Goal: Task Accomplishment & Management: Manage account settings

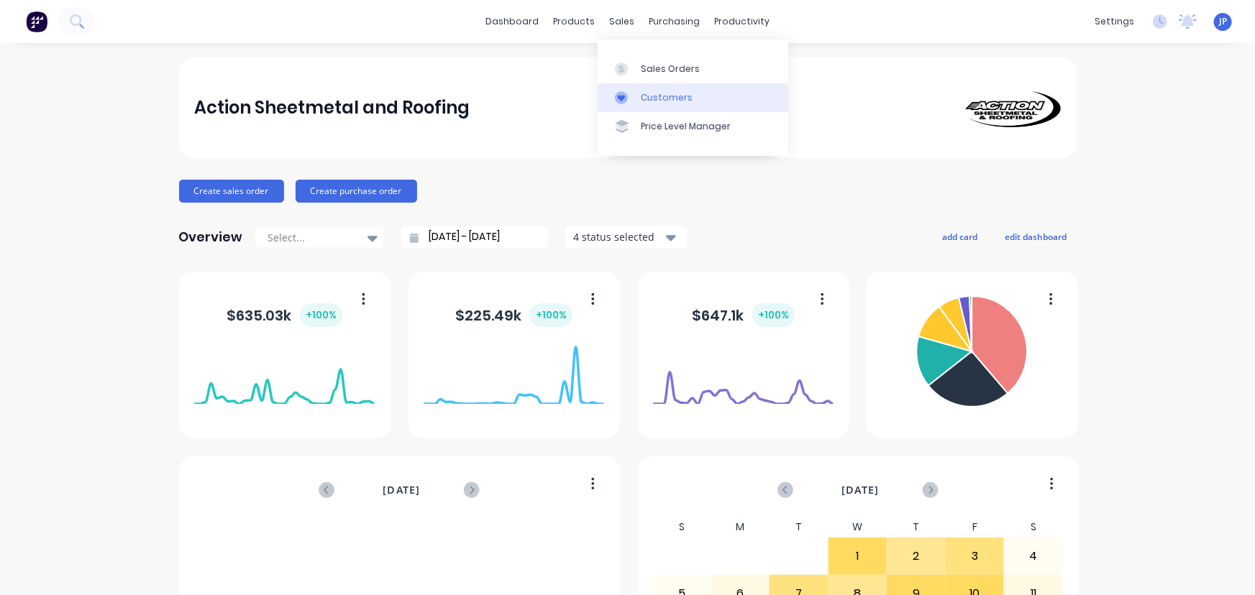
click at [638, 88] on link "Customers" at bounding box center [693, 97] width 191 height 29
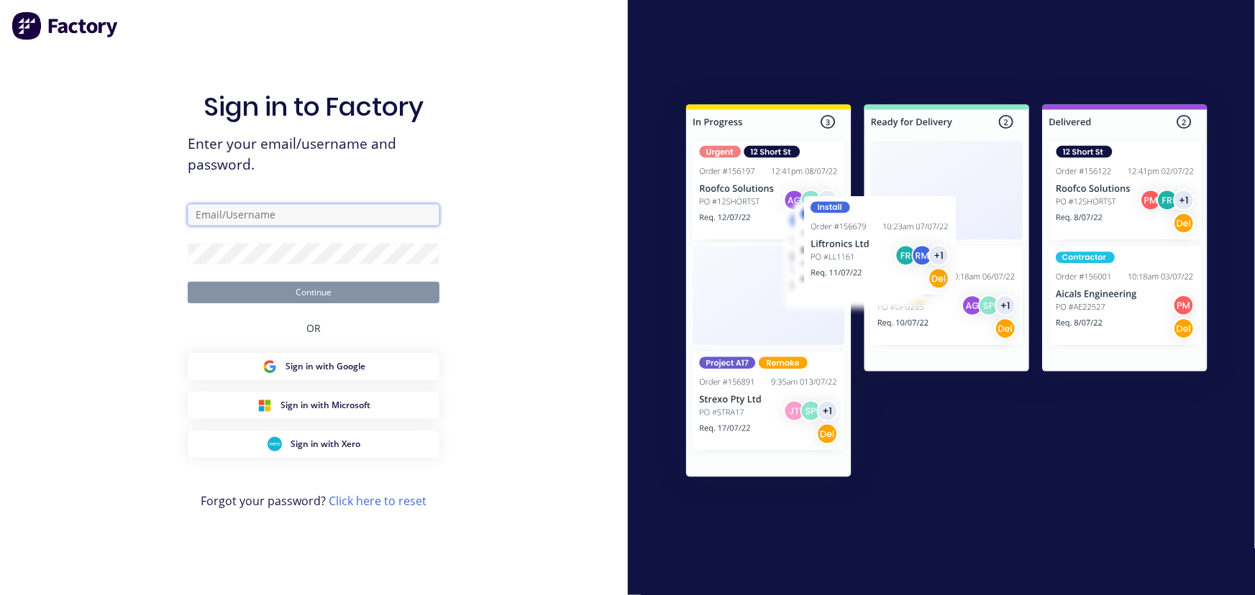
type input "jane.prowse@actionsheetmetal.com"
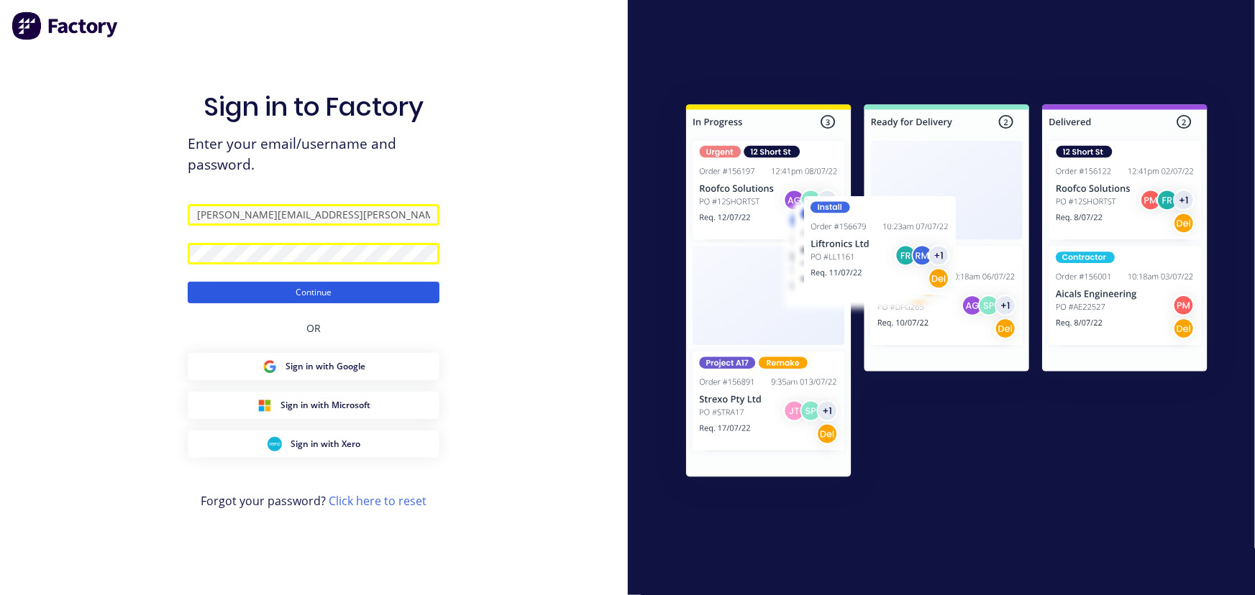
click at [311, 297] on button "Continue" at bounding box center [314, 293] width 252 height 22
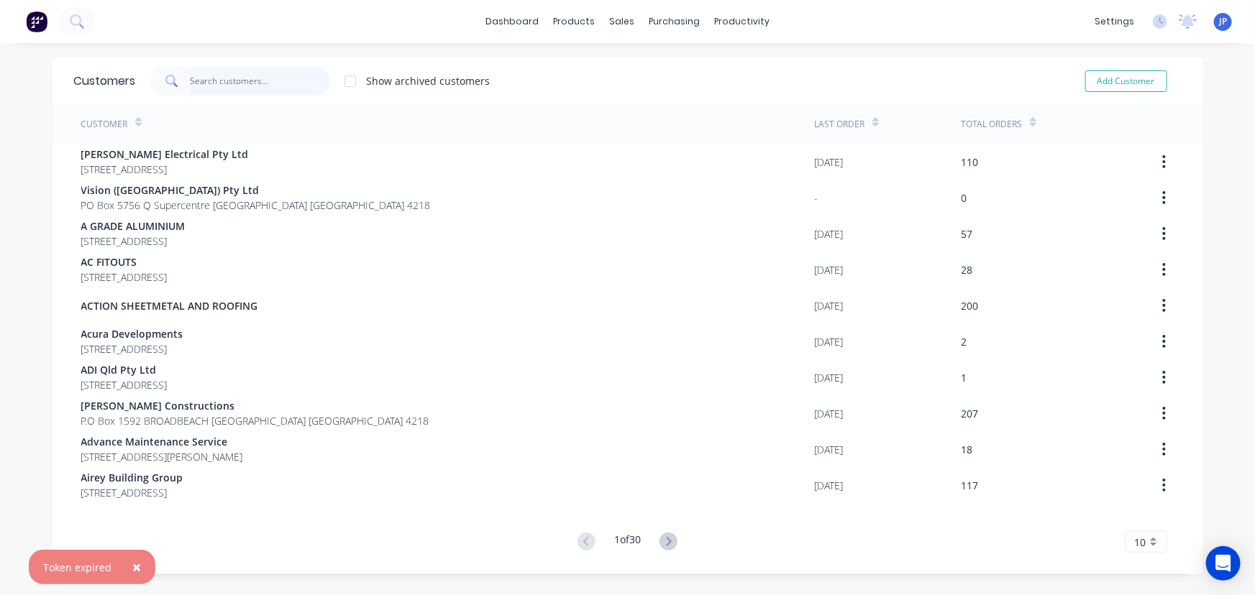
click at [215, 89] on input "text" at bounding box center [260, 81] width 140 height 29
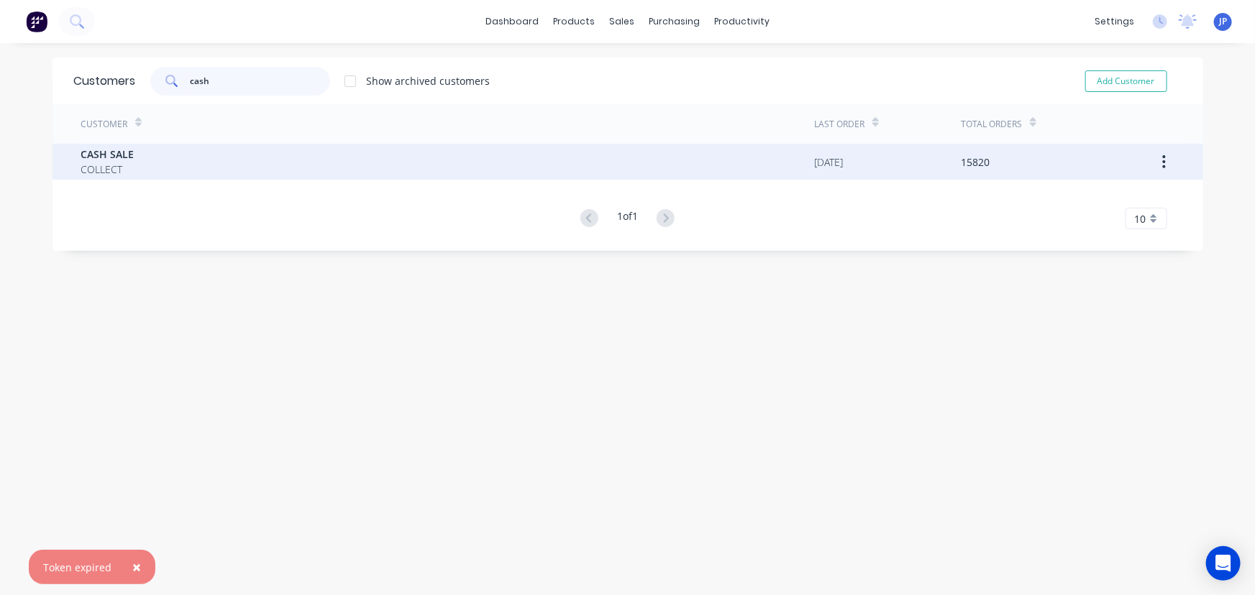
type input "cash"
click at [93, 162] on span "COLLECT" at bounding box center [107, 169] width 53 height 15
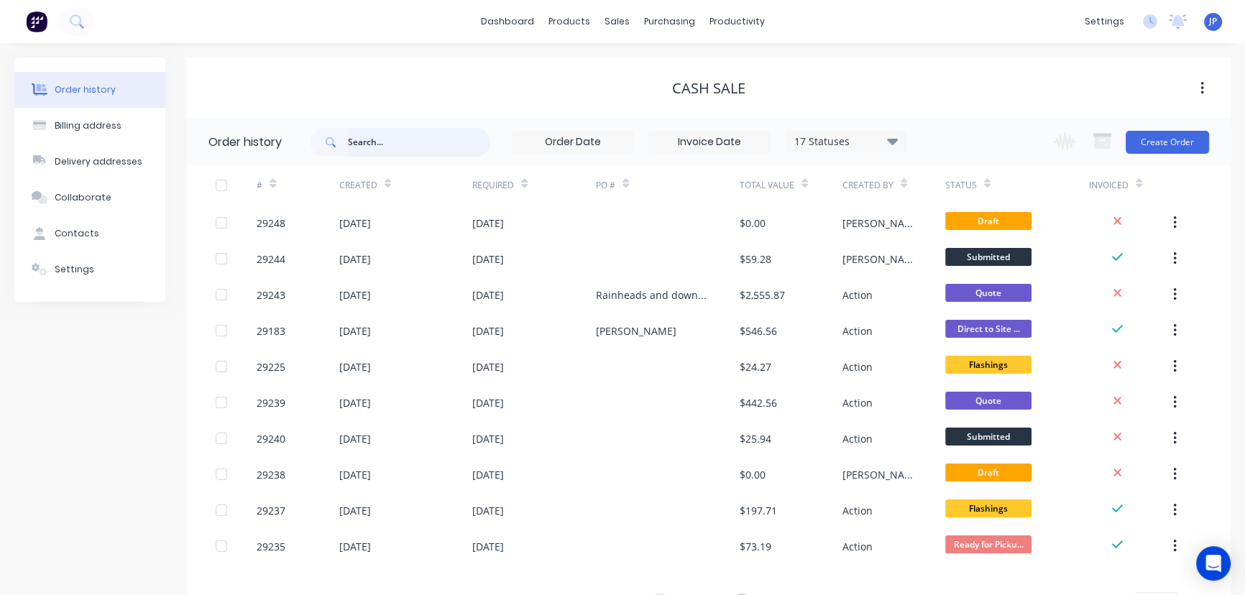
click at [367, 147] on input "text" at bounding box center [419, 142] width 142 height 29
type input "28967"
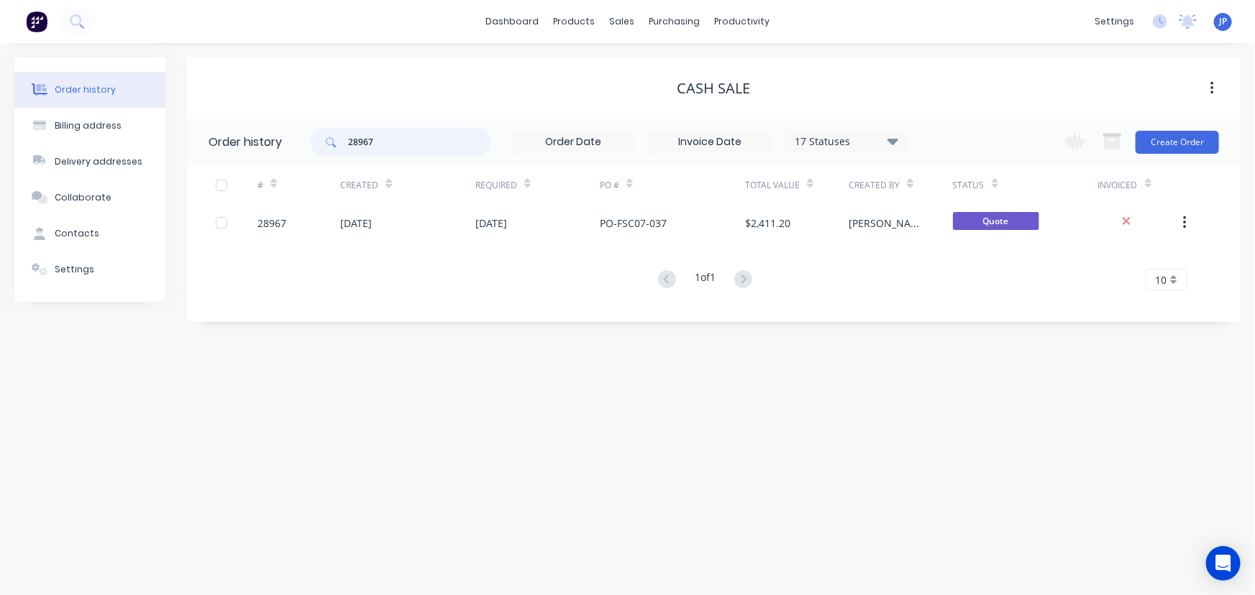
drag, startPoint x: 386, startPoint y: 147, endPoint x: 331, endPoint y: 153, distance: 55.0
click at [331, 153] on div "28967" at bounding box center [401, 142] width 180 height 29
type input "QU-10152"
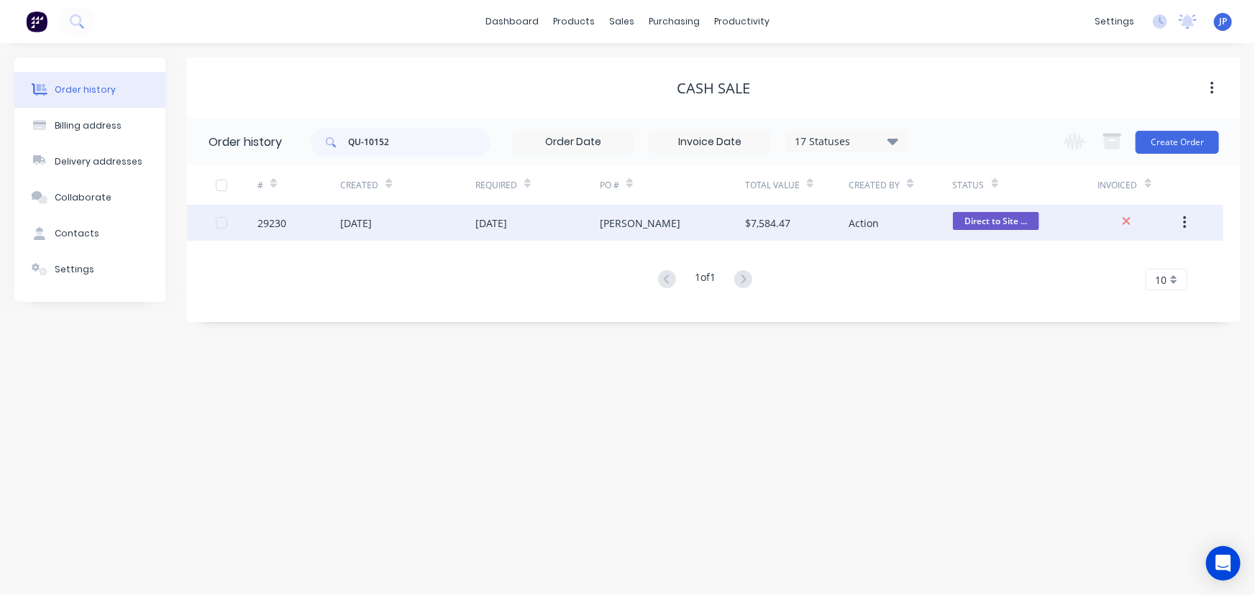
click at [358, 221] on div "13 Oct 2025" at bounding box center [356, 223] width 32 height 15
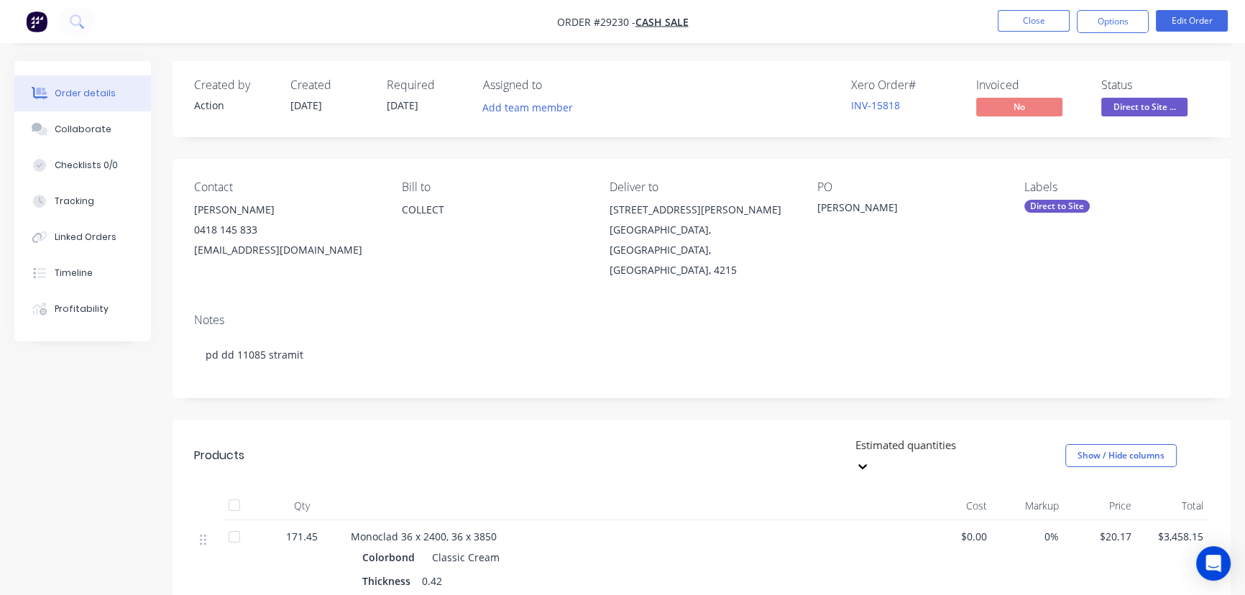
drag, startPoint x: 281, startPoint y: 209, endPoint x: 187, endPoint y: 214, distance: 94.3
click at [187, 214] on div "Contact Richard Gallagher 0418 145 833 gallaghereng@ozemail.com.au Bill to COLL…" at bounding box center [702, 230] width 1058 height 143
copy div "Richard Gallagher"
click at [1107, 29] on button "Options" at bounding box center [1113, 21] width 72 height 23
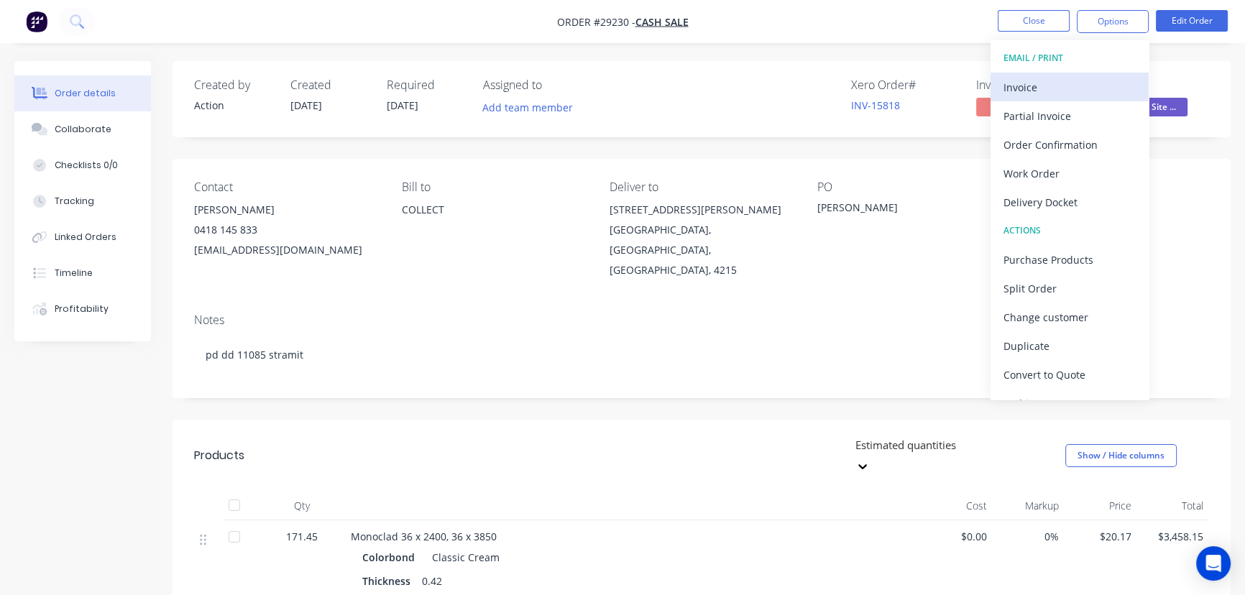
click at [1033, 83] on div "Invoice" at bounding box center [1070, 87] width 132 height 21
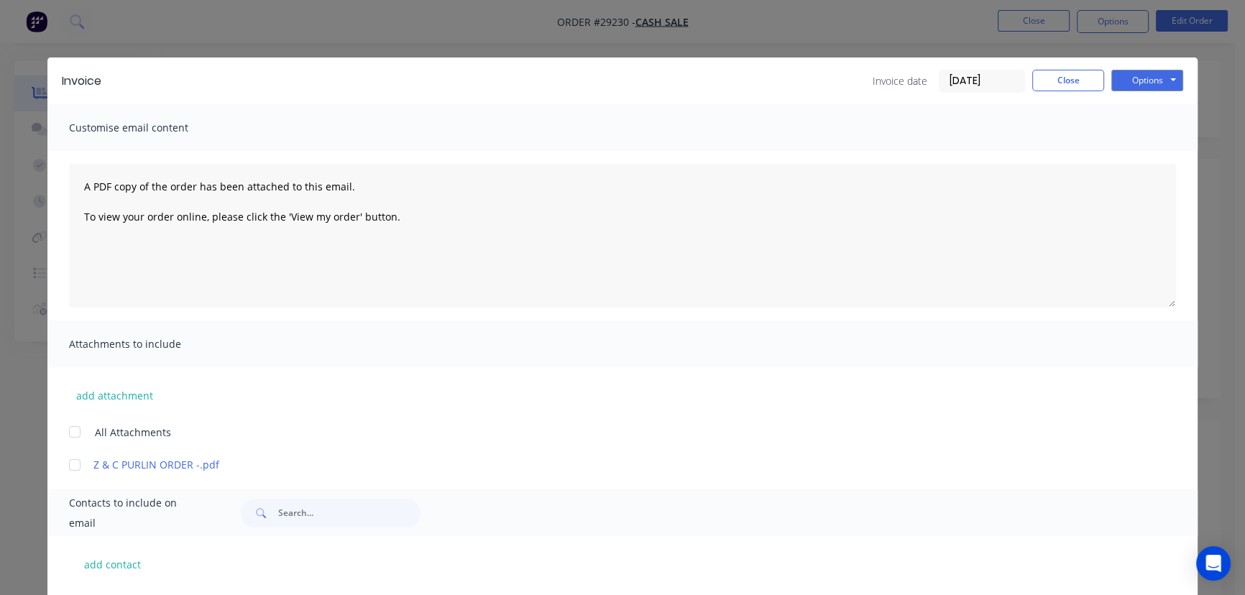
click at [982, 82] on input "[DATE]" at bounding box center [982, 81] width 85 height 22
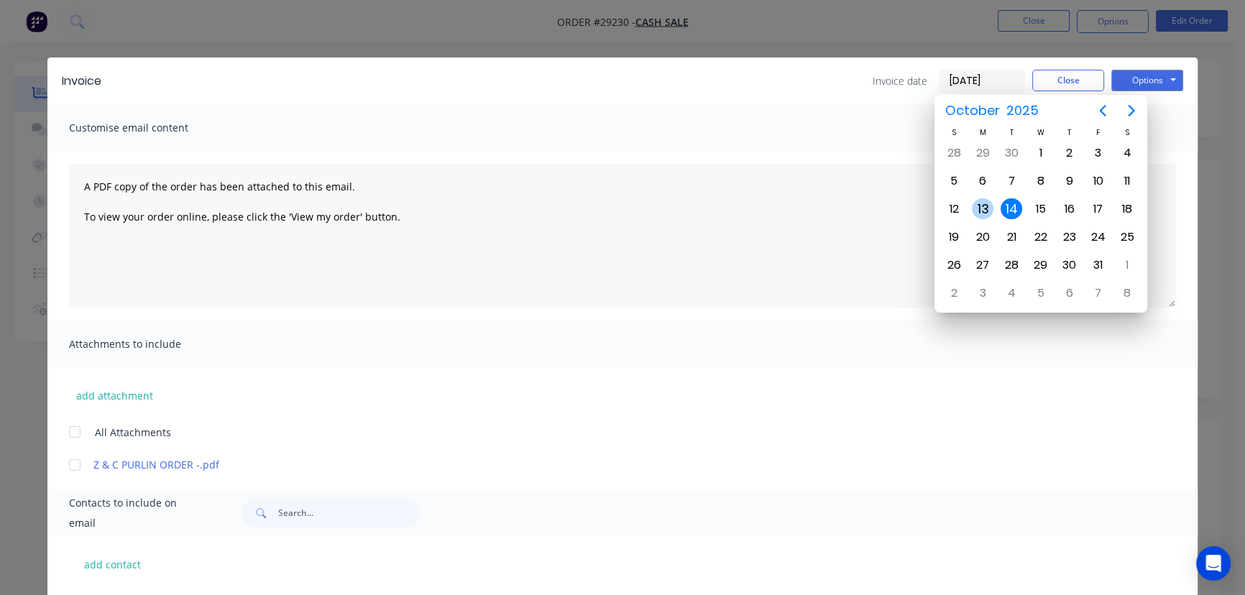
click at [980, 209] on div "13" at bounding box center [983, 209] width 22 height 22
type input "[DATE]"
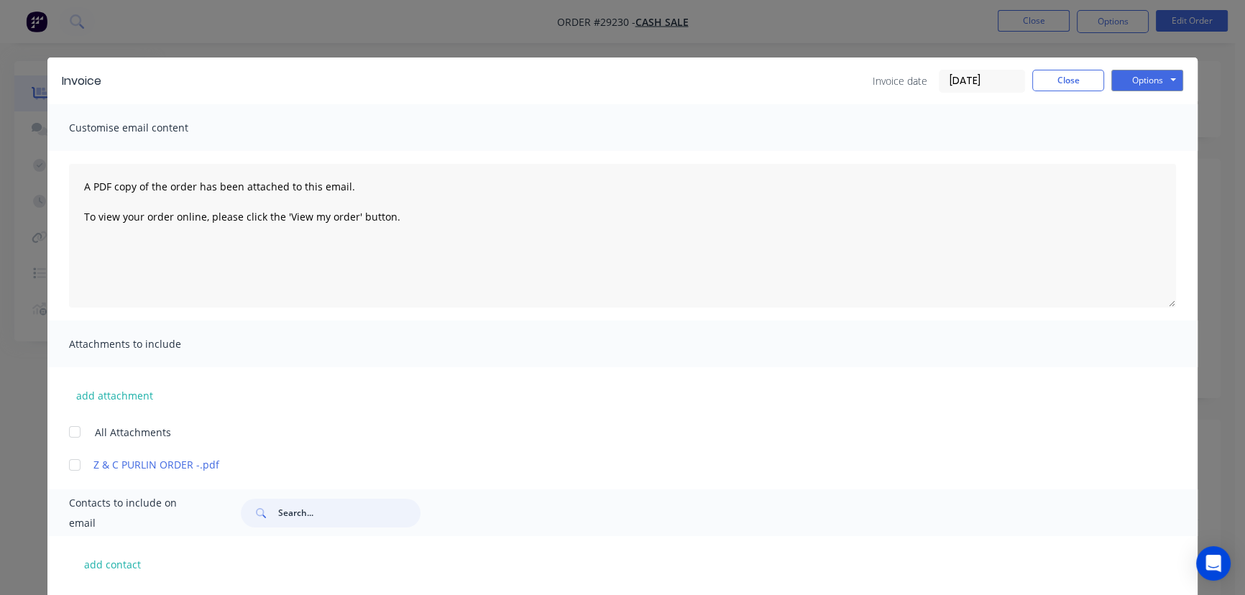
click at [283, 521] on input "text" at bounding box center [349, 513] width 142 height 29
paste input "Richard Gallagher"
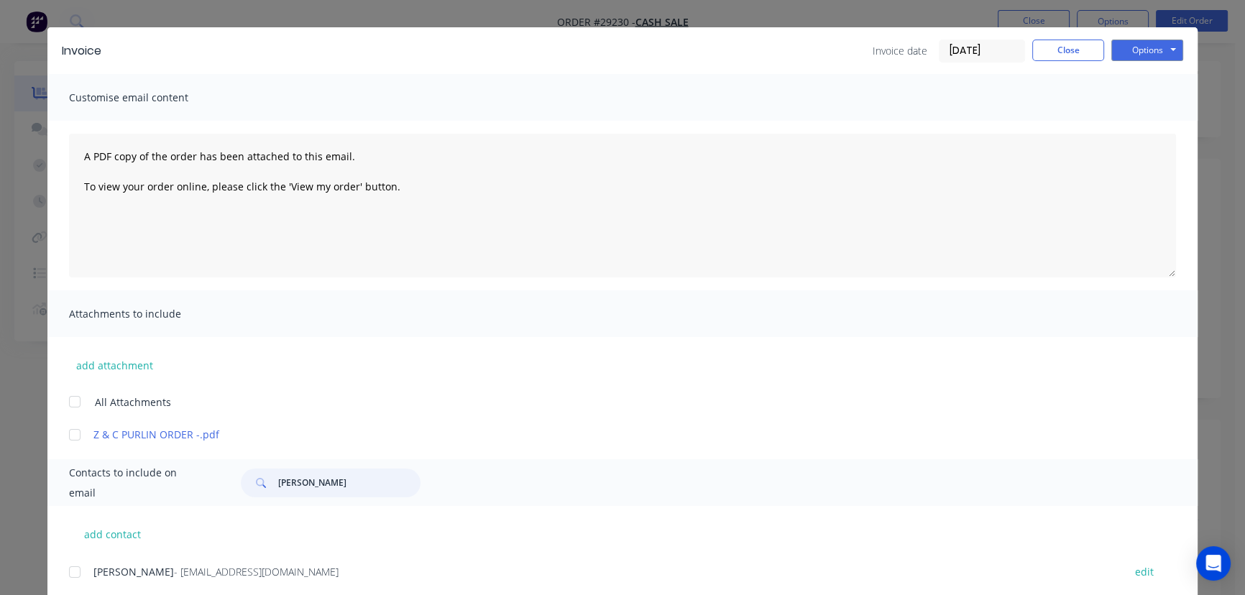
scroll to position [71, 0]
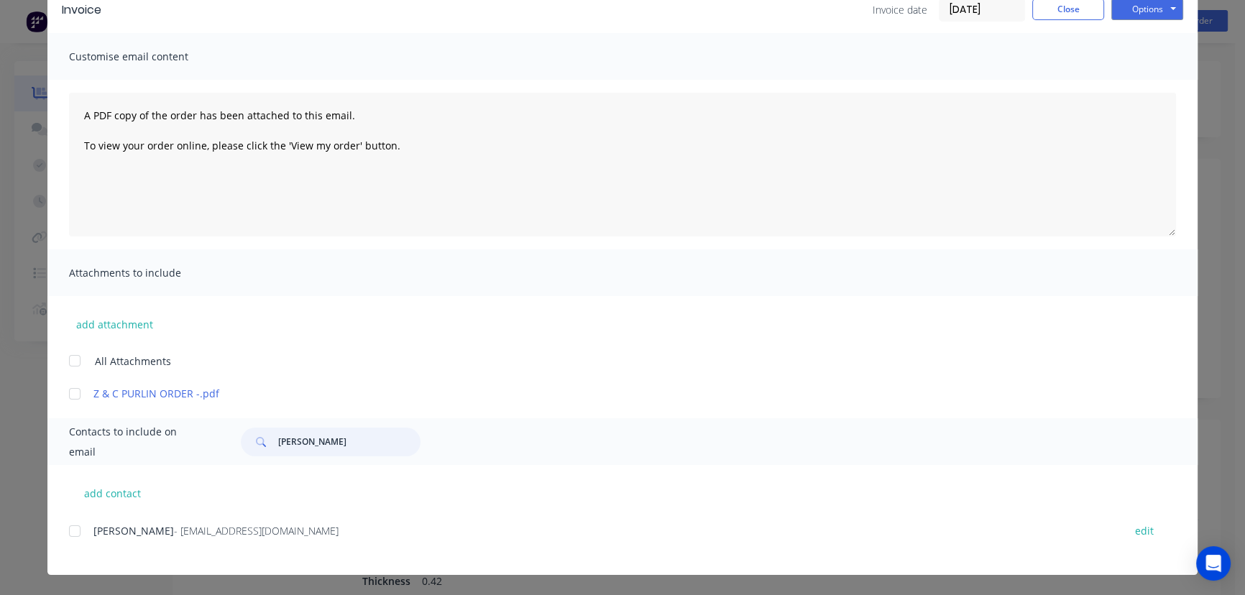
type input "Richard Gallagher"
drag, startPoint x: 302, startPoint y: 534, endPoint x: 72, endPoint y: 541, distance: 230.2
click at [72, 541] on div "Richard Gallagher - gallaghereng@ozemail.com.au edit" at bounding box center [633, 530] width 1129 height 19
copy div "Richard Gallagher - gallaghereng@ozemail.com.au"
click at [1158, 4] on button "Options" at bounding box center [1148, 10] width 72 height 22
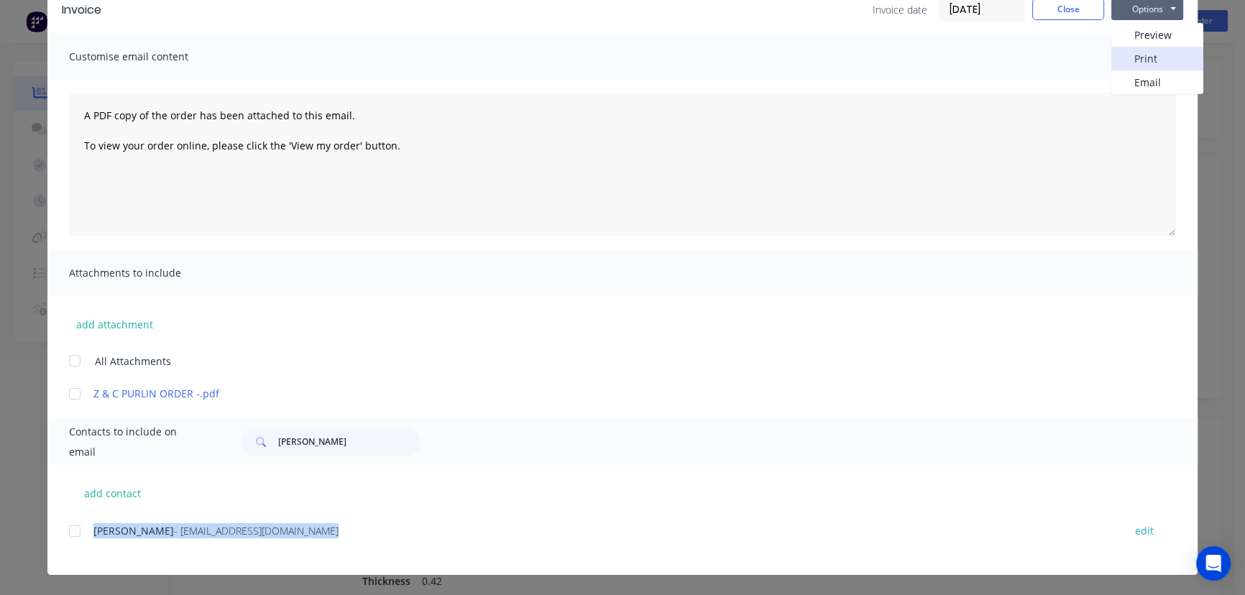
click at [1155, 56] on button "Print" at bounding box center [1158, 59] width 92 height 24
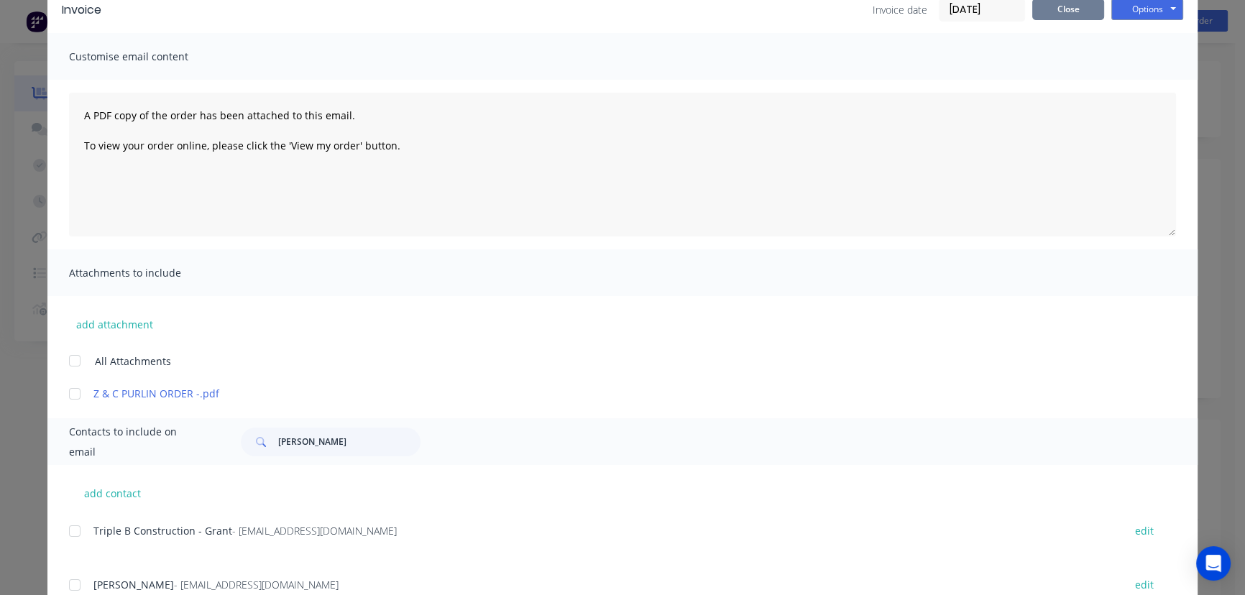
click at [1038, 14] on button "Close" at bounding box center [1069, 10] width 72 height 22
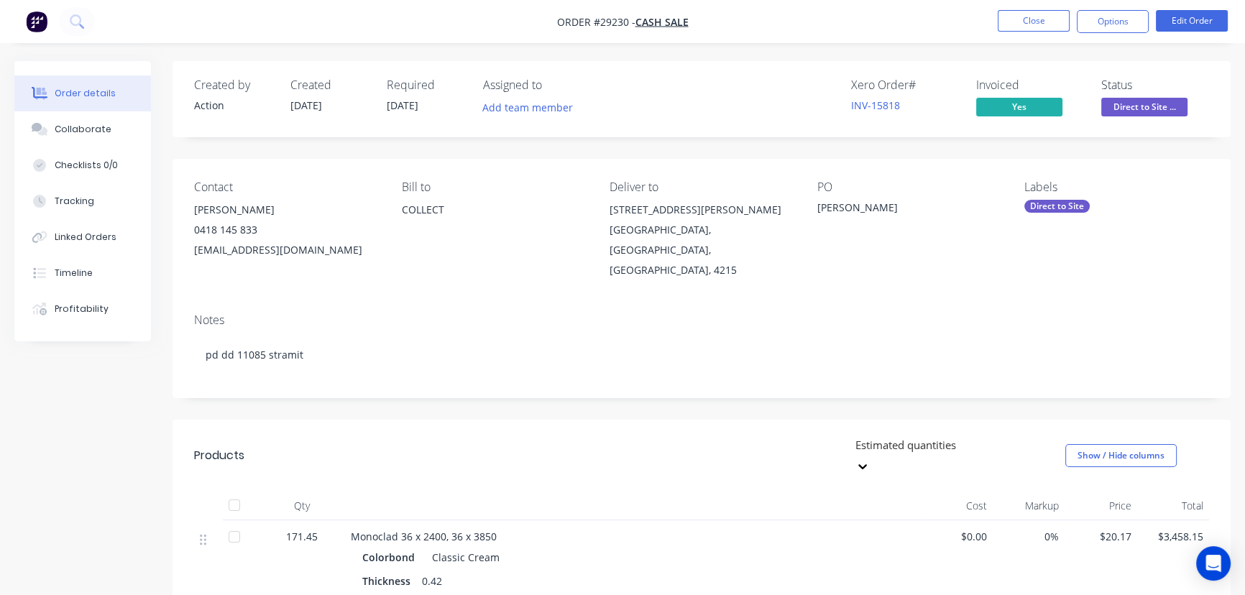
drag, startPoint x: 636, startPoint y: 229, endPoint x: 592, endPoint y: 229, distance: 43.1
click at [592, 229] on div "Contact Richard Gallagher 0418 145 833 gallaghereng@ozemail.com.au Bill to COLL…" at bounding box center [702, 230] width 1058 height 143
drag, startPoint x: 646, startPoint y: 232, endPoint x: 606, endPoint y: 217, distance: 42.3
click at [606, 217] on div "Contact Richard Gallagher 0418 145 833 gallaghereng@ozemail.com.au Bill to COLL…" at bounding box center [702, 230] width 1058 height 143
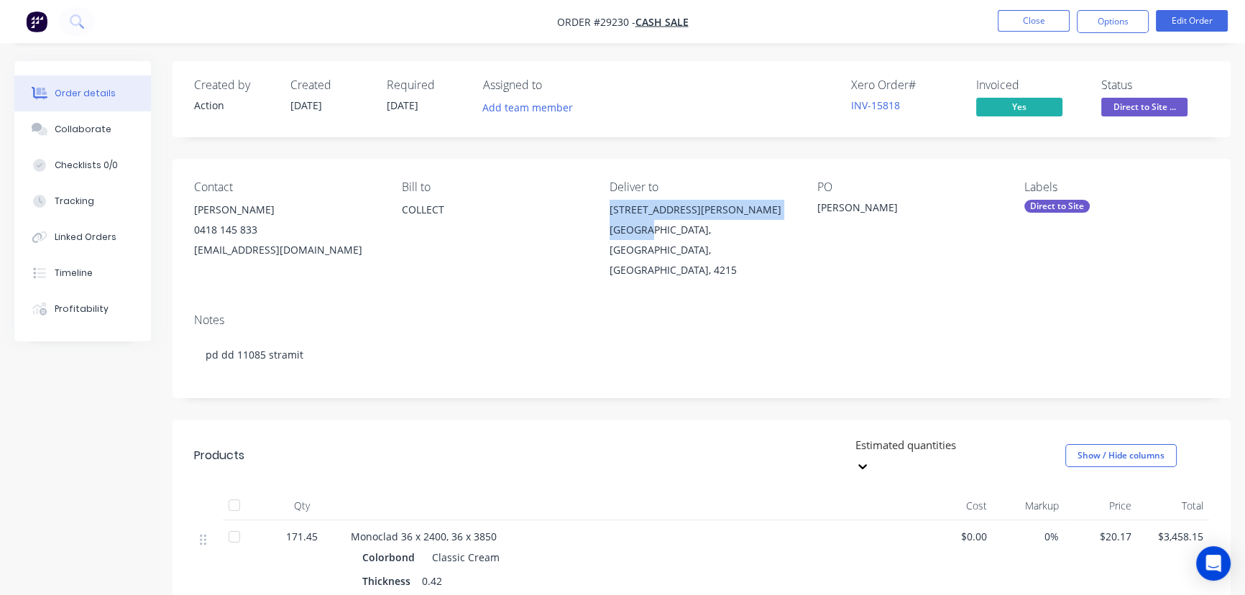
copy div "27 Sinclair Street Arundel"
click at [1015, 24] on button "Close" at bounding box center [1034, 21] width 72 height 22
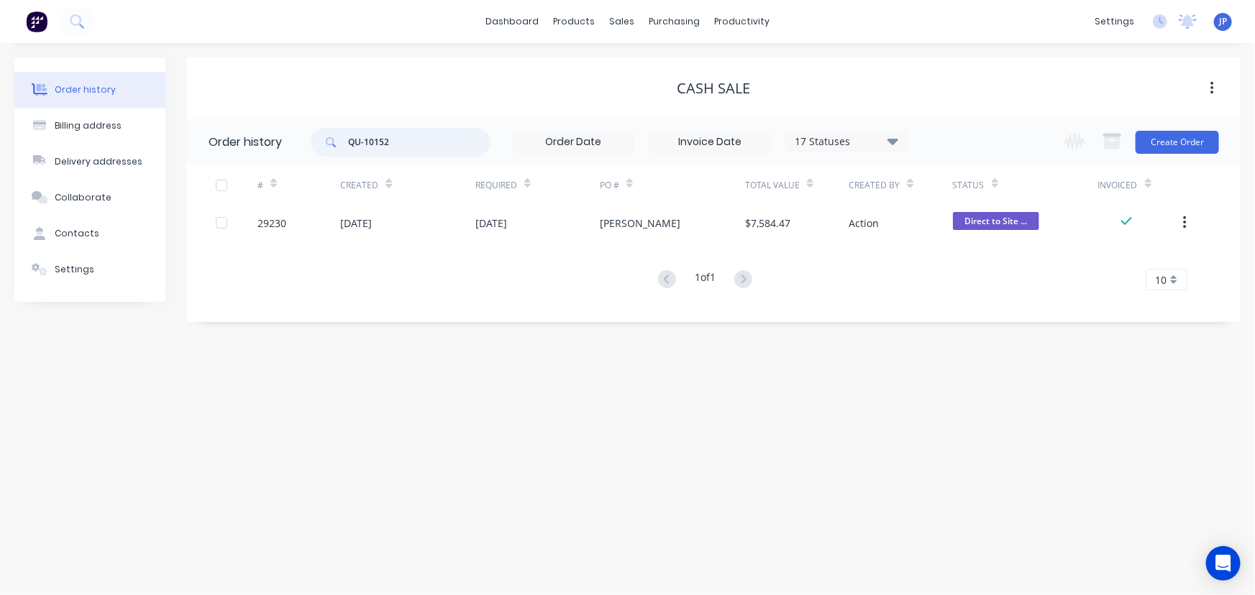
click at [394, 150] on input "QU-10152" at bounding box center [419, 142] width 142 height 29
type input "QU-10149"
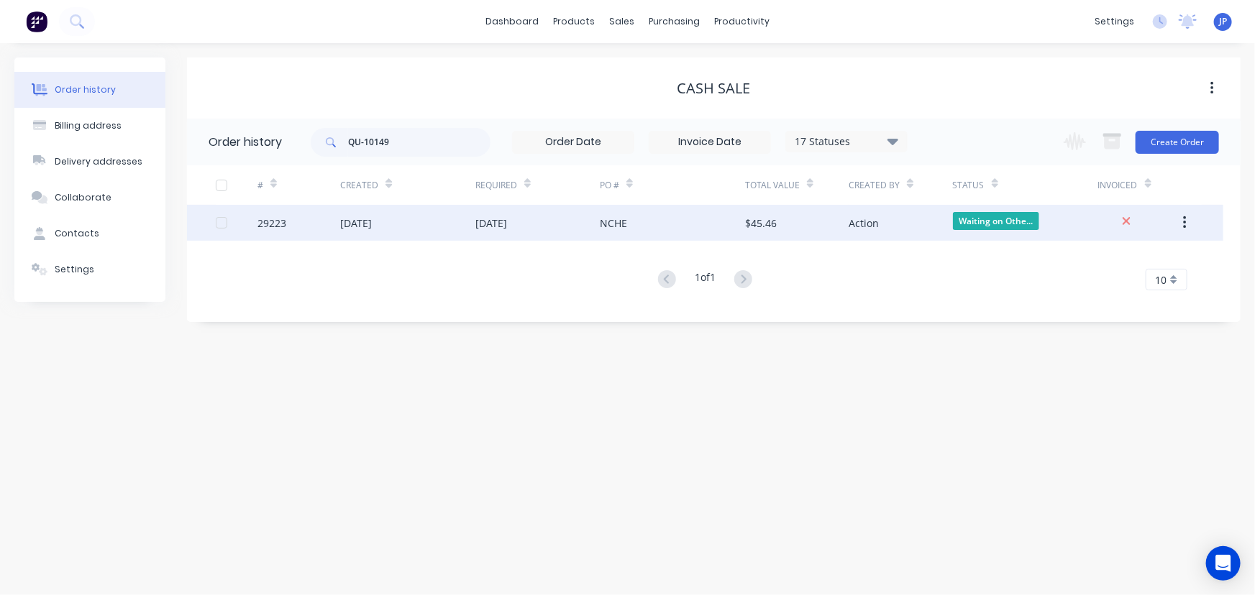
click at [352, 217] on div "13 Oct 2025" at bounding box center [356, 223] width 32 height 15
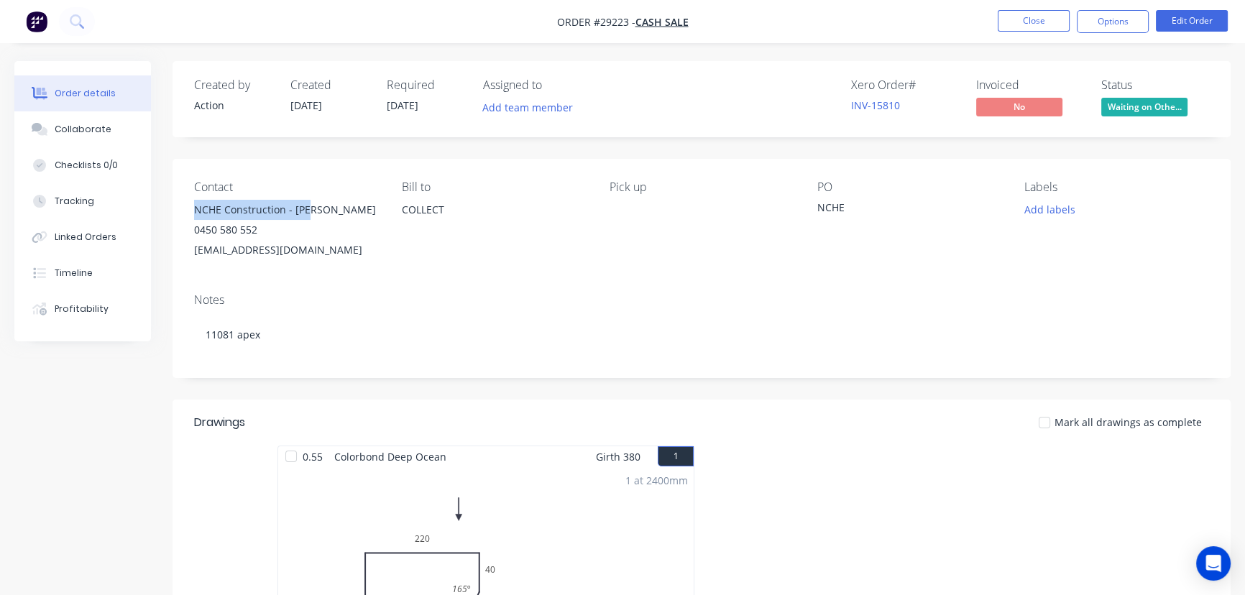
drag, startPoint x: 324, startPoint y: 213, endPoint x: 186, endPoint y: 211, distance: 138.1
click at [186, 211] on div "Contact NCHE Construction - Tom 0450 580 552 info@ncheconstruction.com.au Bill …" at bounding box center [702, 220] width 1058 height 123
copy div "NCHE Construction - Tom"
click at [1107, 22] on button "Options" at bounding box center [1113, 21] width 72 height 23
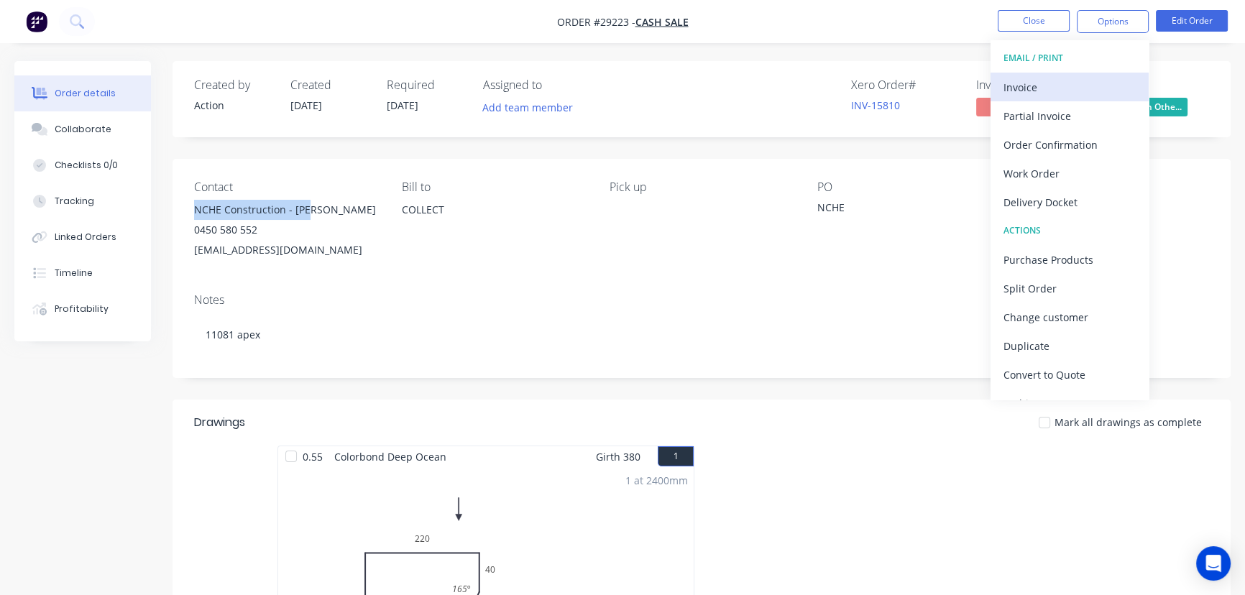
click at [1016, 90] on div "Invoice" at bounding box center [1070, 87] width 132 height 21
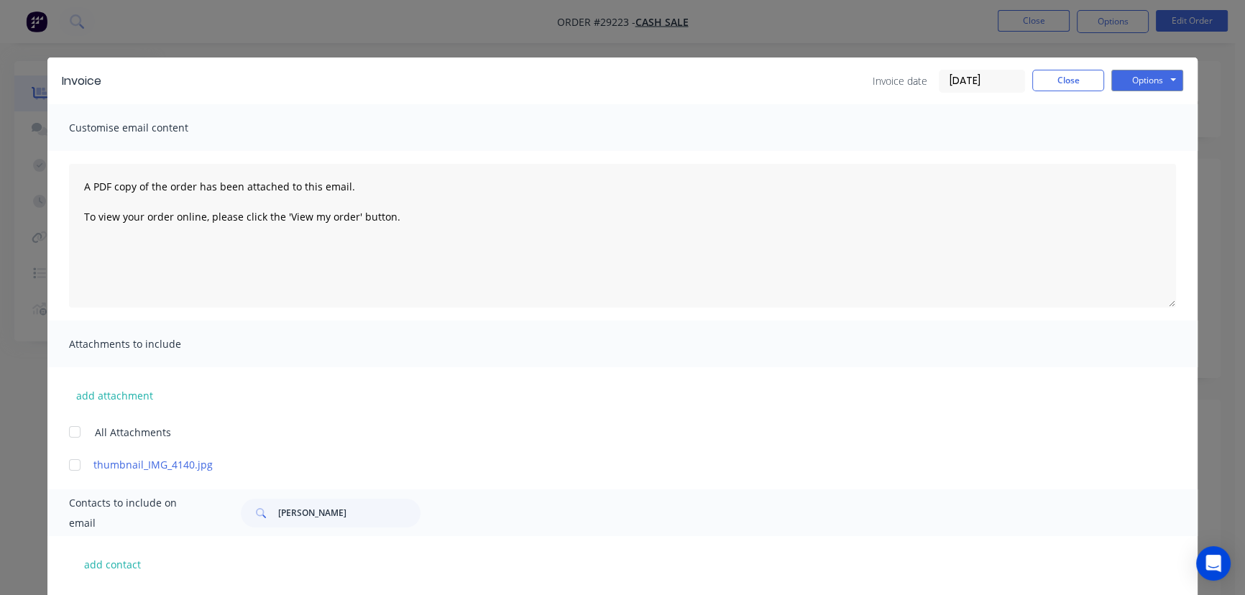
click at [983, 81] on input "[DATE]" at bounding box center [982, 81] width 85 height 22
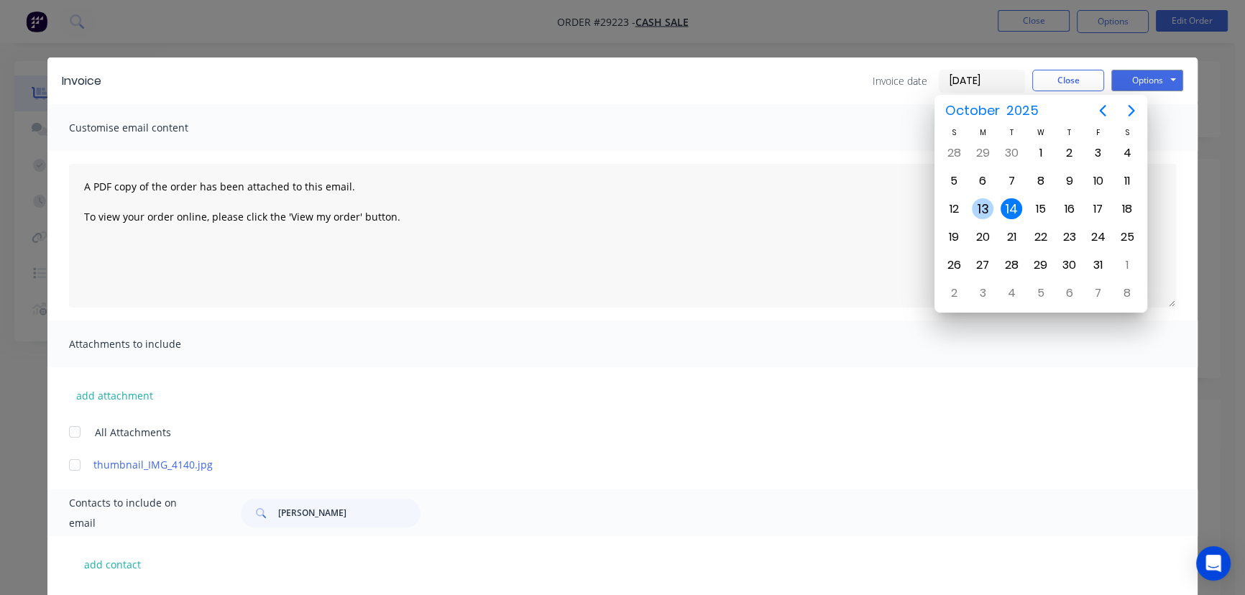
click at [979, 205] on div "13" at bounding box center [983, 209] width 22 height 22
type input "[DATE]"
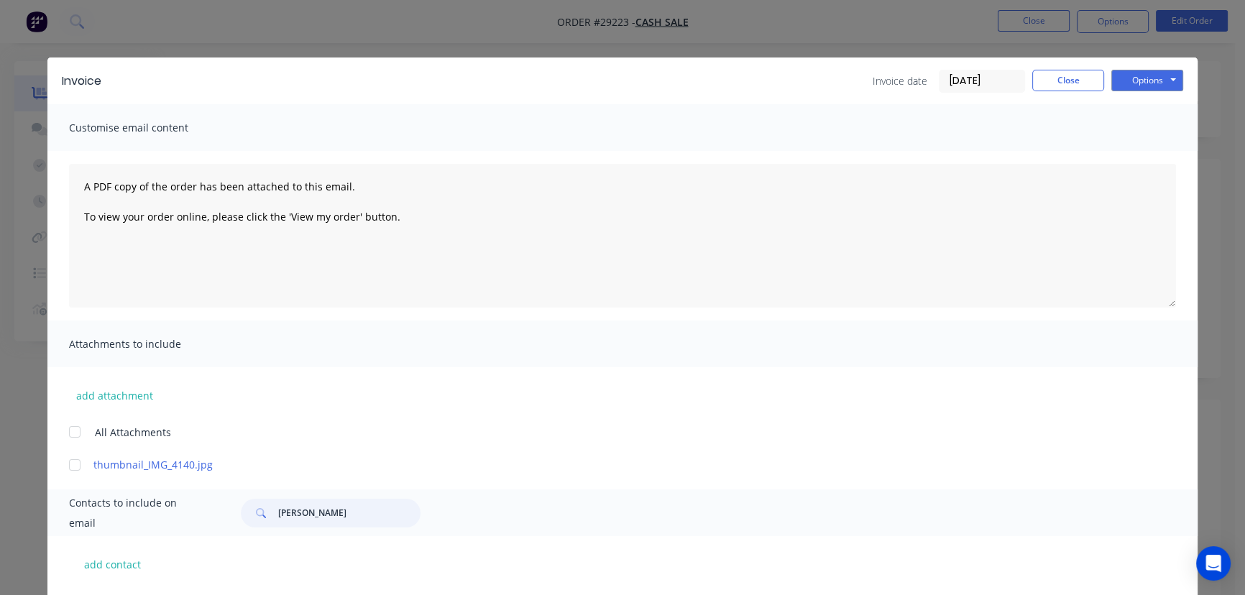
drag, startPoint x: 360, startPoint y: 518, endPoint x: 267, endPoint y: 513, distance: 92.2
click at [267, 513] on div "Richard Gallagher" at bounding box center [331, 513] width 180 height 29
paste input "NCHE Construction - Tom"
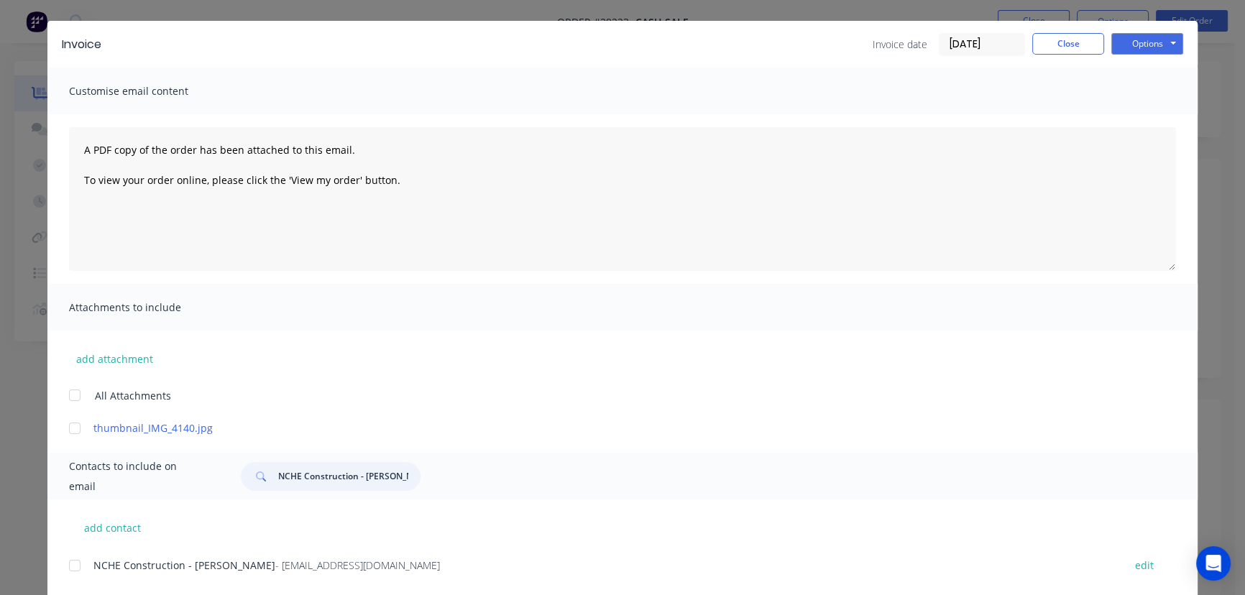
scroll to position [71, 0]
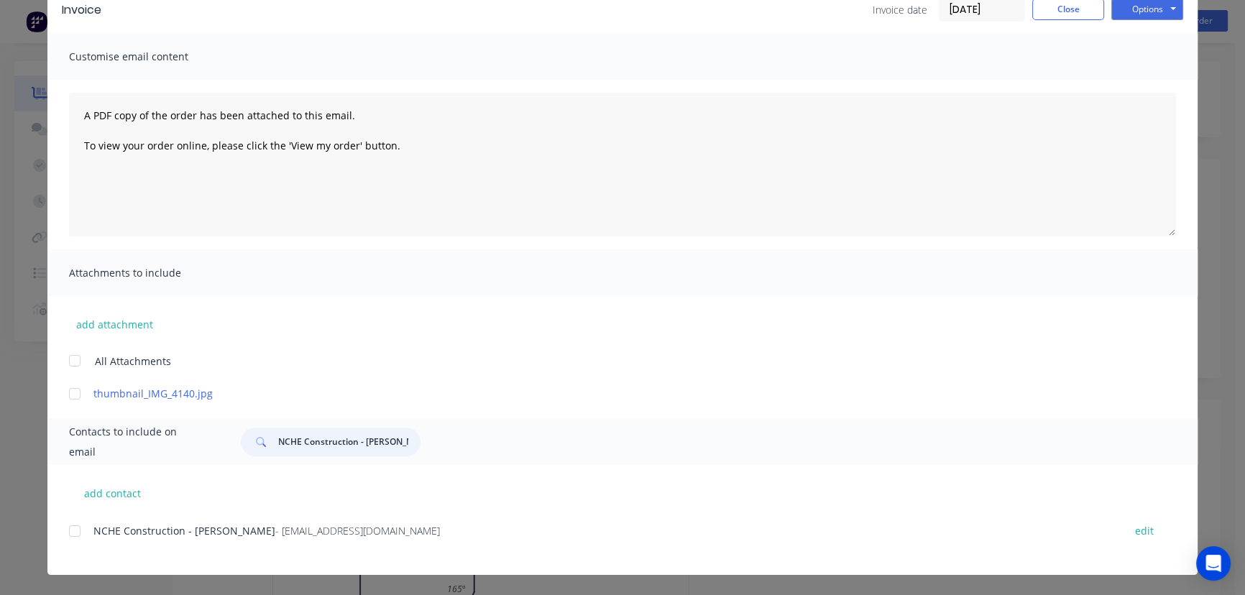
type input "NCHE Construction - Tom"
drag, startPoint x: 359, startPoint y: 538, endPoint x: 80, endPoint y: 543, distance: 279.0
click at [80, 541] on div "NCHE Construction - Tom - info@ncheconstruction.com.au edit" at bounding box center [633, 530] width 1129 height 19
copy div "NCHE Construction - Tom - info@ncheconstruction.com.au"
click at [1125, 14] on button "Options" at bounding box center [1148, 10] width 72 height 22
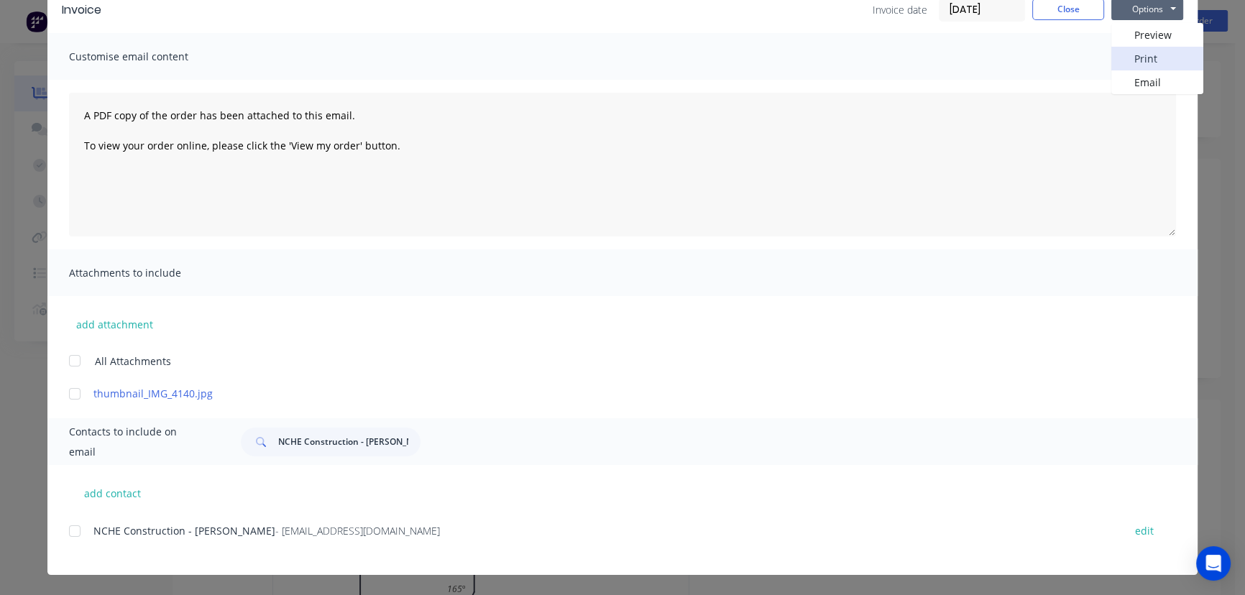
click at [1127, 58] on button "Print" at bounding box center [1158, 59] width 92 height 24
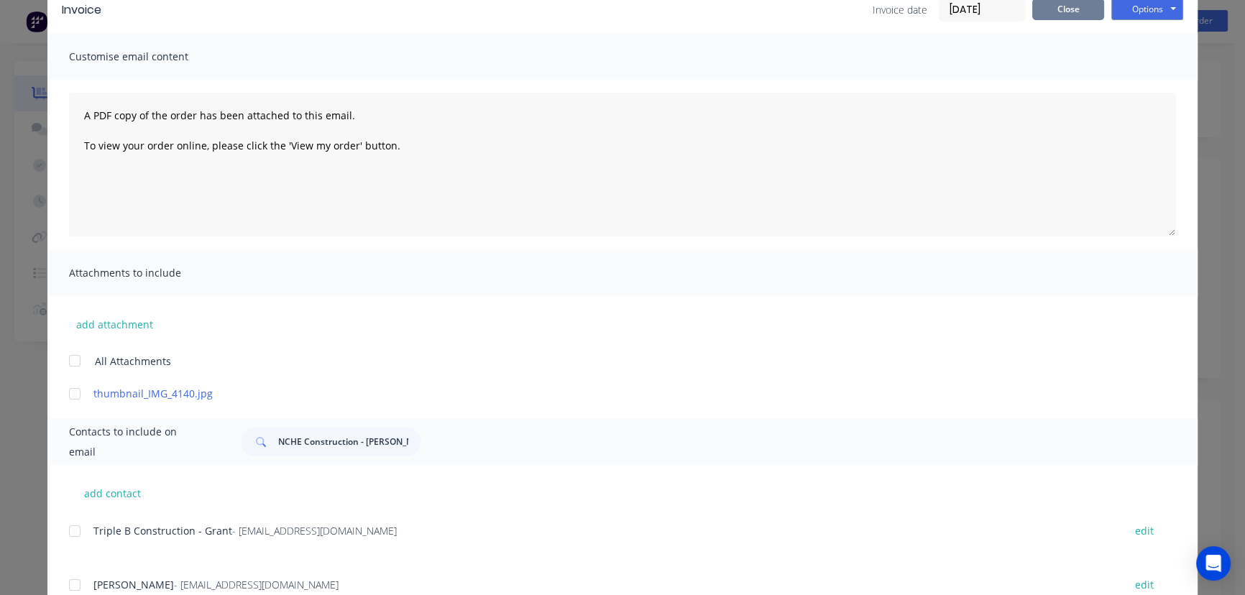
click at [1050, 12] on button "Close" at bounding box center [1069, 10] width 72 height 22
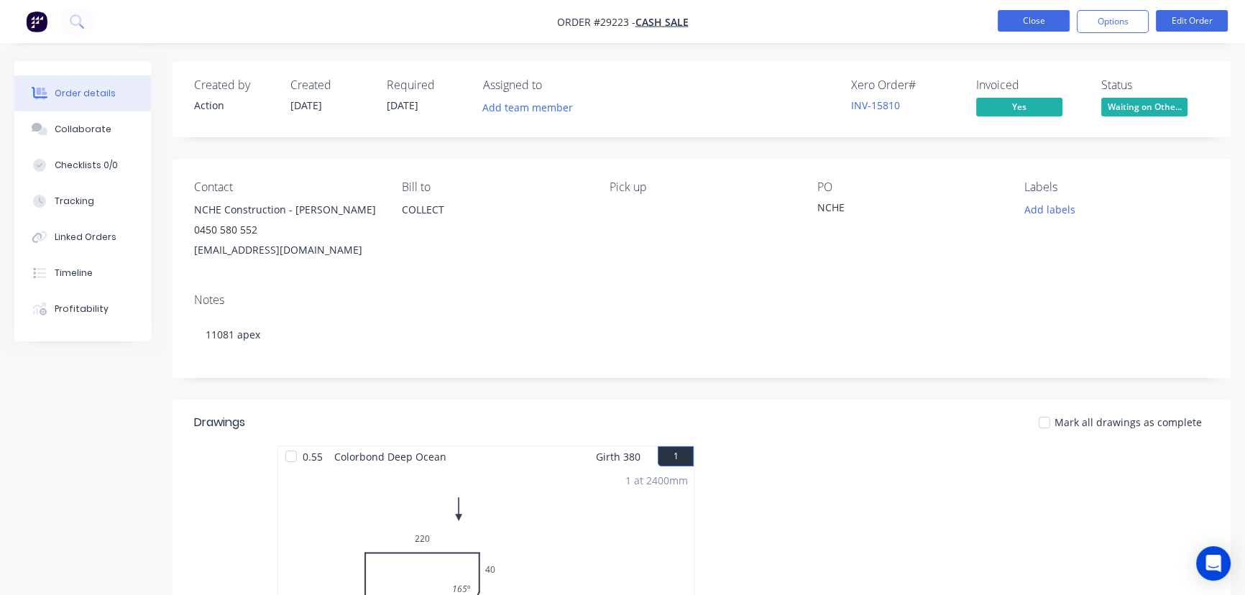
click at [1032, 18] on button "Close" at bounding box center [1034, 21] width 72 height 22
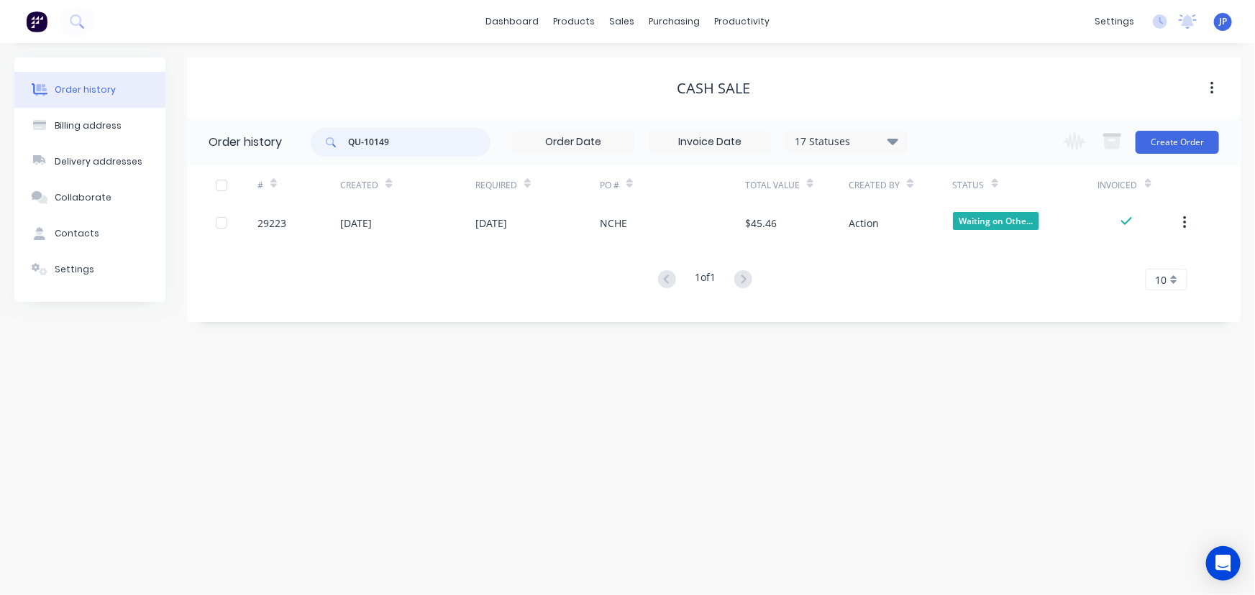
drag, startPoint x: 408, startPoint y: 139, endPoint x: 348, endPoint y: 142, distance: 59.7
click at [348, 142] on input "QU-10149" at bounding box center [419, 142] width 142 height 29
type input "29240"
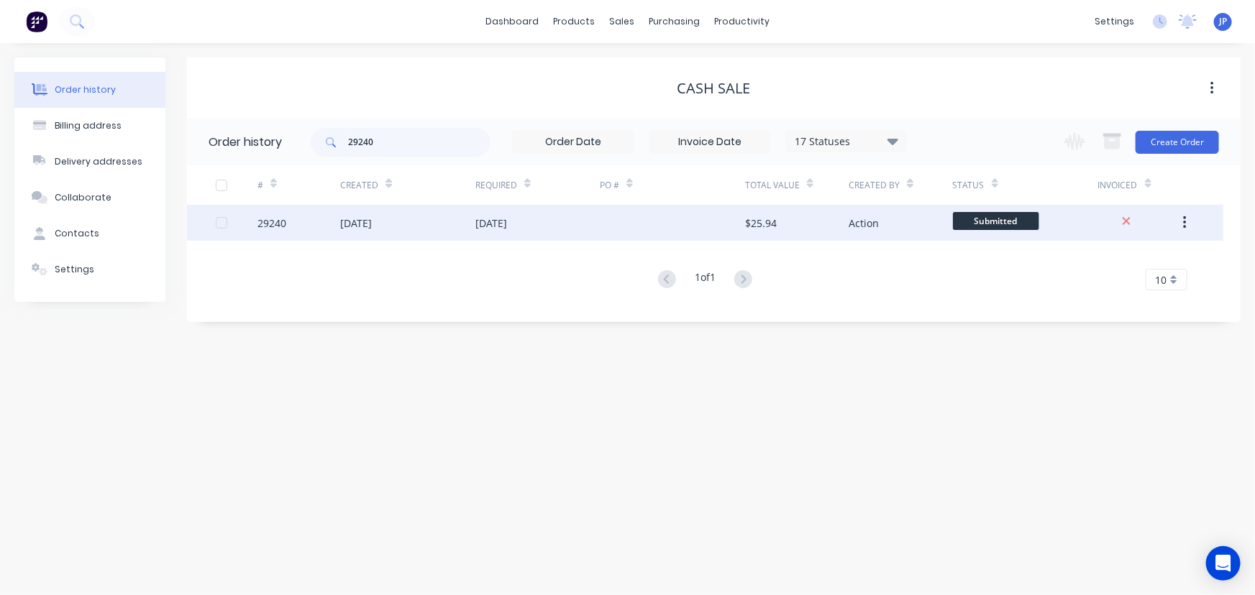
click at [372, 224] on div "13 Oct 2025" at bounding box center [356, 223] width 32 height 15
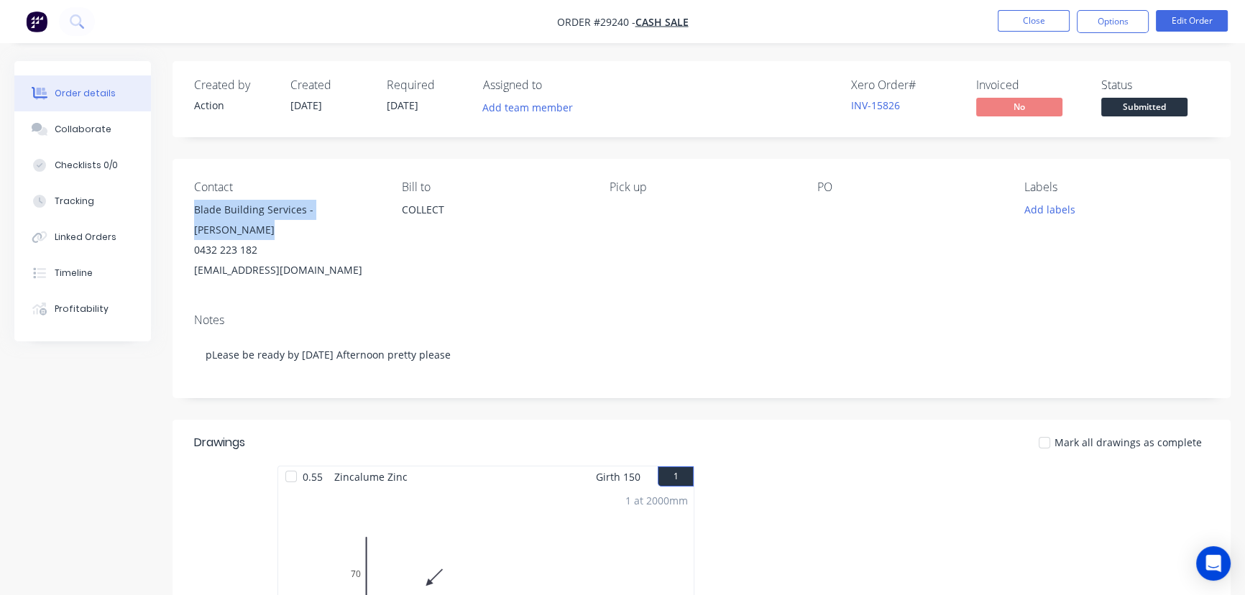
drag, startPoint x: 380, startPoint y: 211, endPoint x: 191, endPoint y: 214, distance: 189.8
click at [191, 214] on div "Contact Blade Building Services - Jason Mcinnes 0432 223 182 bladebuildingservi…" at bounding box center [702, 230] width 1058 height 143
copy div "Blade Building Services - Jason Mcinnes"
click at [1094, 27] on button "Options" at bounding box center [1113, 21] width 72 height 23
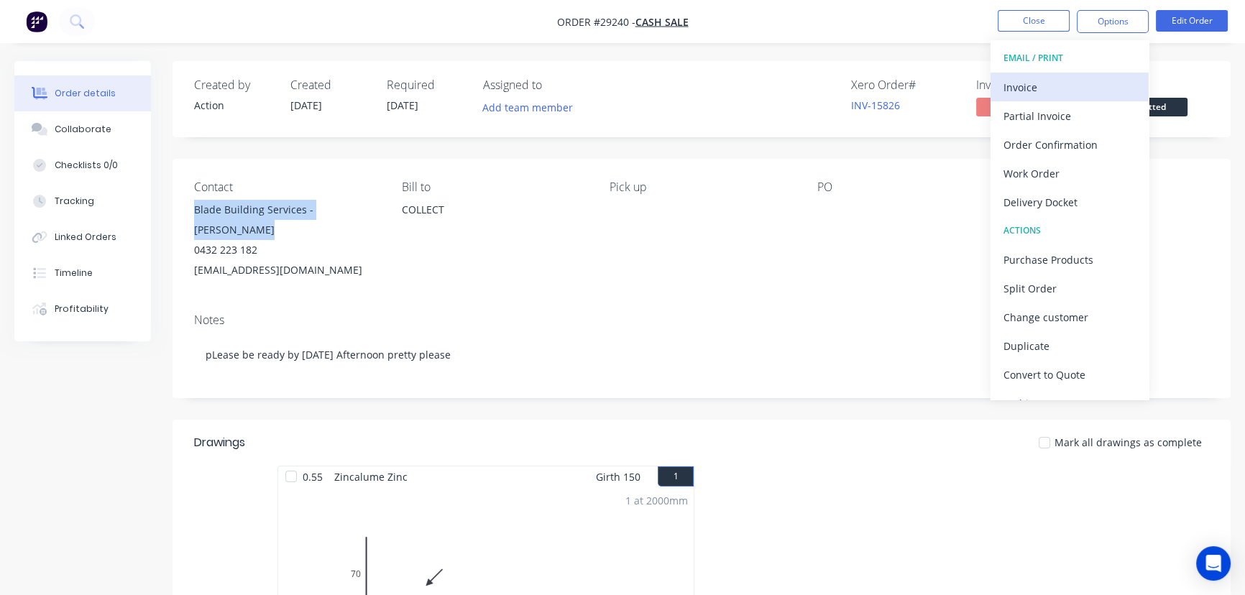
click at [1030, 81] on div "Invoice" at bounding box center [1070, 87] width 132 height 21
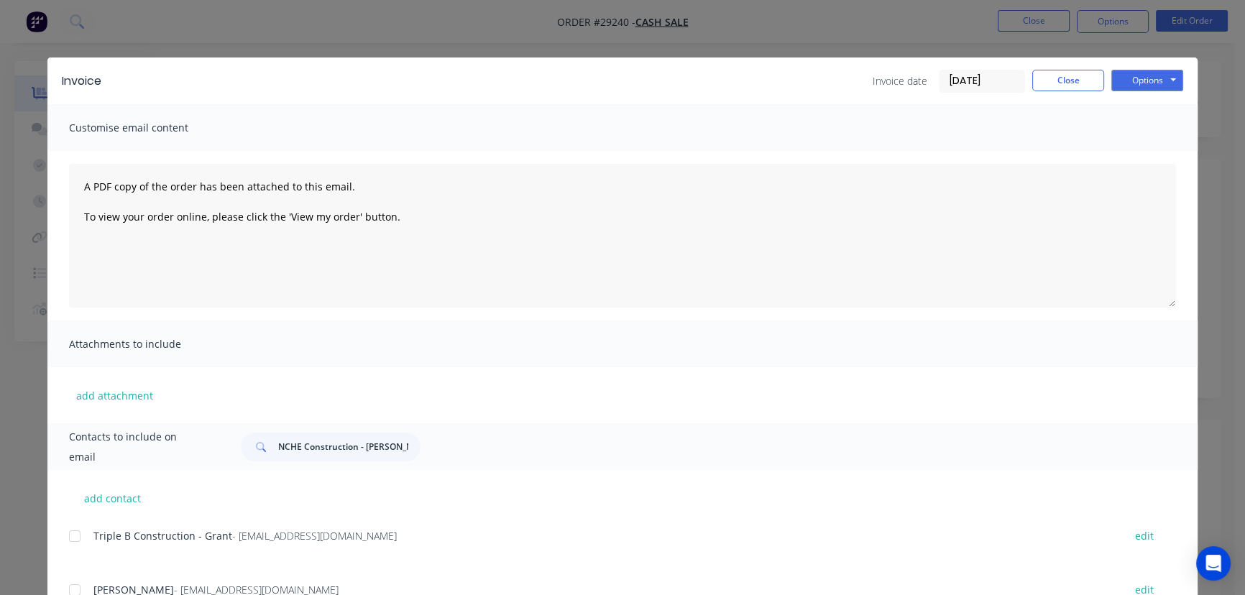
click at [994, 83] on input "[DATE]" at bounding box center [982, 81] width 85 height 22
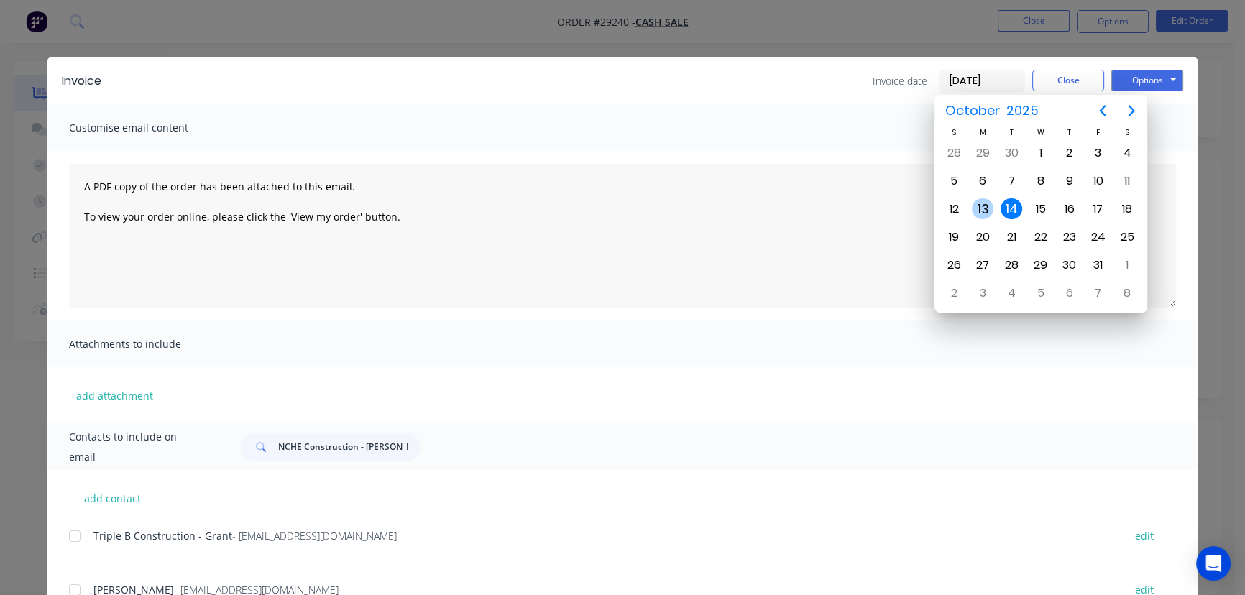
click at [980, 211] on div "13" at bounding box center [983, 209] width 22 height 22
type input "[DATE]"
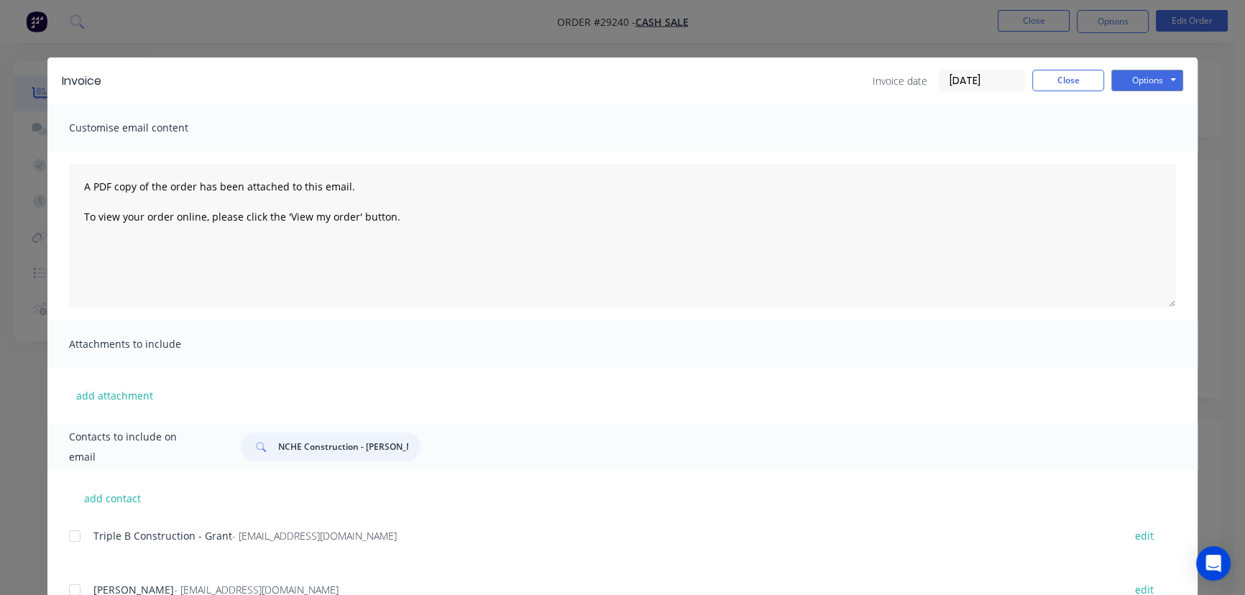
drag, startPoint x: 383, startPoint y: 453, endPoint x: 260, endPoint y: 455, distance: 123.0
click at [260, 455] on div "NCHE Construction - Tom" at bounding box center [331, 447] width 180 height 29
paste input "Blade Building Services - Jason Mcinnes"
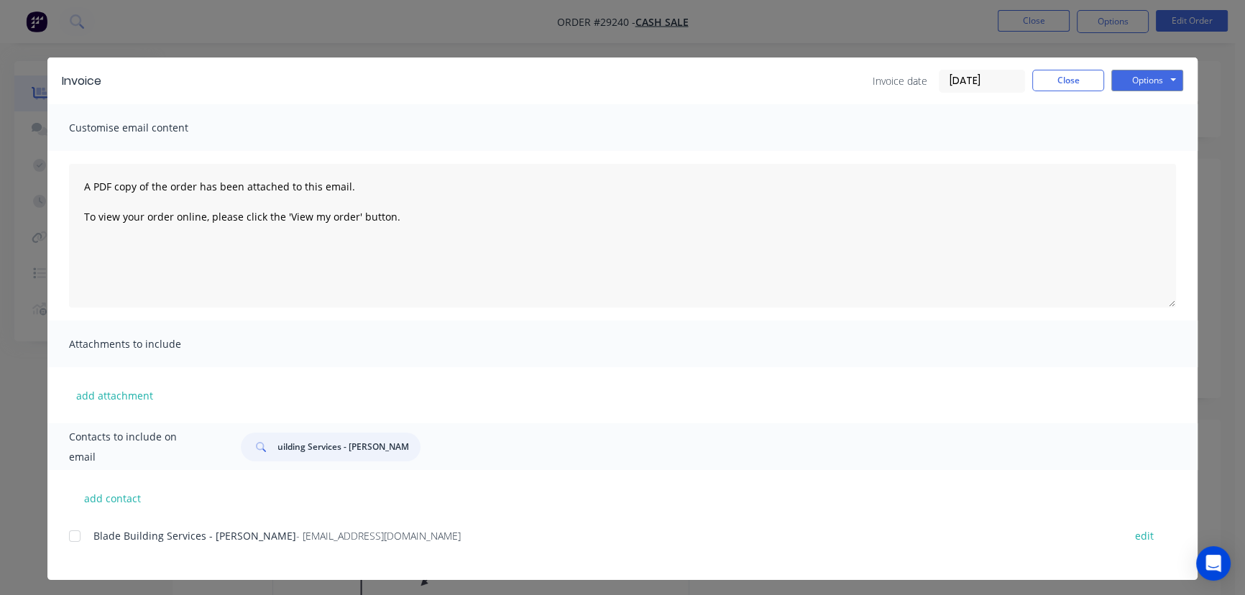
type input "Blade Building Services - Jason Mcinnes"
drag, startPoint x: 441, startPoint y: 538, endPoint x: 88, endPoint y: 549, distance: 352.5
click at [88, 549] on div "Blade Building Services - Jason Mcinnes - bladebuildingservices@gmail.com edit" at bounding box center [633, 544] width 1129 height 37
copy div "Blade Building Services - Jason Mcinnes - bladebuildingservices@gmail.com"
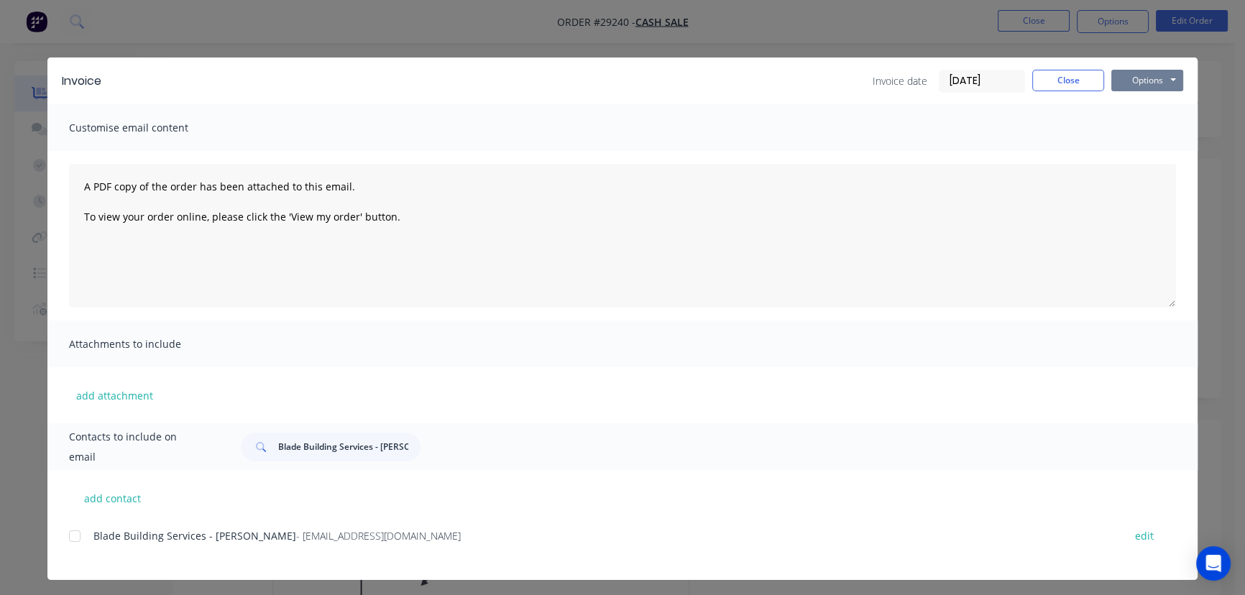
click at [1130, 75] on button "Options" at bounding box center [1148, 81] width 72 height 22
click at [1132, 127] on button "Print" at bounding box center [1158, 130] width 92 height 24
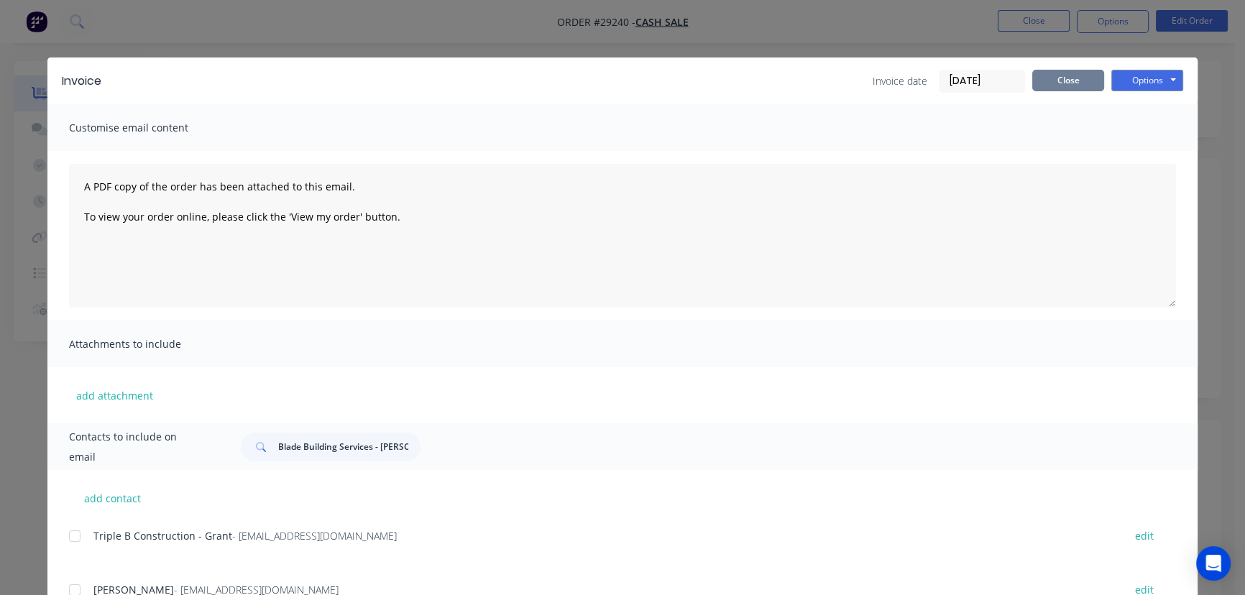
click at [1056, 77] on button "Close" at bounding box center [1069, 81] width 72 height 22
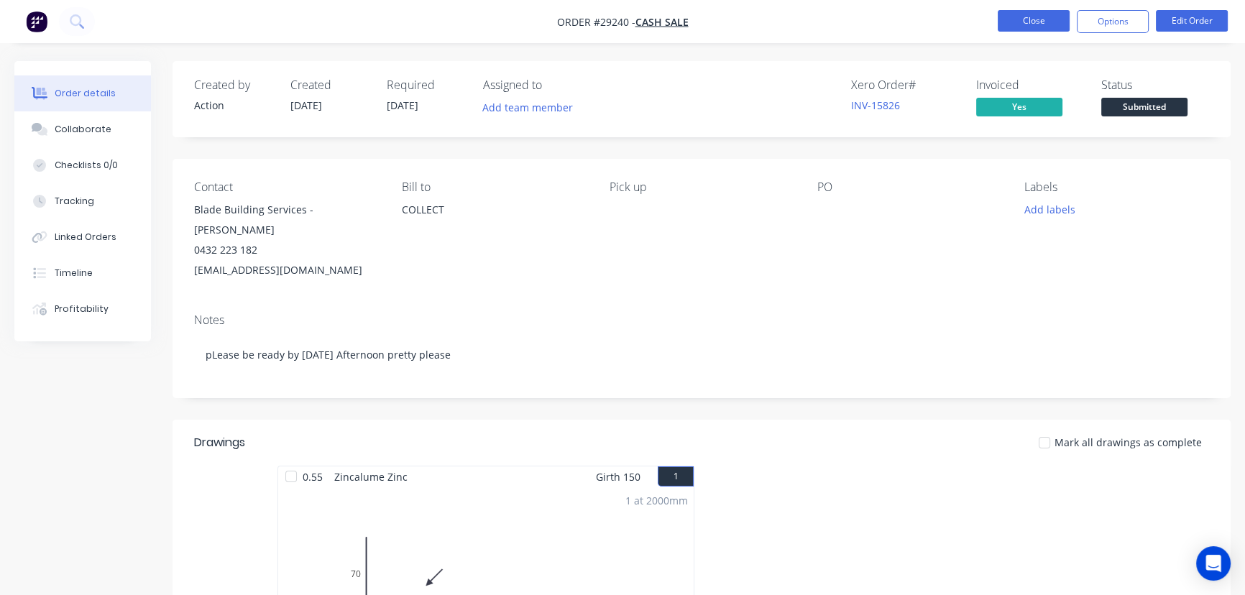
click at [1039, 18] on button "Close" at bounding box center [1034, 21] width 72 height 22
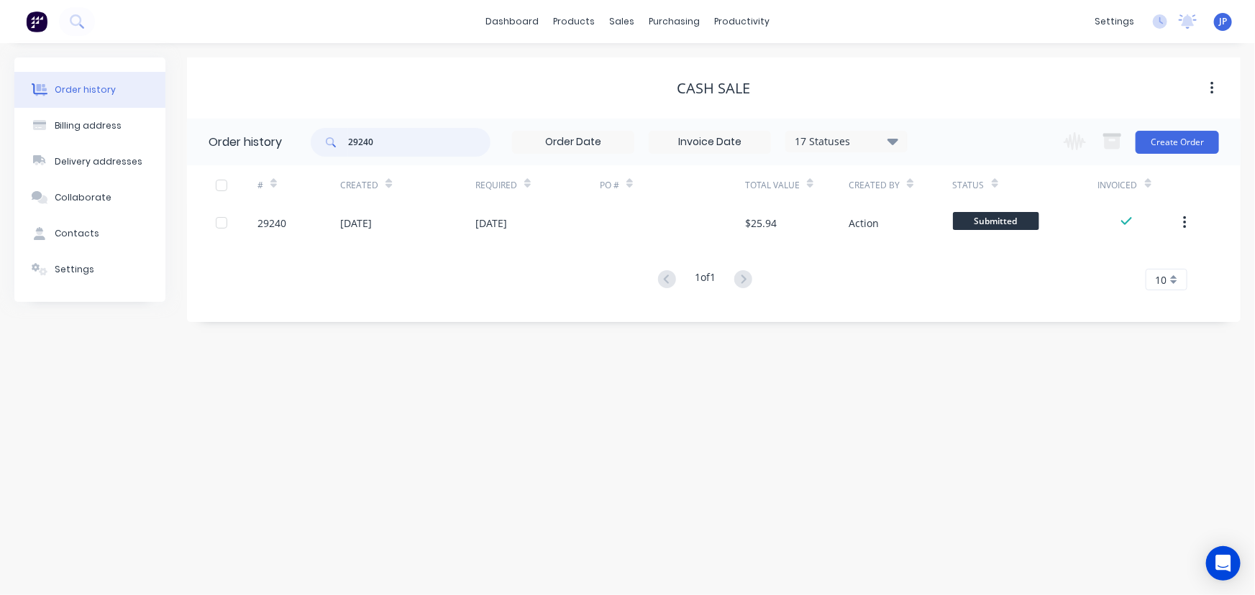
drag, startPoint x: 387, startPoint y: 145, endPoint x: 321, endPoint y: 148, distance: 65.5
click at [321, 148] on div "29240" at bounding box center [401, 142] width 180 height 29
type input "ashby"
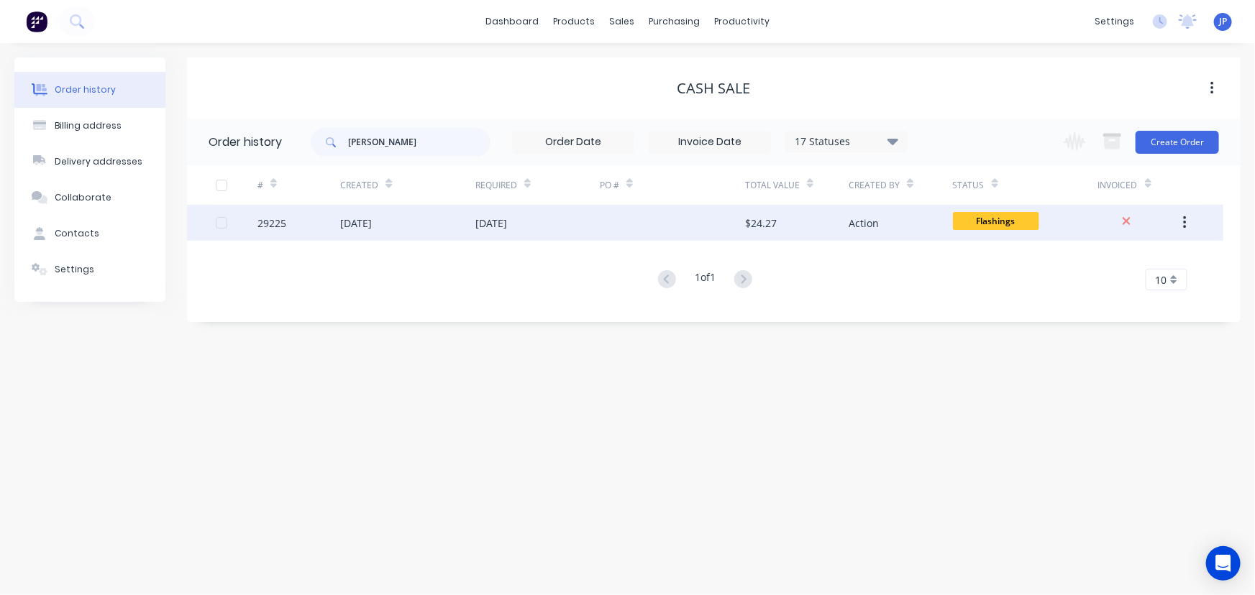
click at [352, 226] on div "13 Oct 2025" at bounding box center [356, 223] width 32 height 15
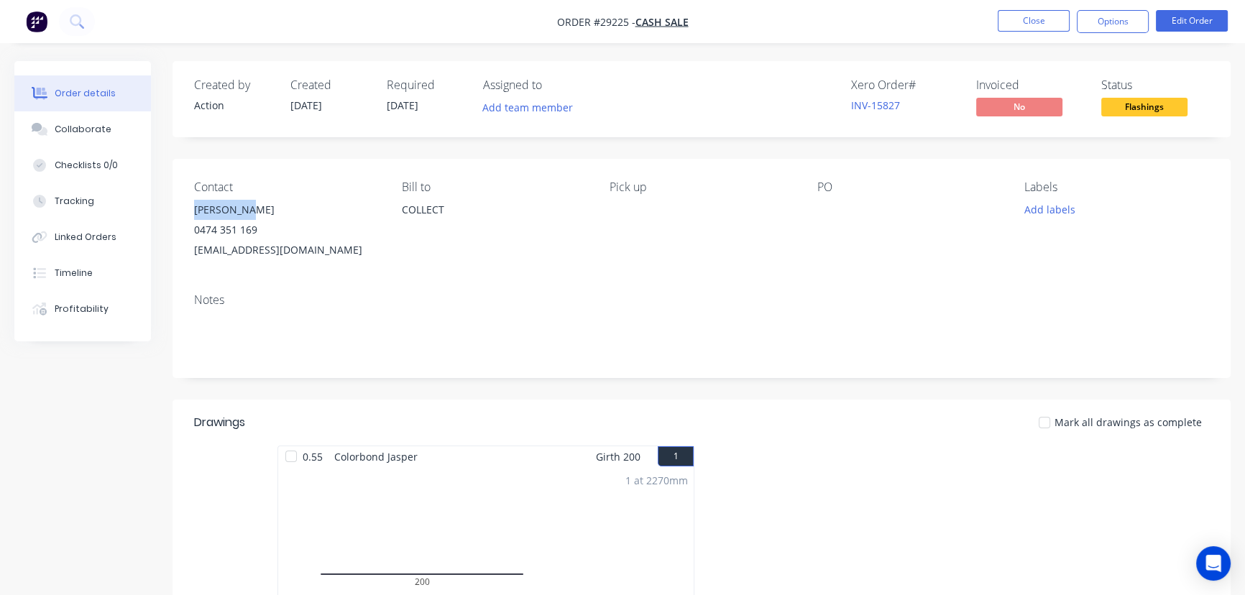
drag, startPoint x: 258, startPoint y: 207, endPoint x: 192, endPoint y: 214, distance: 66.5
click at [192, 214] on div "Contact Greg Ashby 0474 351 169 gocatts@gmail.com Bill to COLLECT Pick up PO La…" at bounding box center [702, 220] width 1058 height 123
copy div "Greg Ashby"
click at [1102, 19] on button "Options" at bounding box center [1113, 21] width 72 height 23
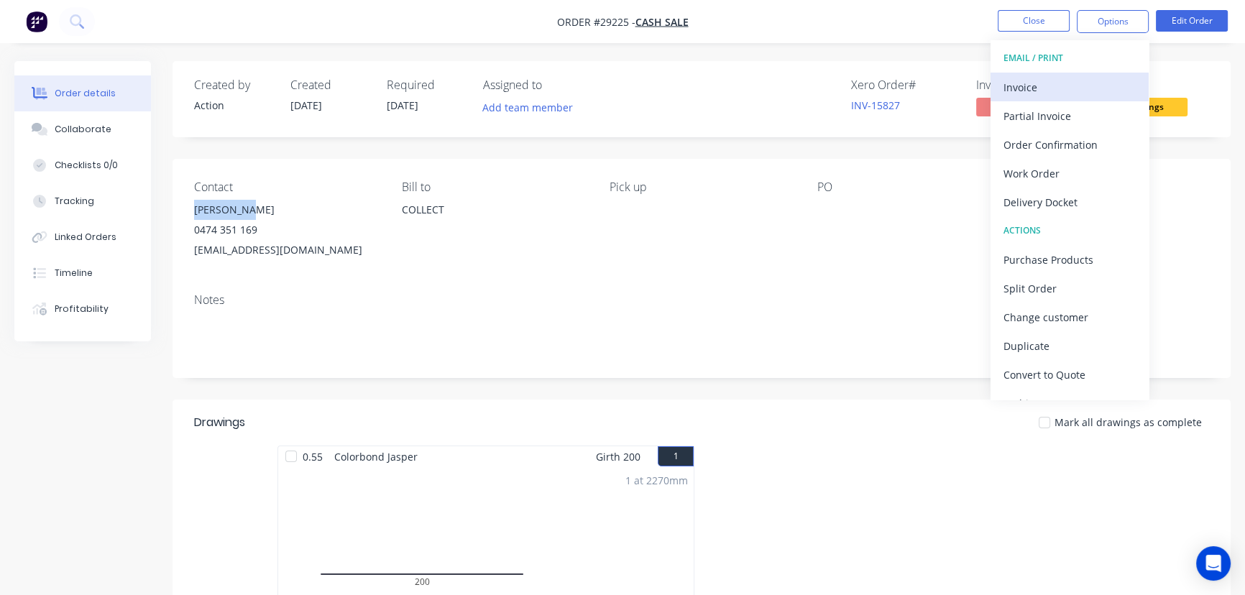
click at [1056, 90] on div "Invoice" at bounding box center [1070, 87] width 132 height 21
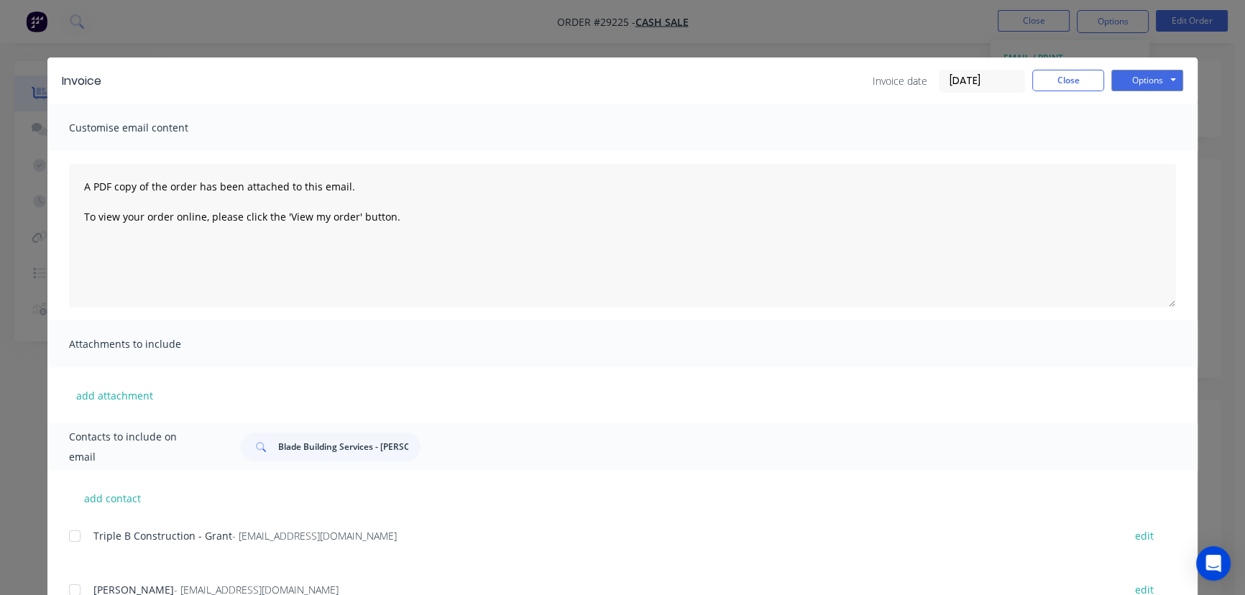
click at [1001, 82] on input "[DATE]" at bounding box center [982, 81] width 85 height 22
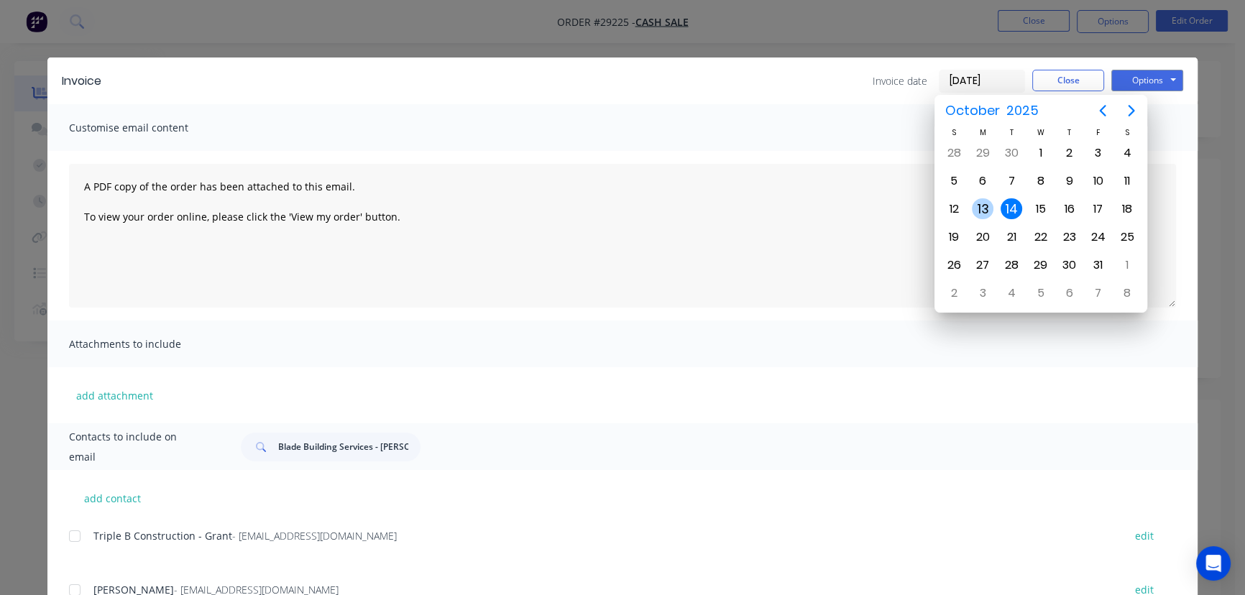
click at [979, 210] on div "13" at bounding box center [983, 209] width 22 height 22
type input "[DATE]"
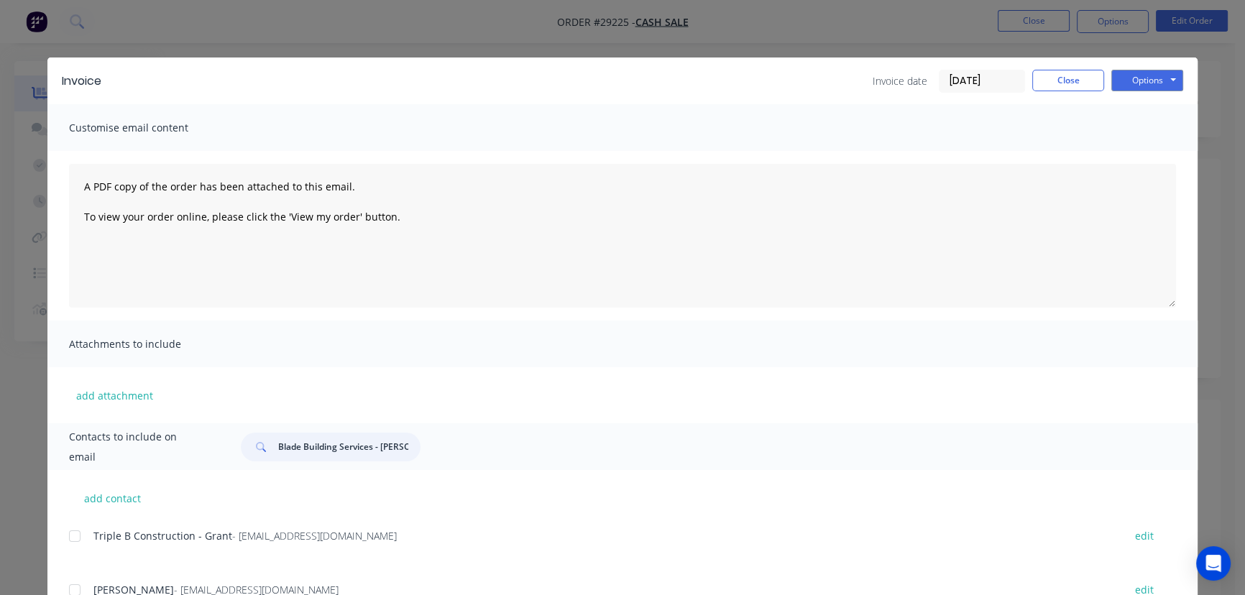
scroll to position [0, 32]
drag, startPoint x: 273, startPoint y: 448, endPoint x: 410, endPoint y: 451, distance: 136.6
click at [410, 451] on input "Blade Building Services - Jason Mcinnes" at bounding box center [349, 447] width 142 height 29
paste input "Greg Ashby"
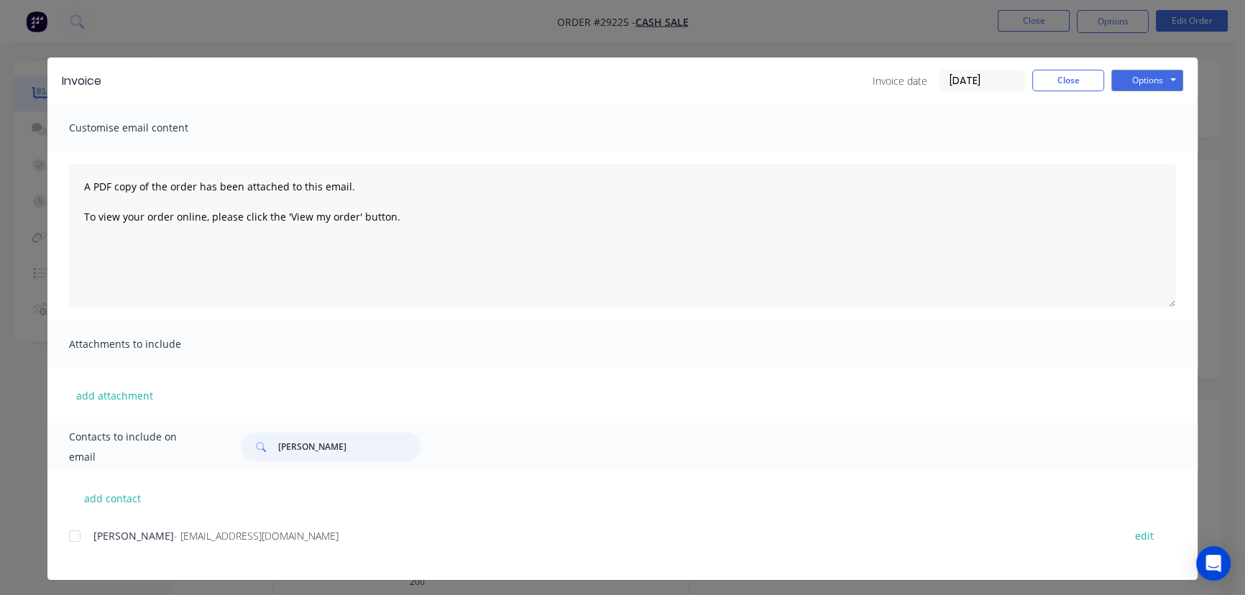
type input "Greg Ashby"
drag, startPoint x: 255, startPoint y: 544, endPoint x: 72, endPoint y: 554, distance: 182.9
click at [72, 554] on div "Greg Ashby - gocatts@gmail.com edit" at bounding box center [633, 544] width 1129 height 37
copy div "Greg Ashby - gocatts@gmail.com"
click at [1144, 78] on button "Options" at bounding box center [1148, 81] width 72 height 22
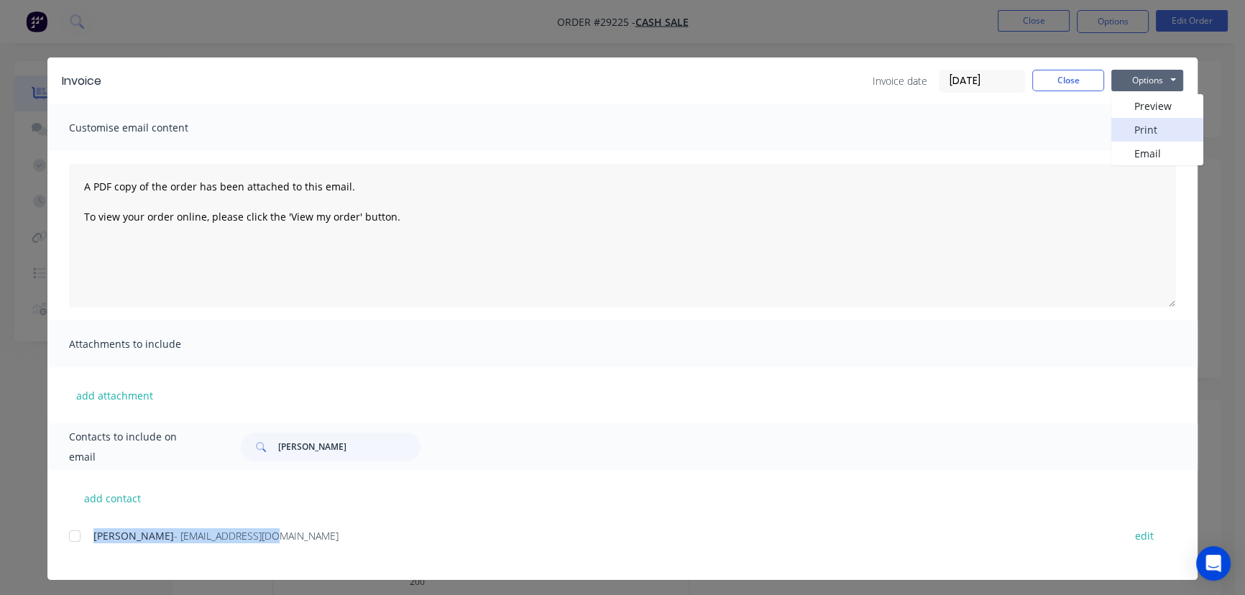
click at [1133, 129] on button "Print" at bounding box center [1158, 130] width 92 height 24
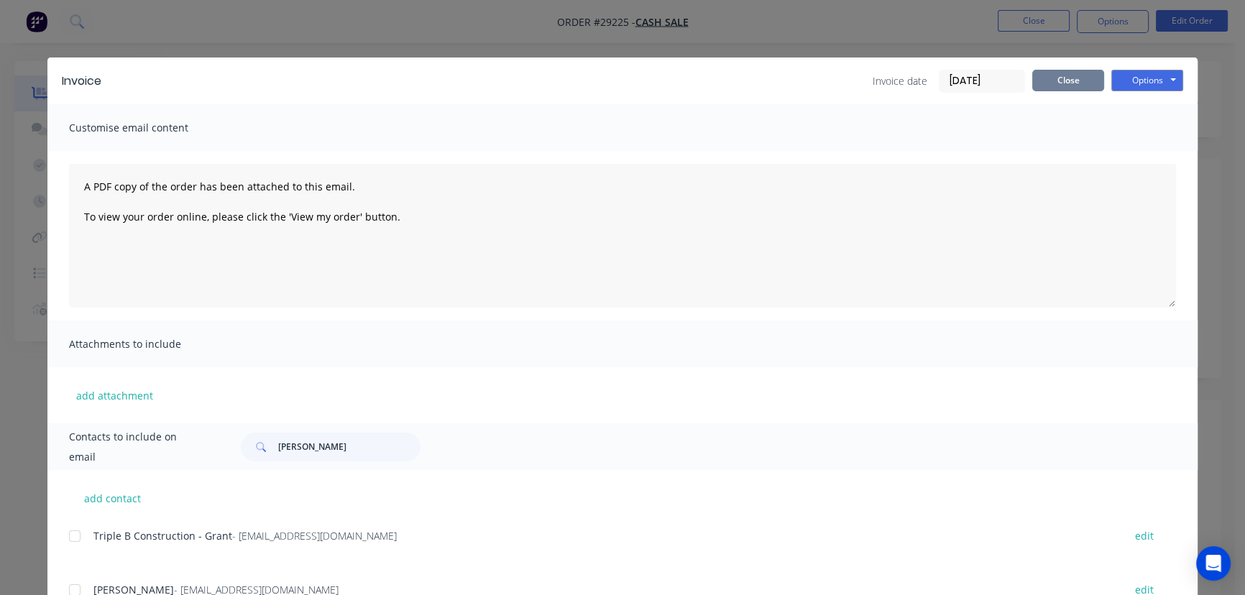
click at [1049, 84] on button "Close" at bounding box center [1069, 81] width 72 height 22
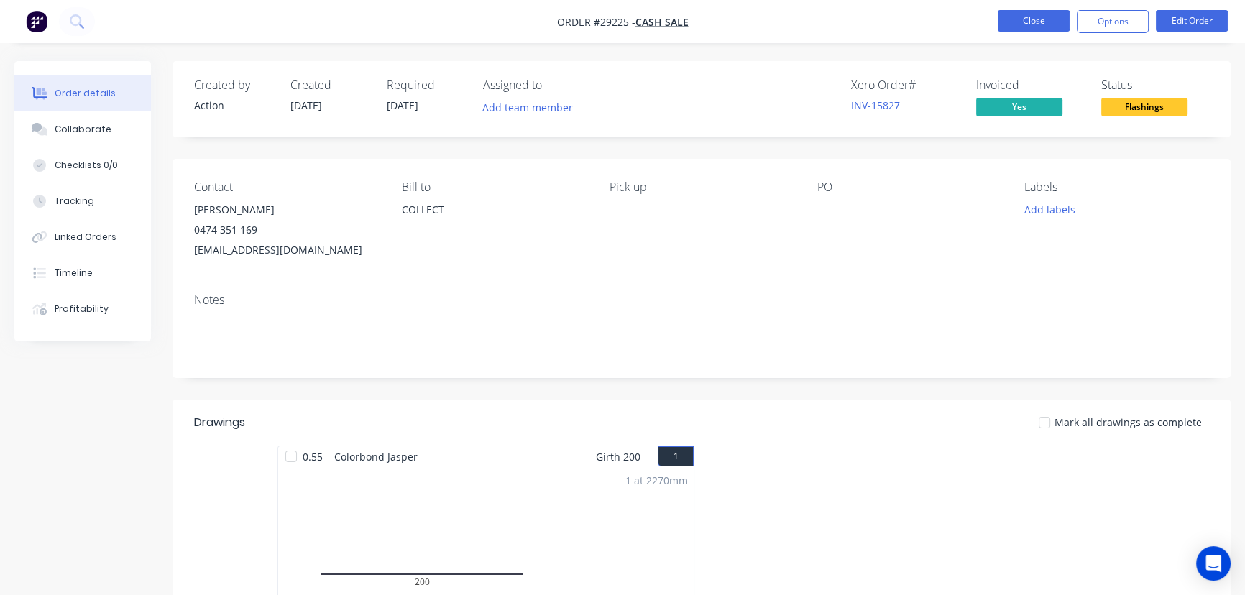
click at [1026, 22] on button "Close" at bounding box center [1034, 21] width 72 height 22
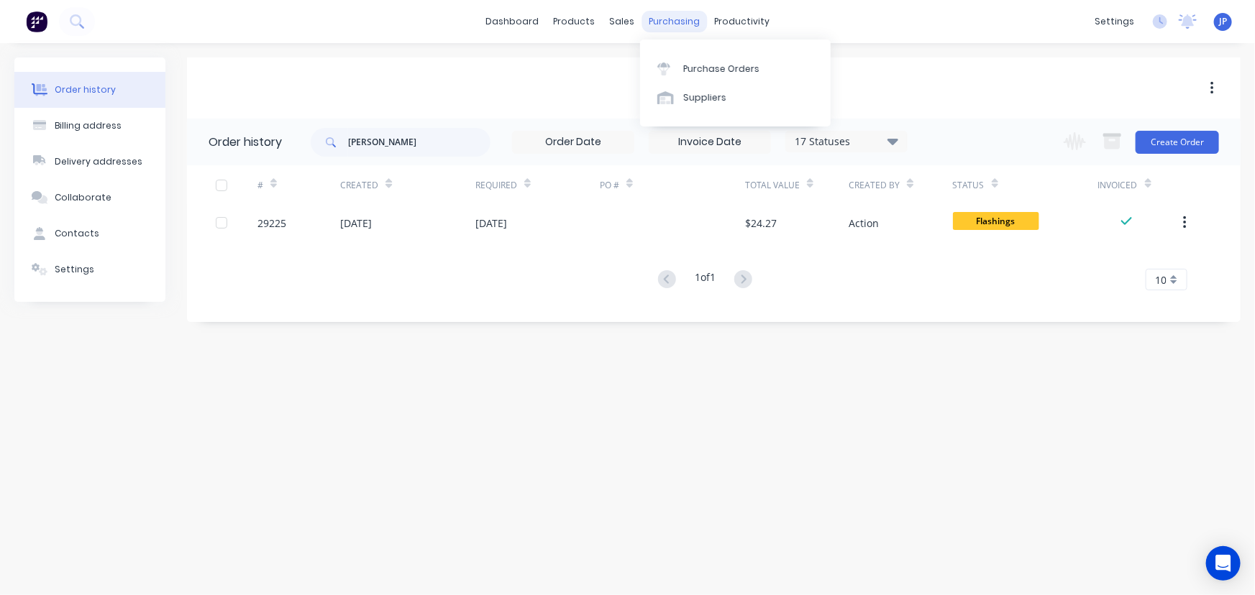
click at [677, 22] on div "purchasing" at bounding box center [673, 22] width 65 height 22
click at [683, 69] on div "Purchase Orders" at bounding box center [721, 69] width 76 height 13
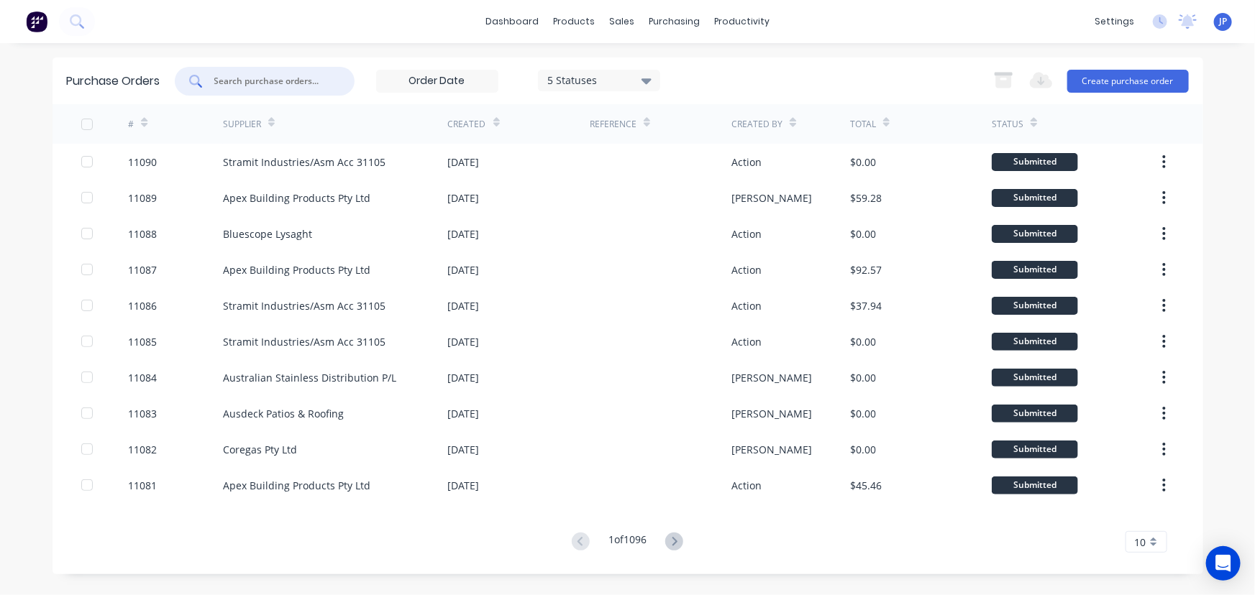
click at [245, 84] on input "text" at bounding box center [272, 81] width 119 height 14
type input "11071"
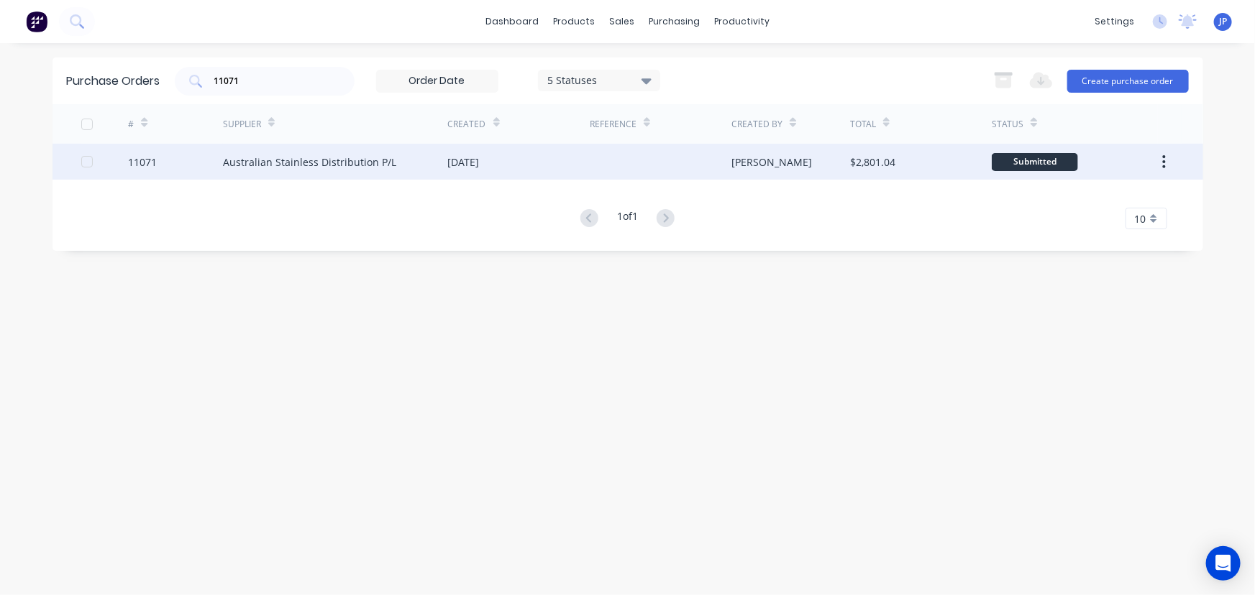
click at [283, 159] on div "Australian Stainless Distribution P/L" at bounding box center [309, 162] width 173 height 15
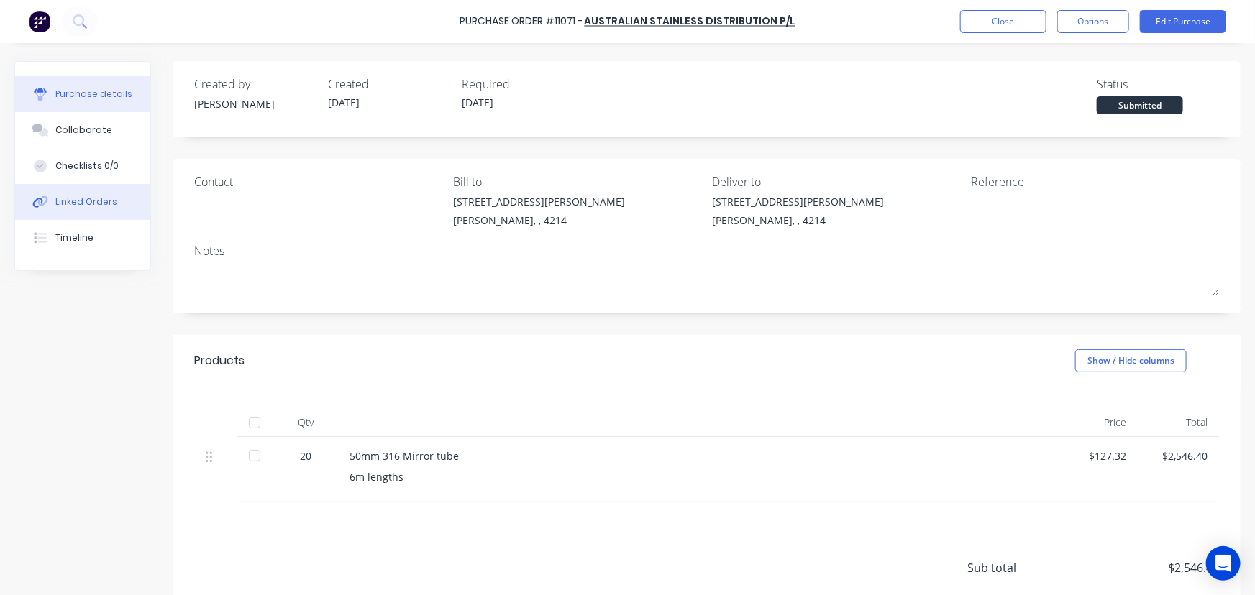
click at [93, 188] on button "Linked Orders" at bounding box center [82, 202] width 135 height 36
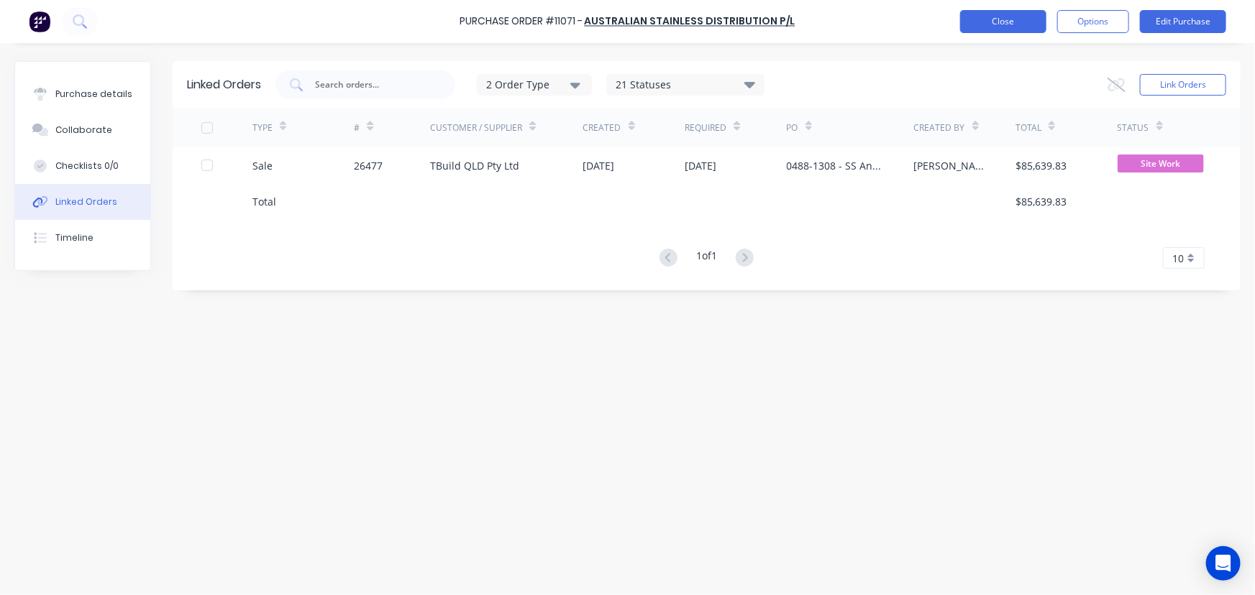
click at [976, 21] on button "Close" at bounding box center [1003, 21] width 86 height 23
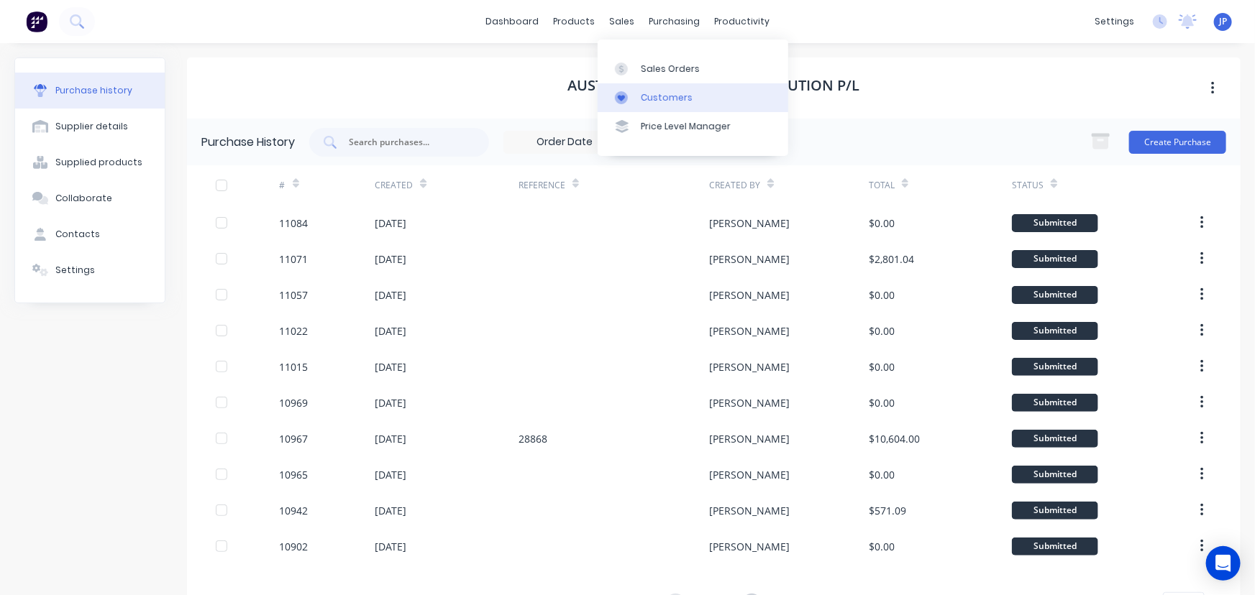
click at [649, 93] on div "Customers" at bounding box center [667, 97] width 52 height 13
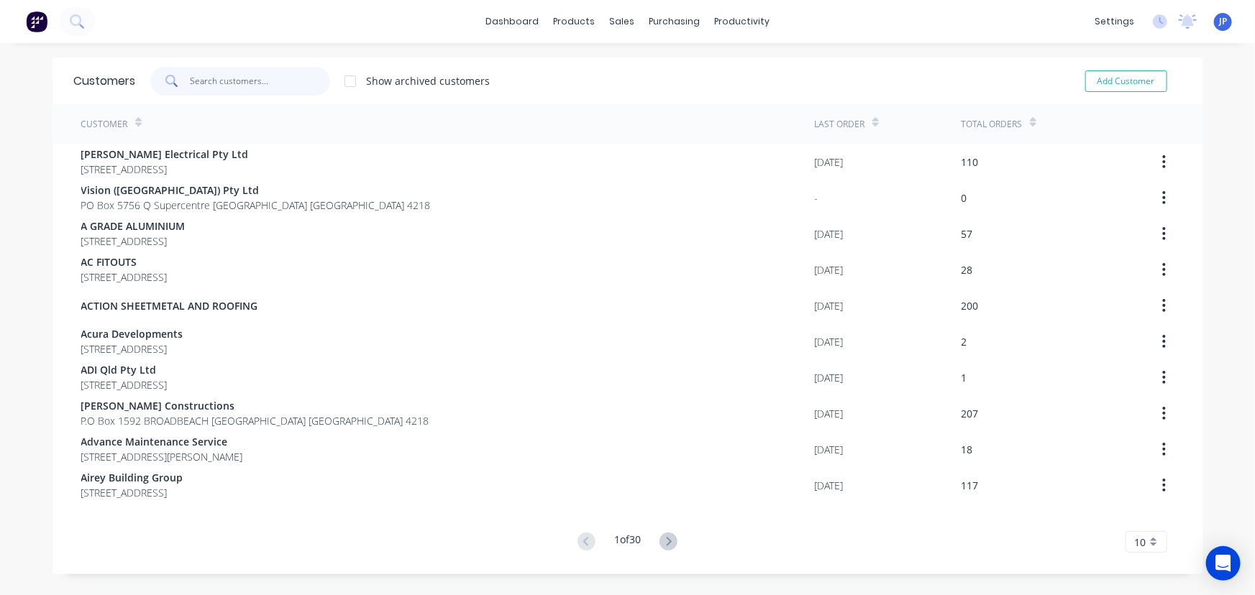
click at [245, 89] on input "text" at bounding box center [260, 81] width 140 height 29
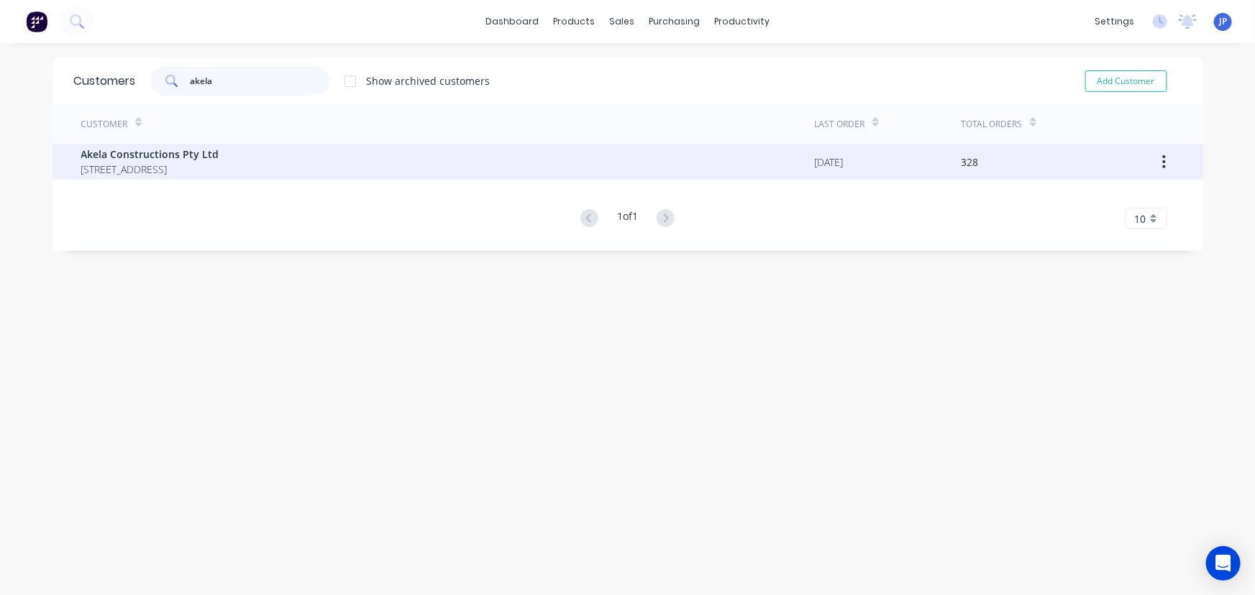
type input "akela"
click at [97, 175] on span "P.O Box 3214 HELENSVALE TOWN CENTRE Queensland Australia 4212" at bounding box center [150, 169] width 138 height 15
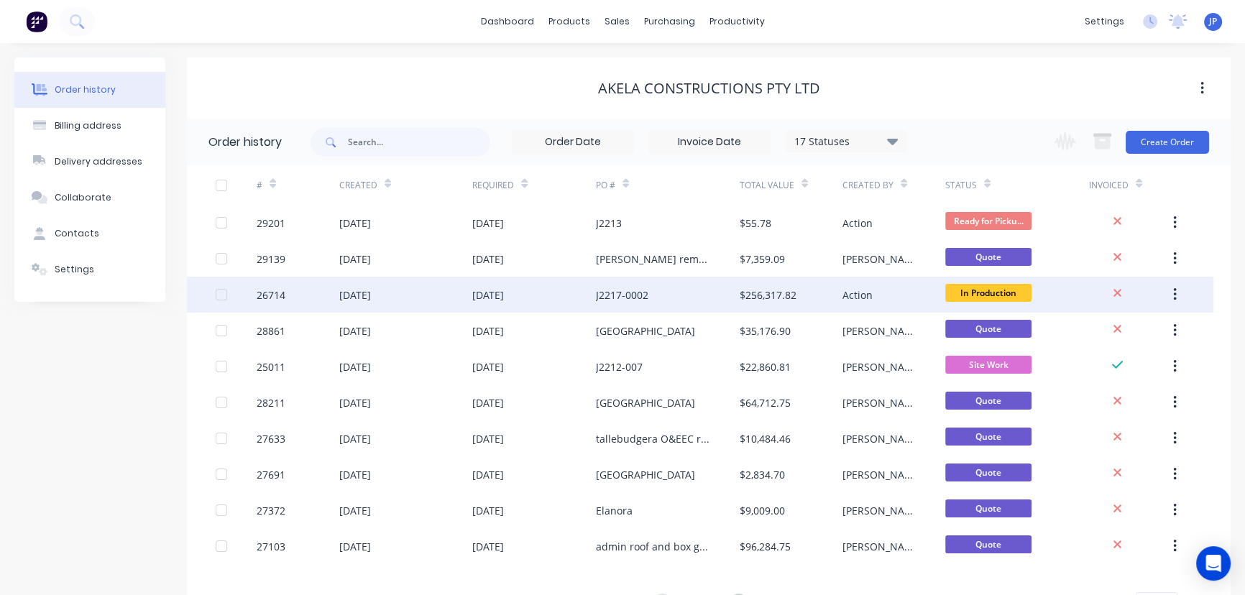
click at [482, 290] on div "30 Nov 2025" at bounding box center [488, 295] width 32 height 15
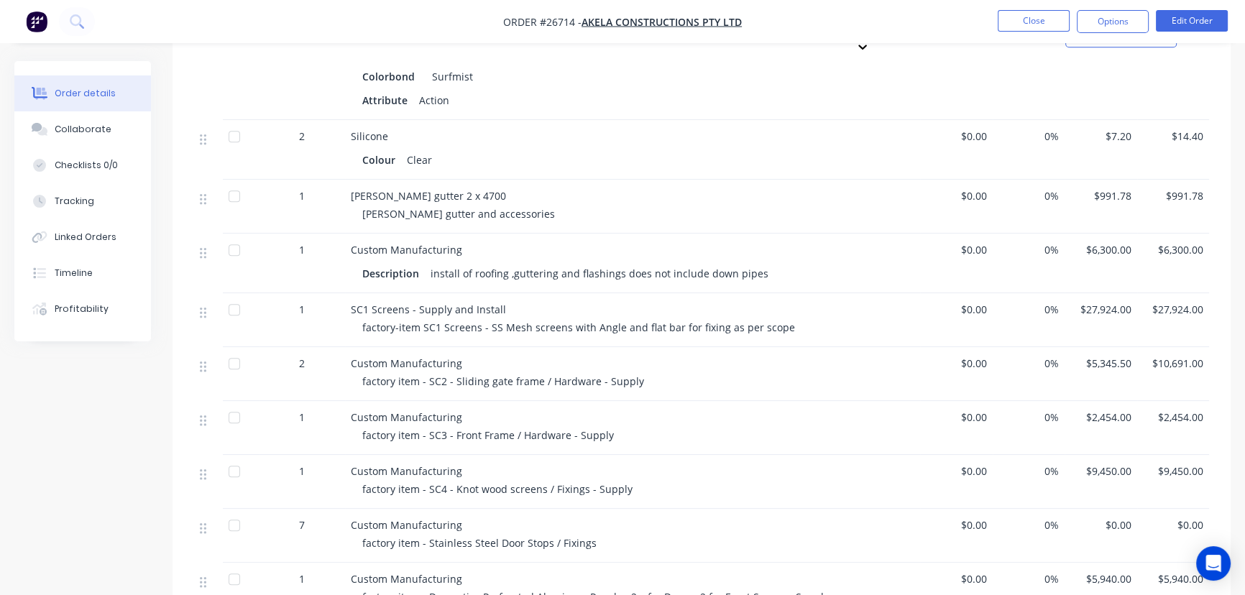
scroll to position [1307, 0]
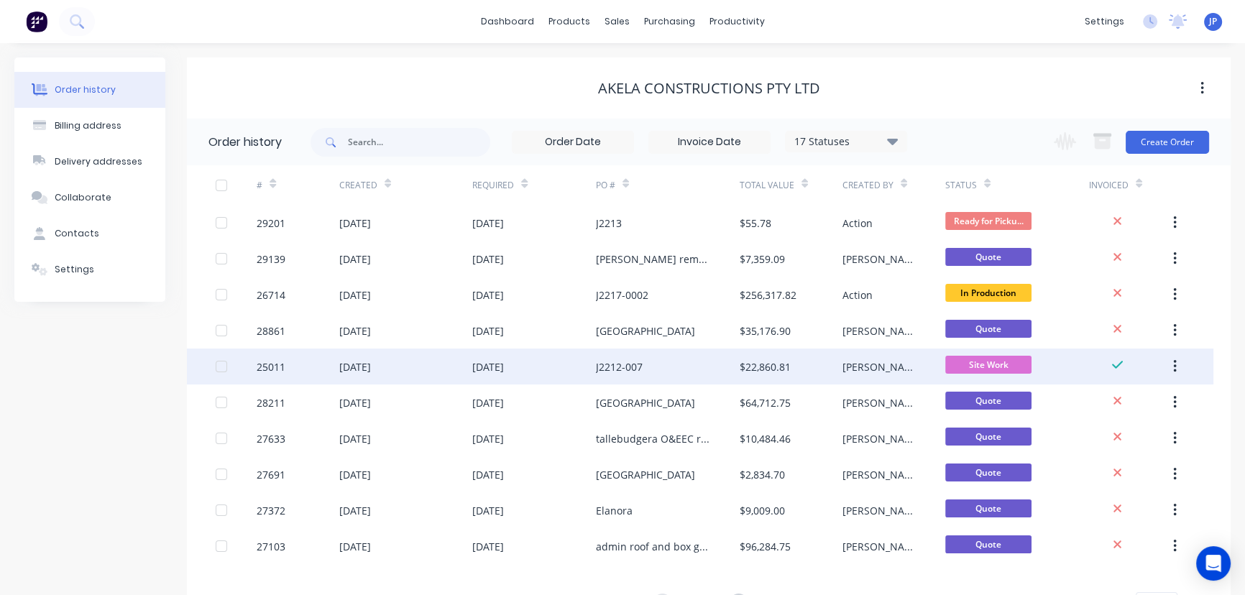
click at [478, 370] on div "09 Jul 2025" at bounding box center [488, 367] width 32 height 15
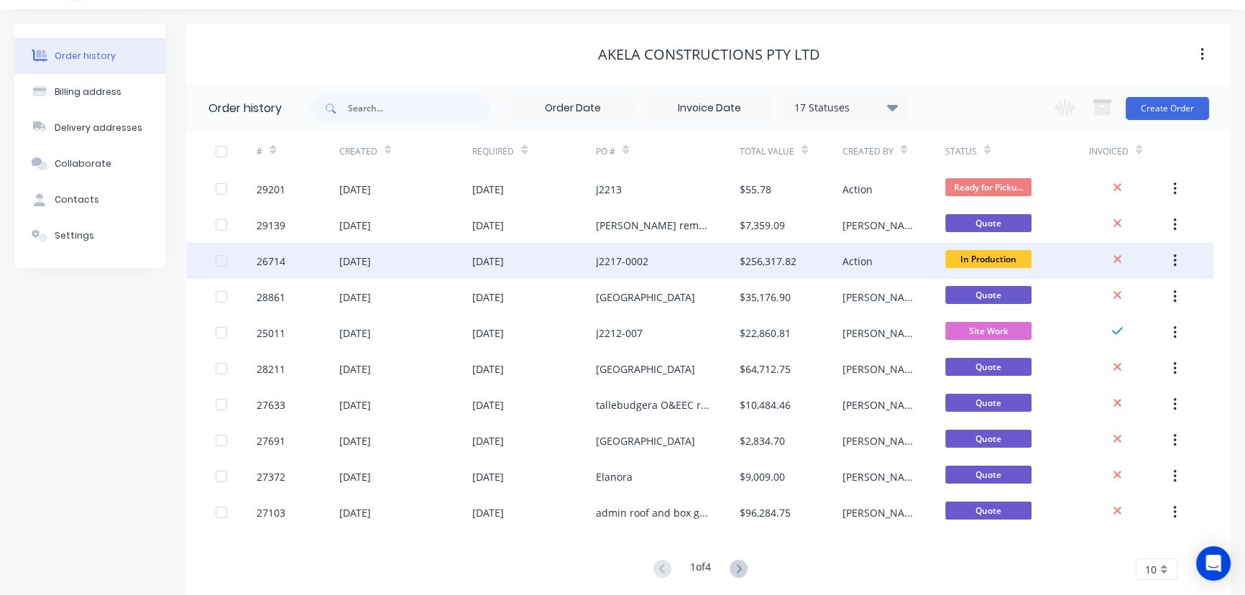
scroll to position [65, 0]
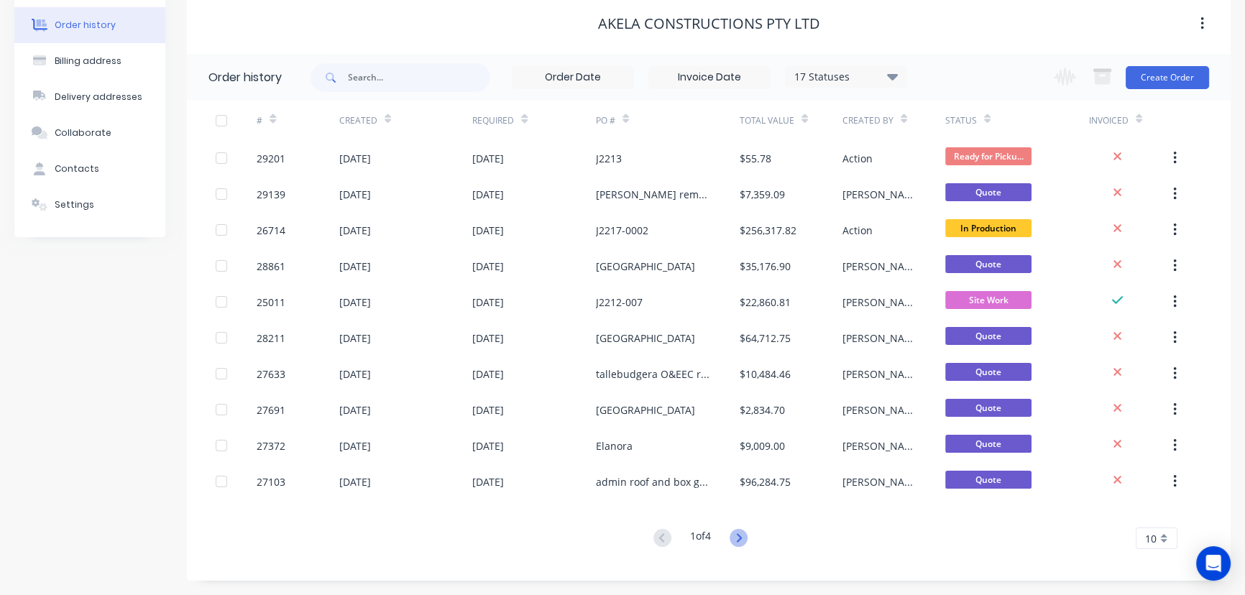
click at [738, 544] on icon at bounding box center [739, 538] width 18 height 18
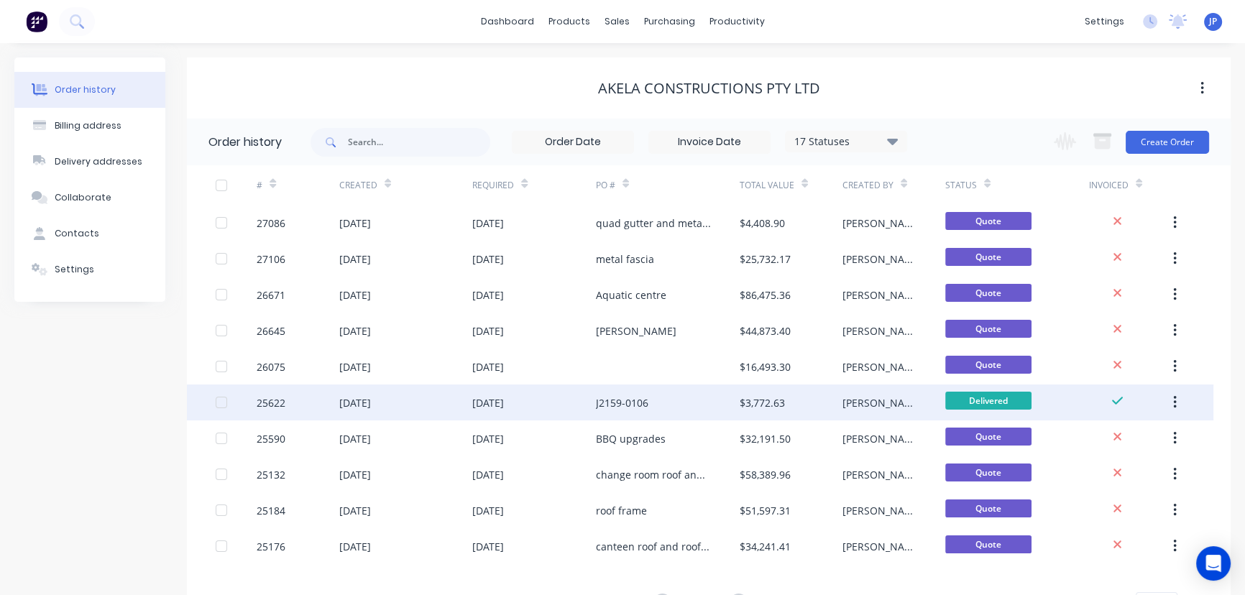
click at [1174, 406] on icon "button" at bounding box center [1175, 403] width 4 height 16
click at [1136, 436] on div "Archive" at bounding box center [1123, 440] width 111 height 21
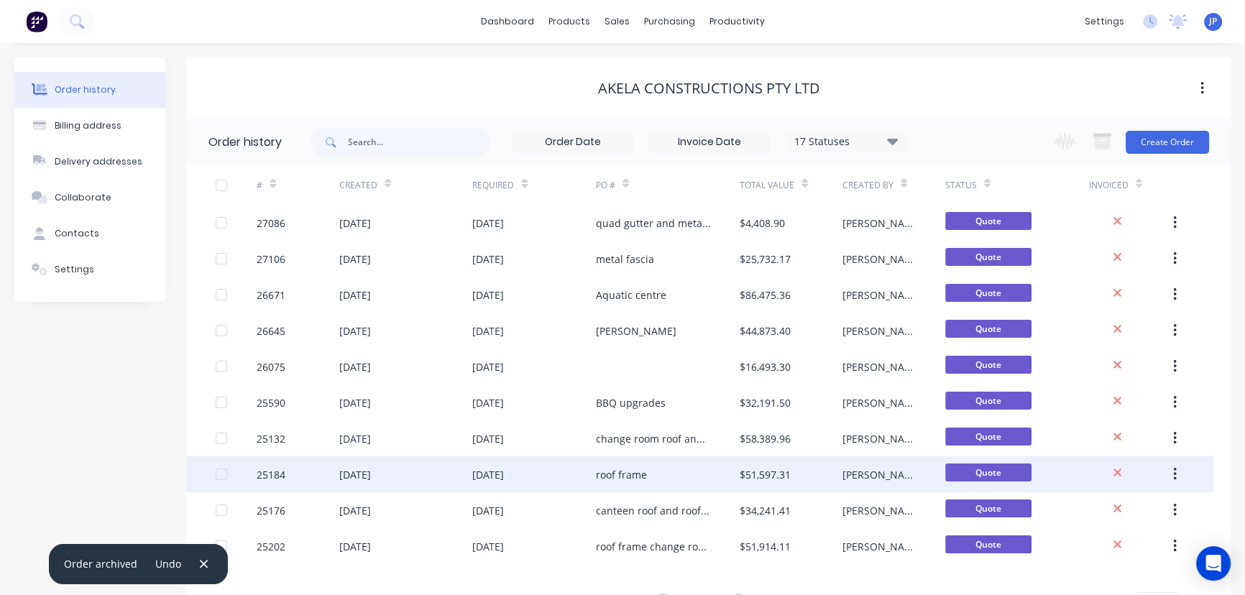
scroll to position [65, 0]
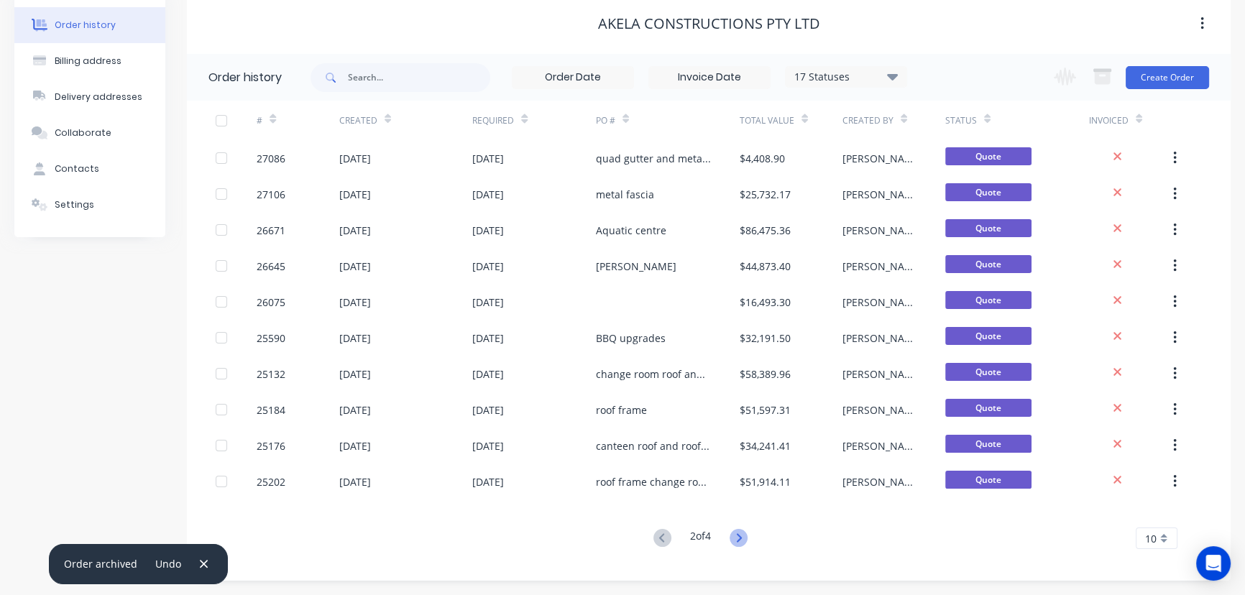
click at [744, 538] on icon at bounding box center [739, 538] width 18 height 18
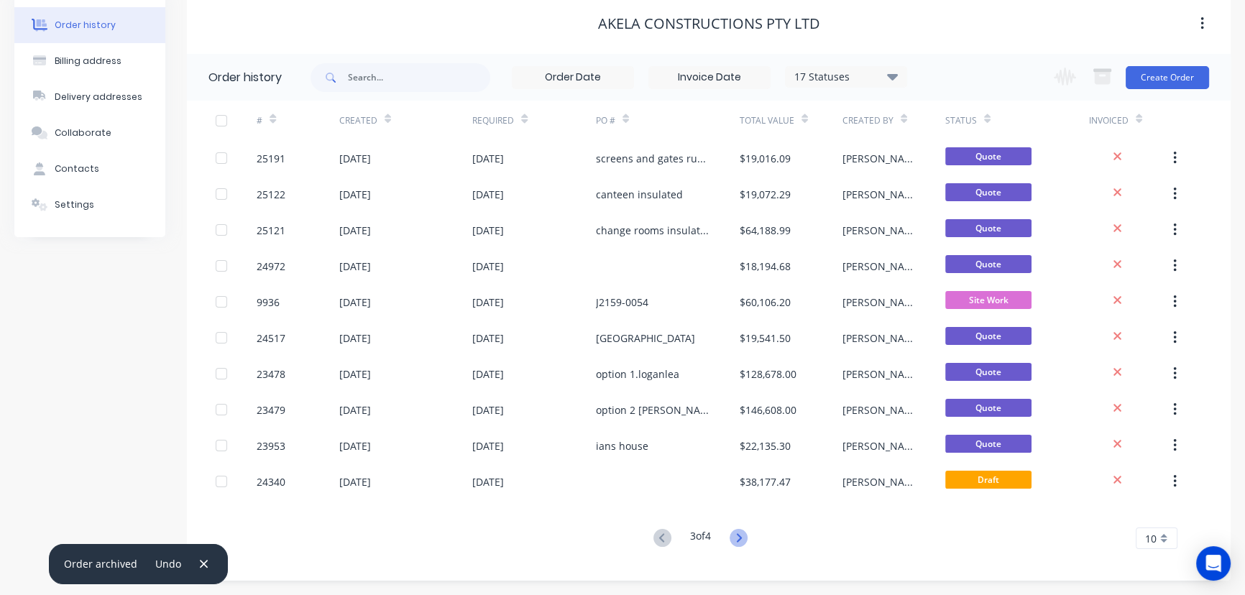
click at [739, 539] on icon at bounding box center [739, 538] width 18 height 18
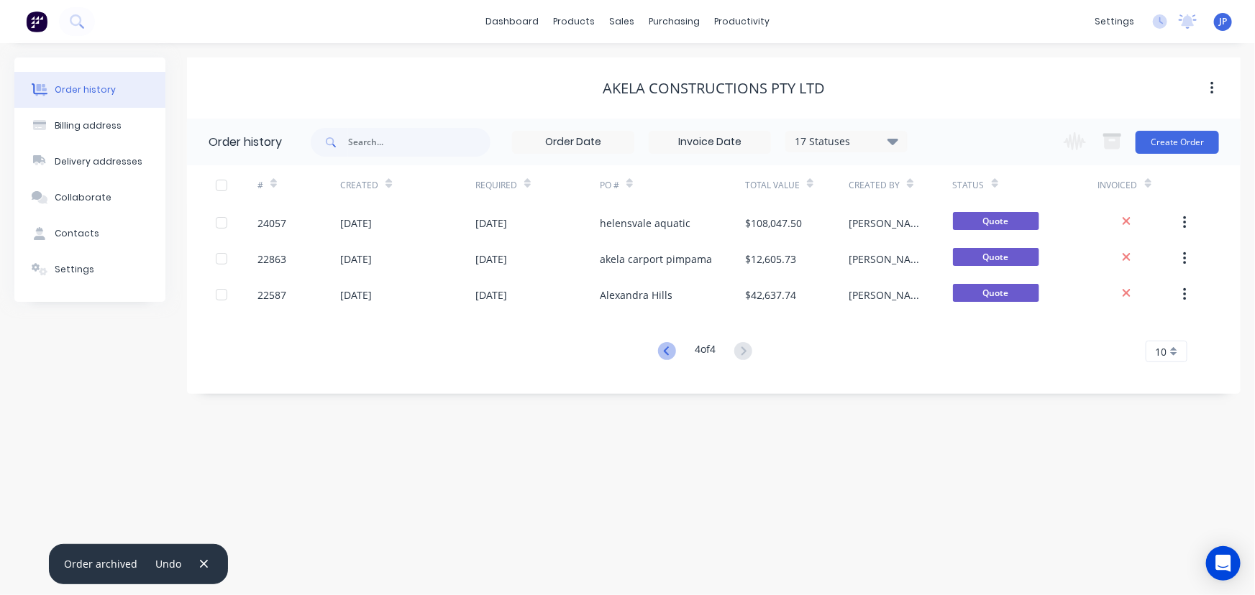
click at [661, 349] on icon at bounding box center [667, 351] width 18 height 18
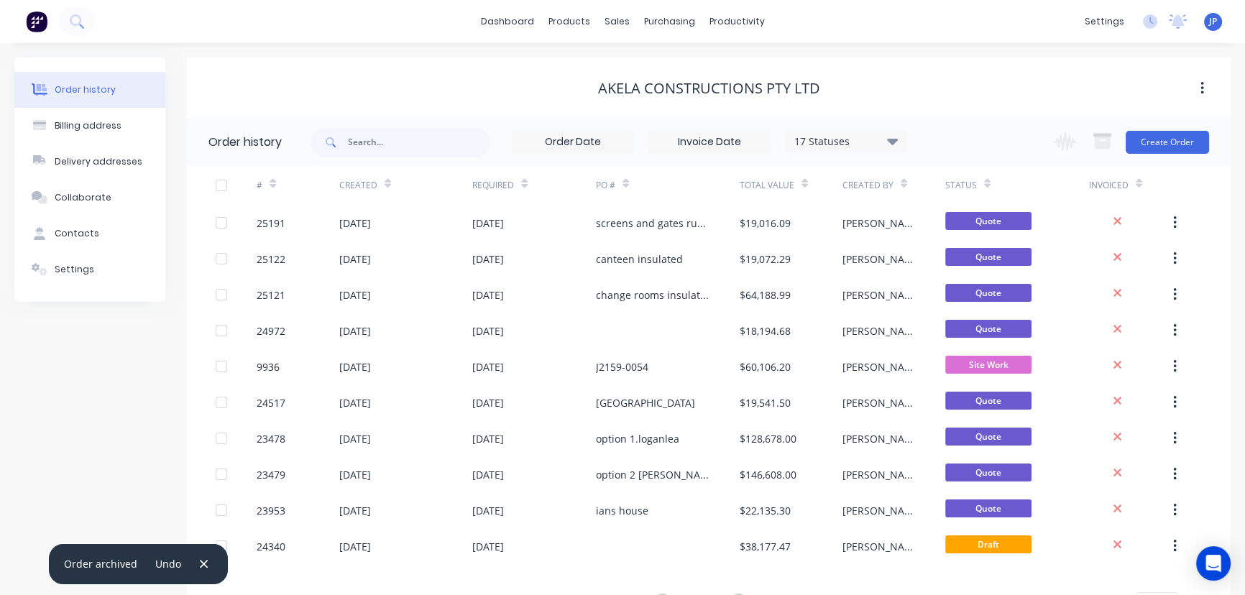
click at [661, 349] on div "J2159-0054" at bounding box center [668, 367] width 144 height 36
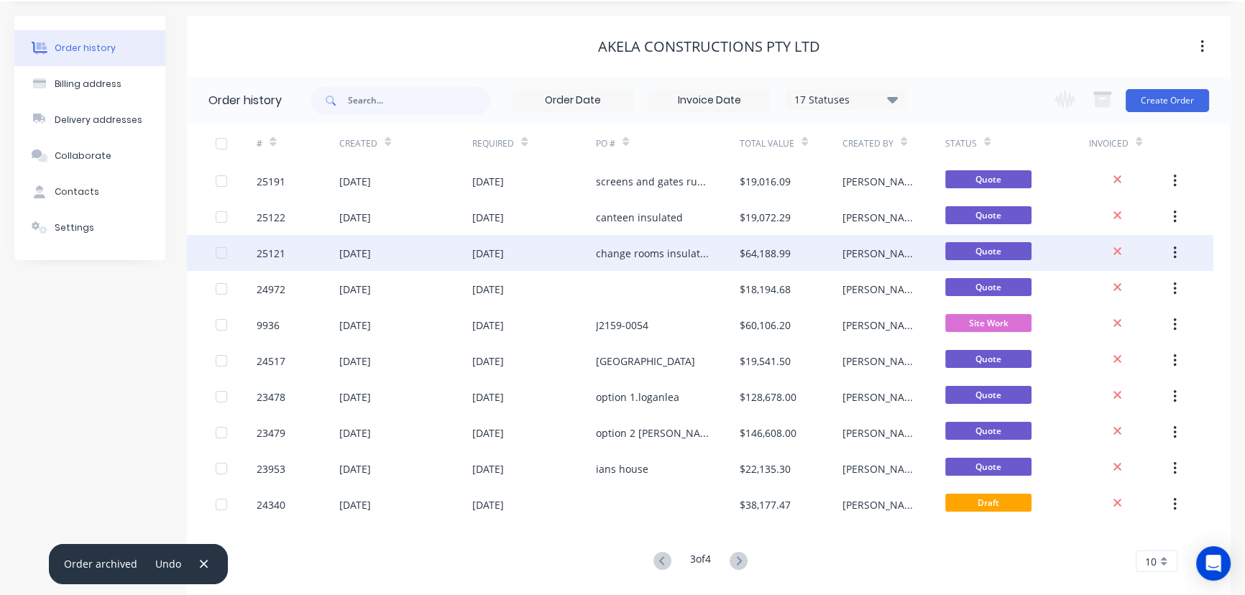
scroll to position [65, 0]
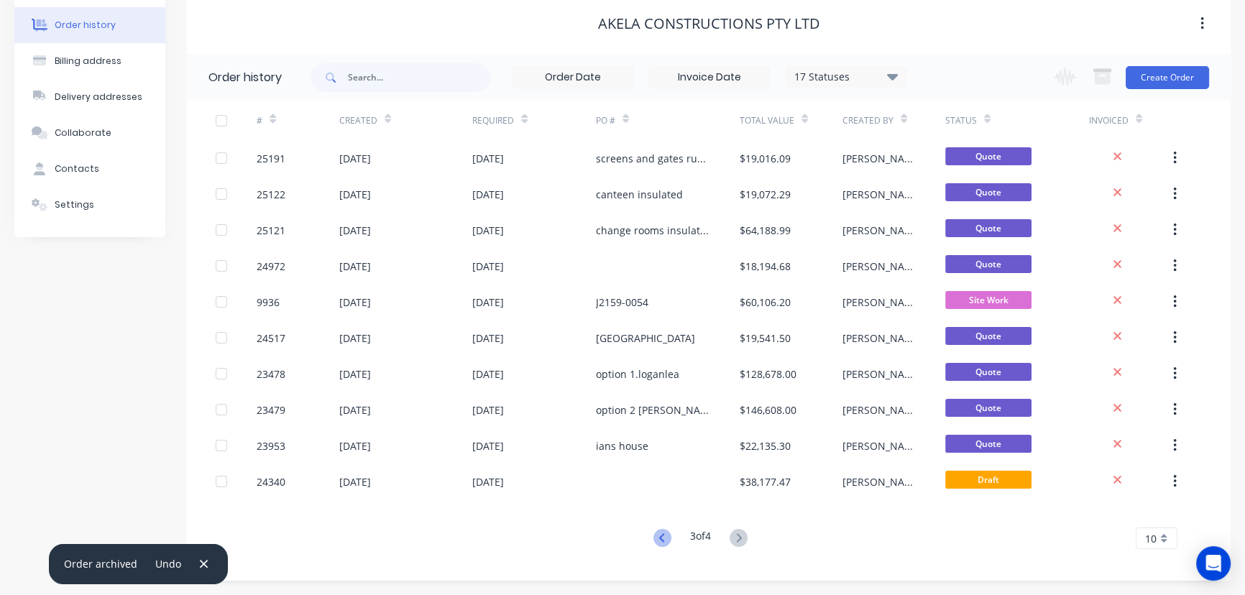
click at [661, 537] on icon at bounding box center [663, 538] width 18 height 18
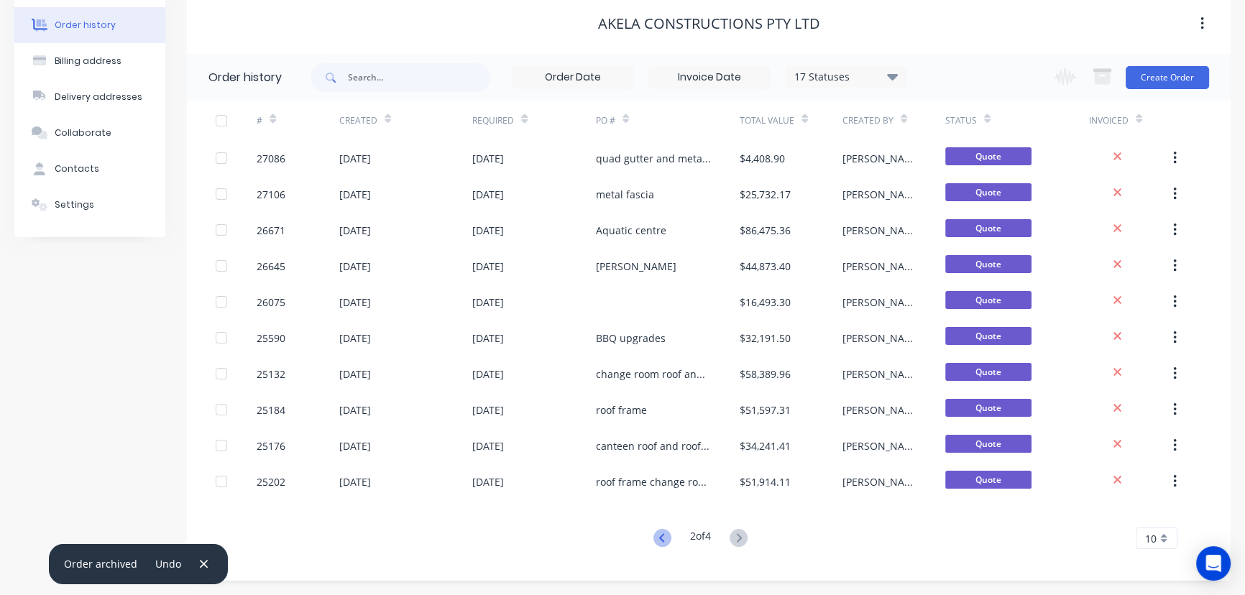
click at [661, 536] on icon at bounding box center [663, 538] width 18 height 18
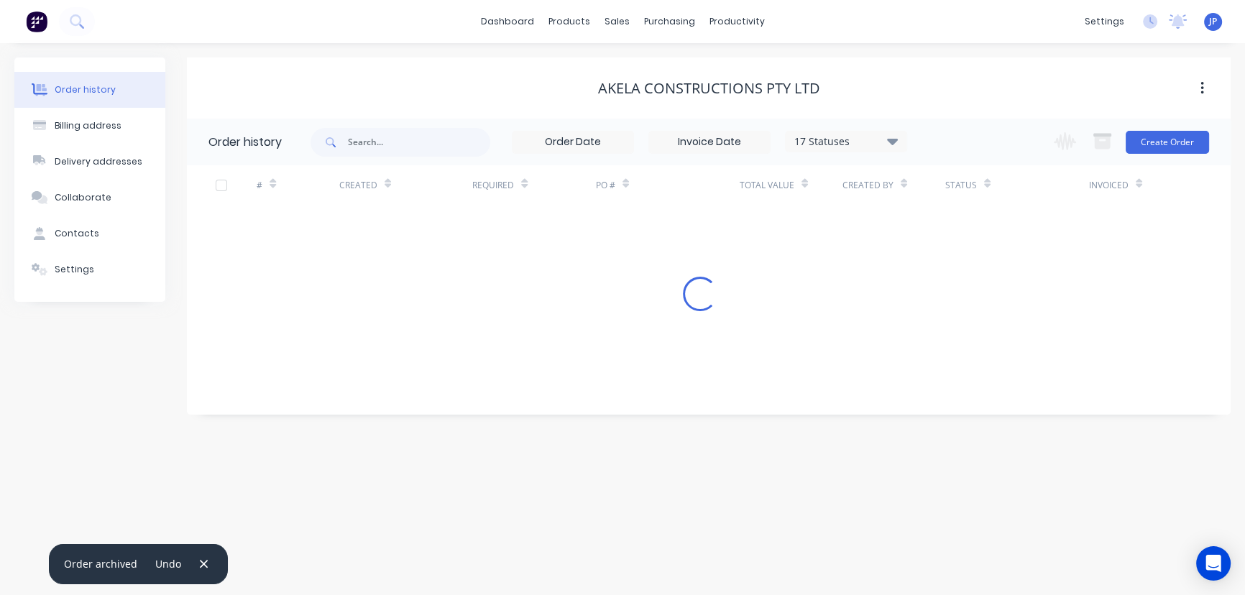
scroll to position [0, 0]
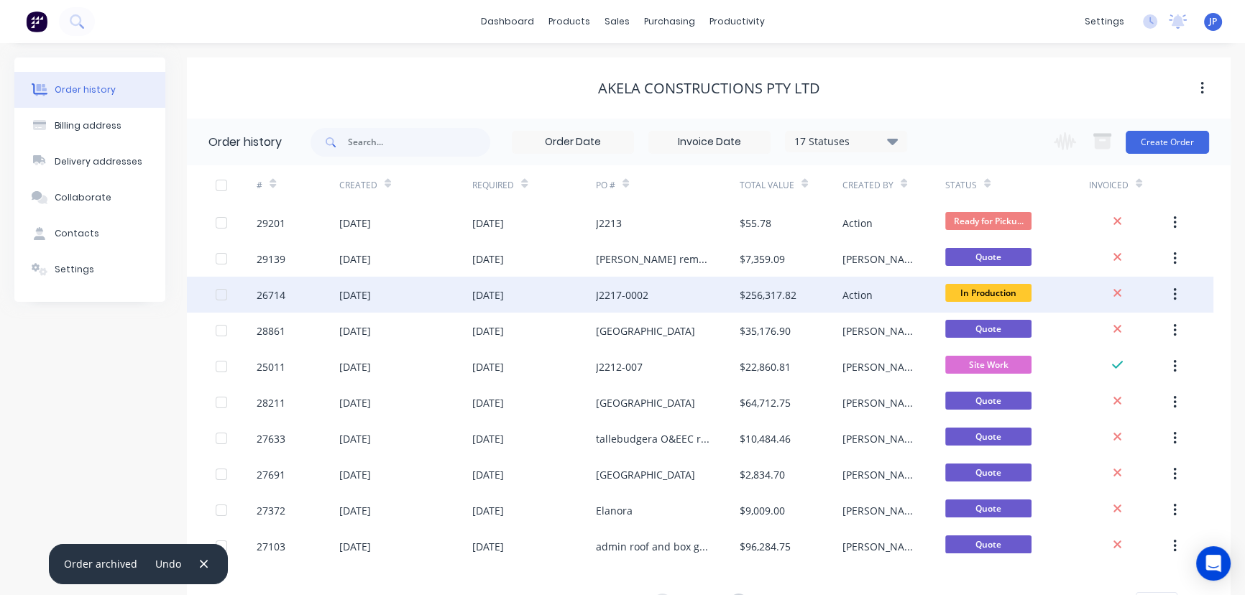
click at [645, 288] on div "J2217-0002" at bounding box center [622, 295] width 52 height 15
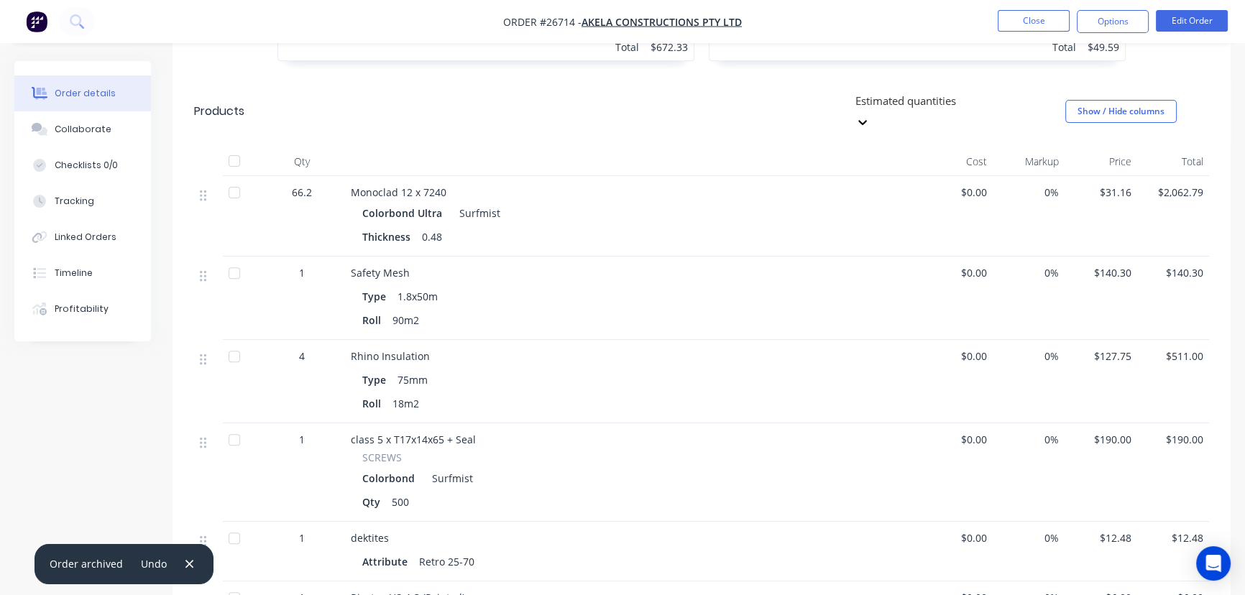
scroll to position [654, 0]
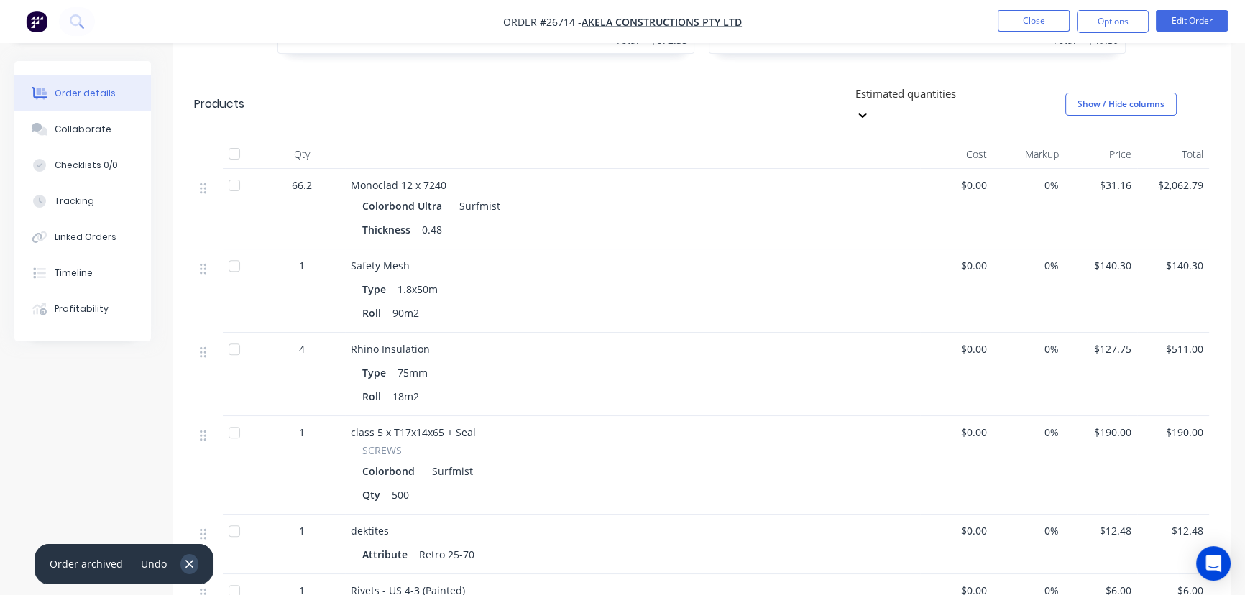
click at [185, 559] on icon "button" at bounding box center [189, 564] width 9 height 13
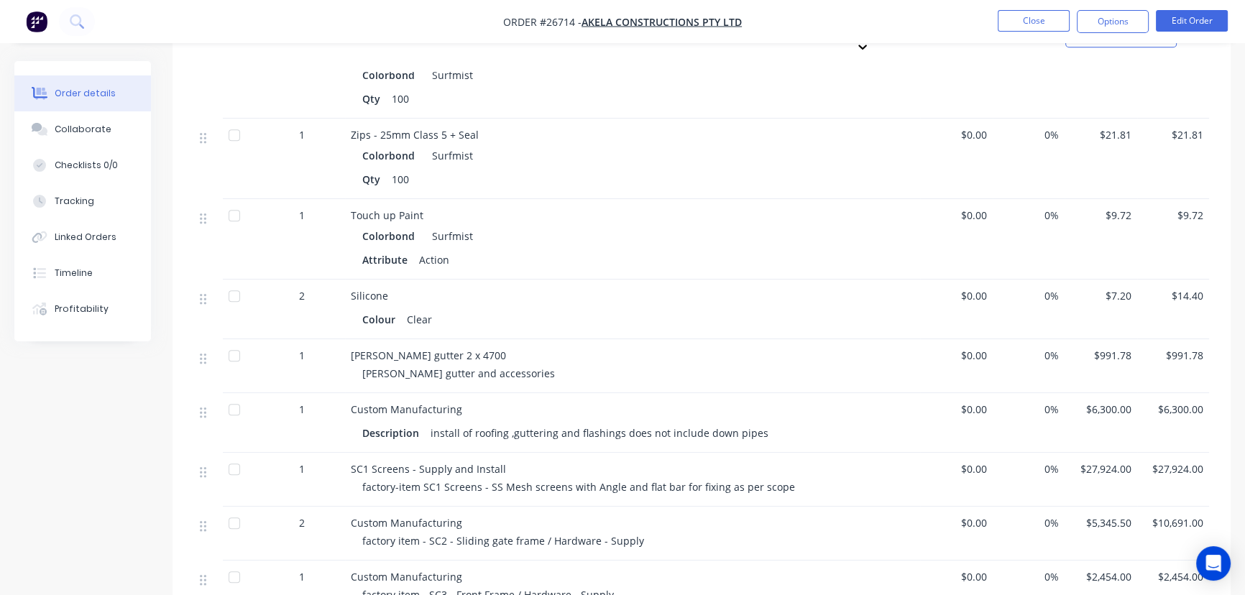
scroll to position [1155, 0]
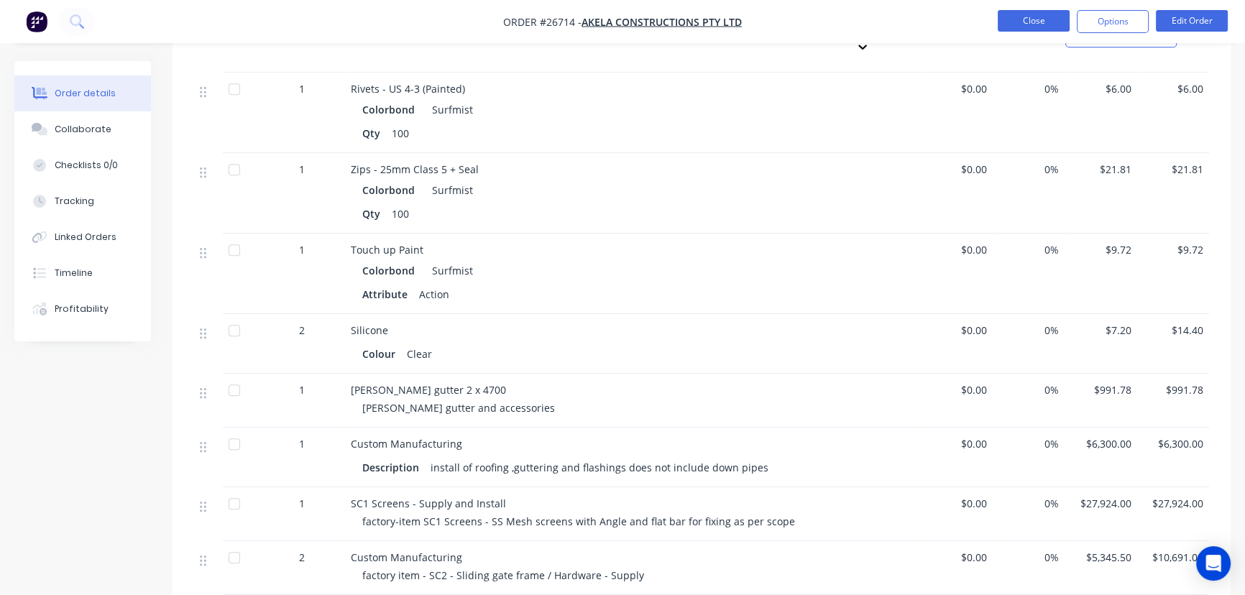
click at [1022, 13] on button "Close" at bounding box center [1034, 21] width 72 height 22
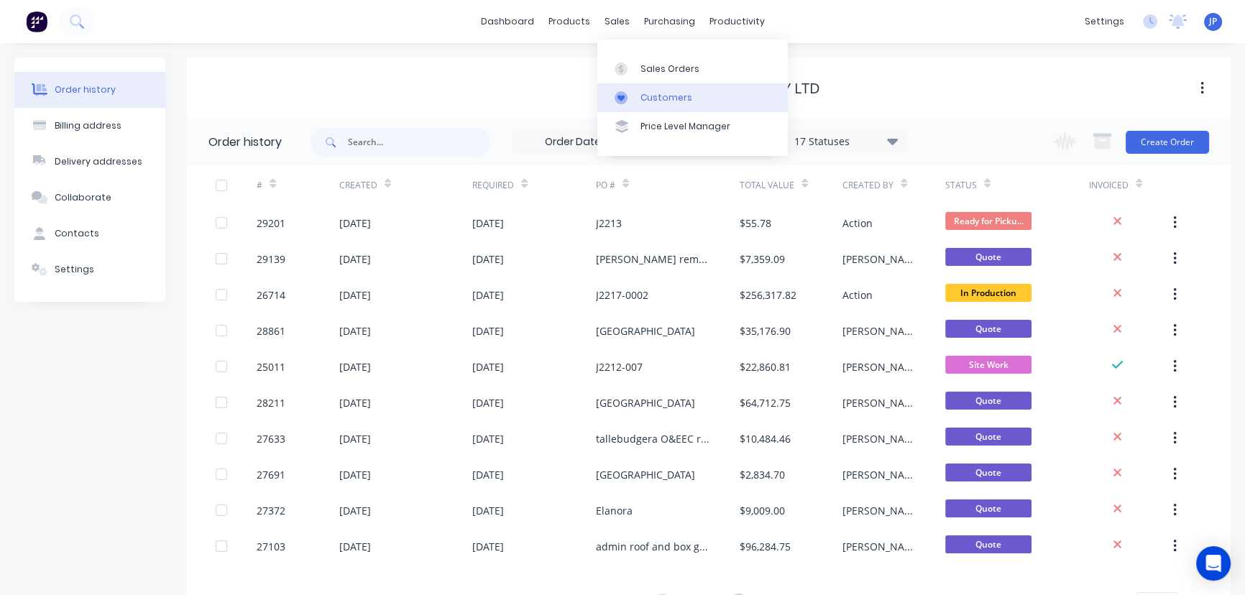
click at [637, 99] on link "Customers" at bounding box center [693, 97] width 191 height 29
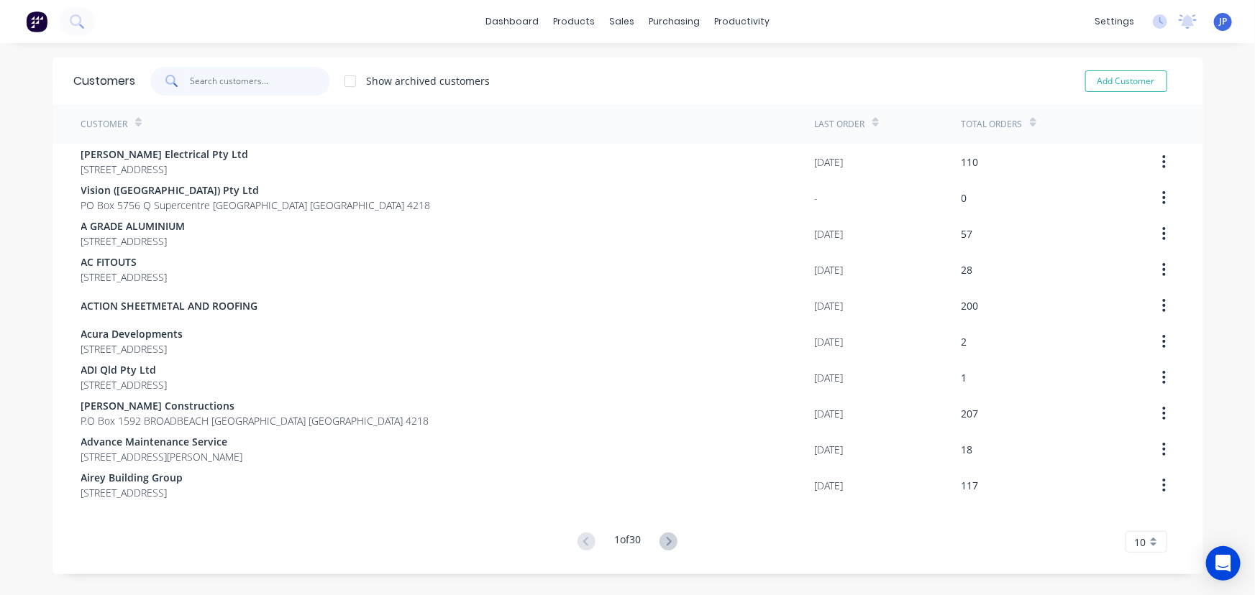
click at [258, 78] on input "text" at bounding box center [260, 81] width 140 height 29
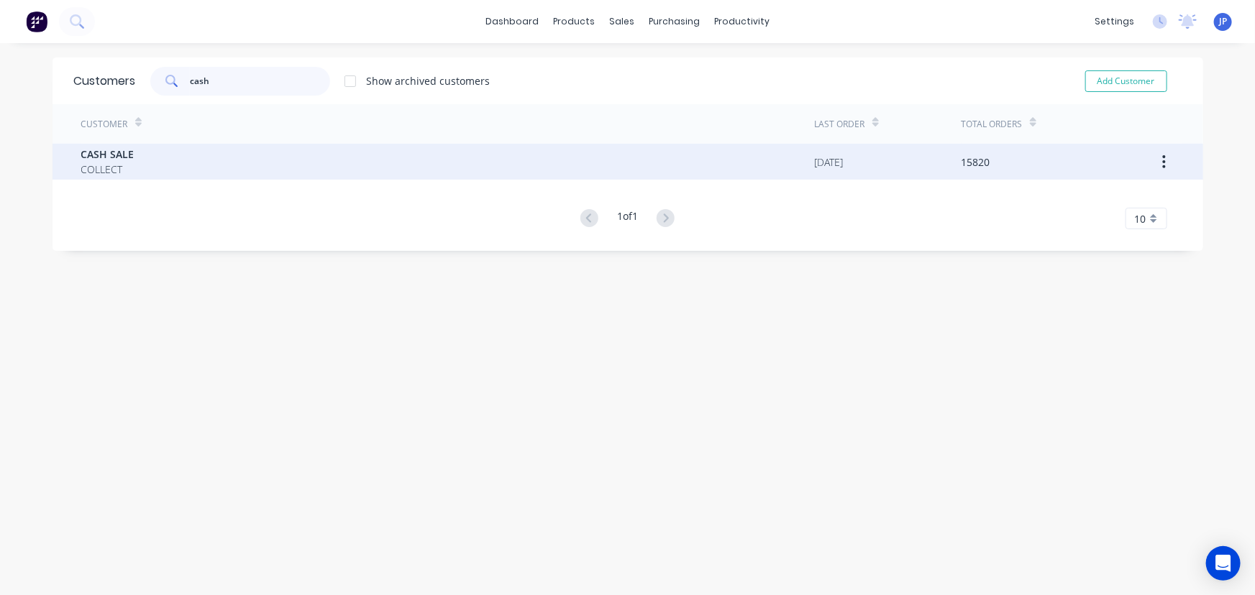
type input "cash"
click at [156, 164] on div "CASH SALE COLLECT" at bounding box center [447, 162] width 733 height 36
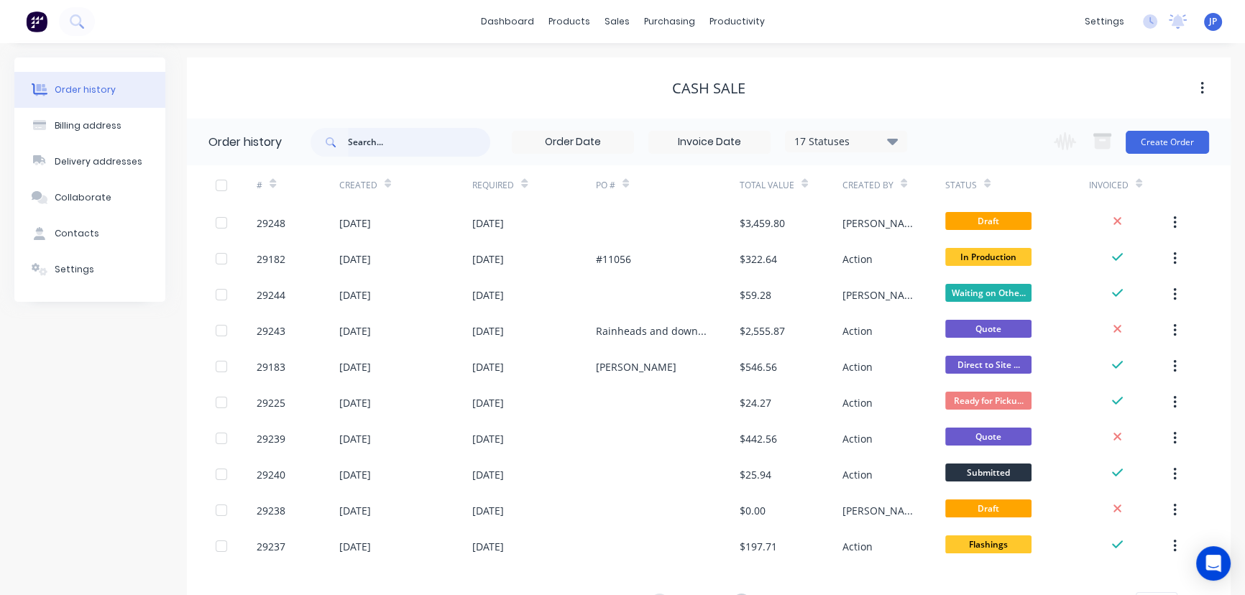
click at [378, 145] on input "text" at bounding box center [419, 142] width 142 height 29
type input "29182"
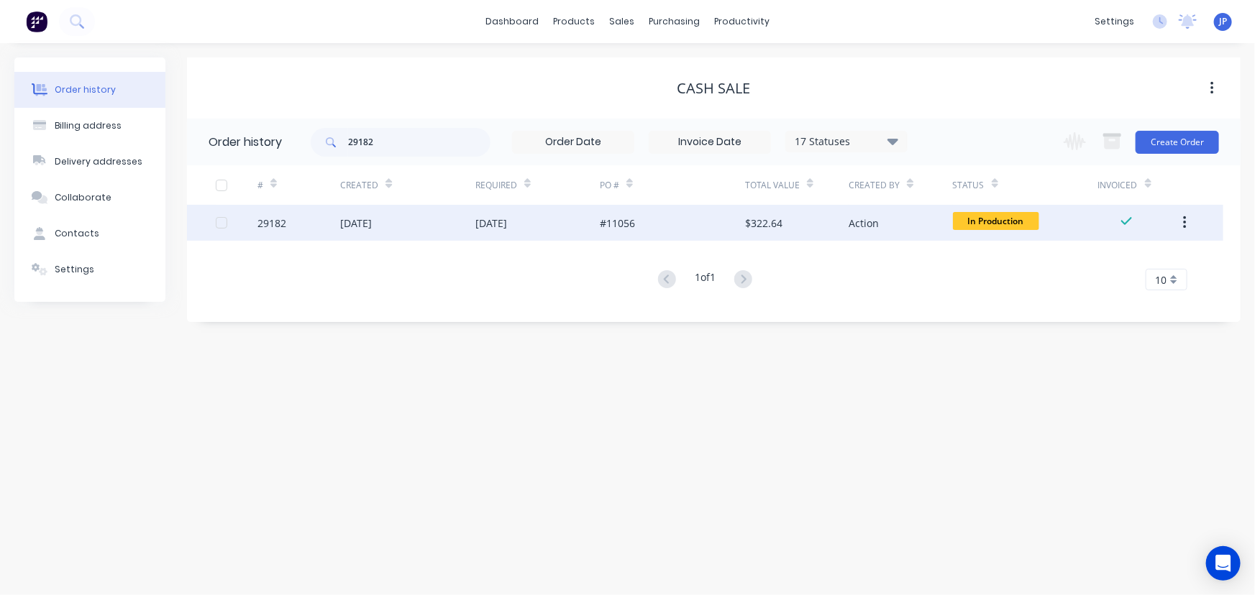
click at [366, 228] on div "[DATE]" at bounding box center [356, 223] width 32 height 15
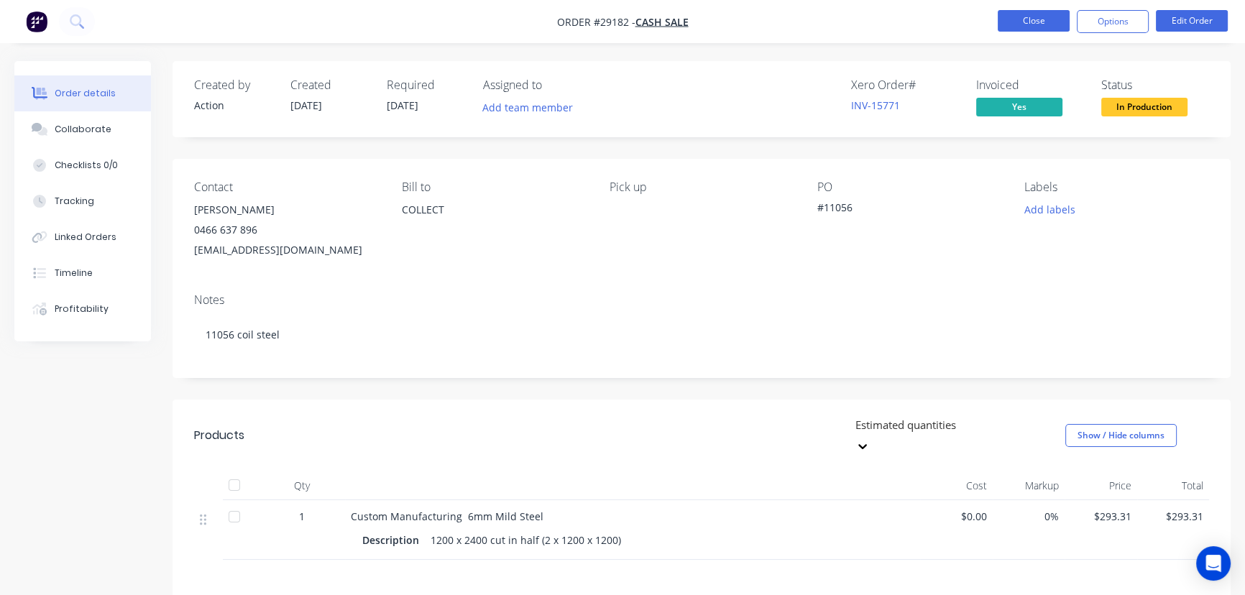
click at [1007, 21] on button "Close" at bounding box center [1034, 21] width 72 height 22
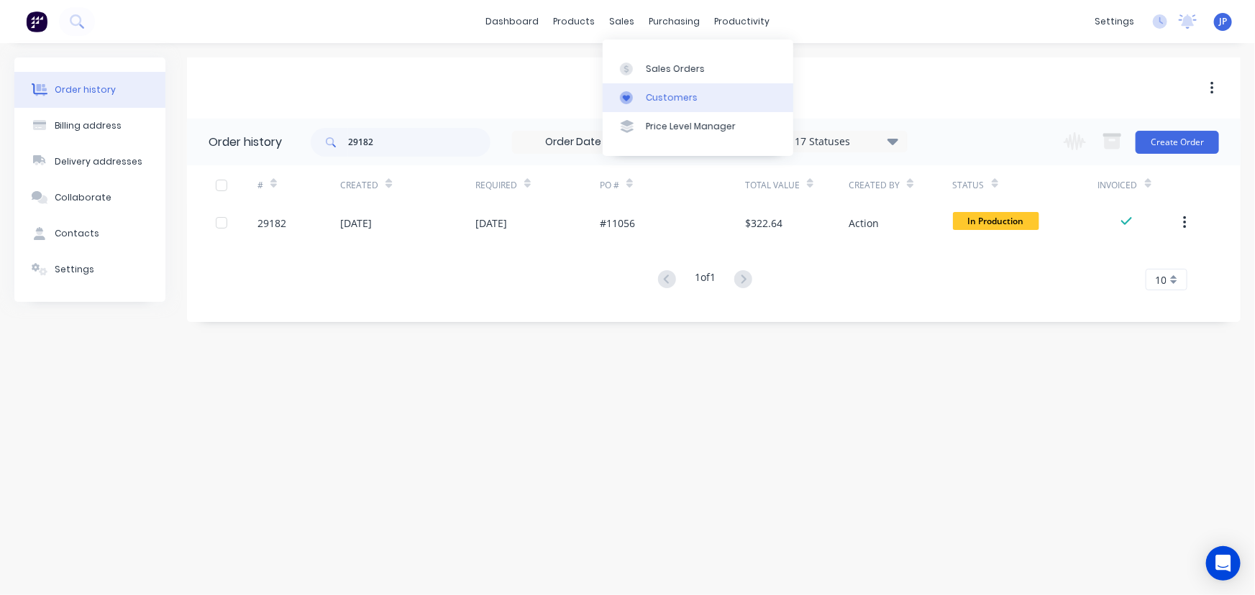
click at [667, 93] on div "Customers" at bounding box center [672, 97] width 52 height 13
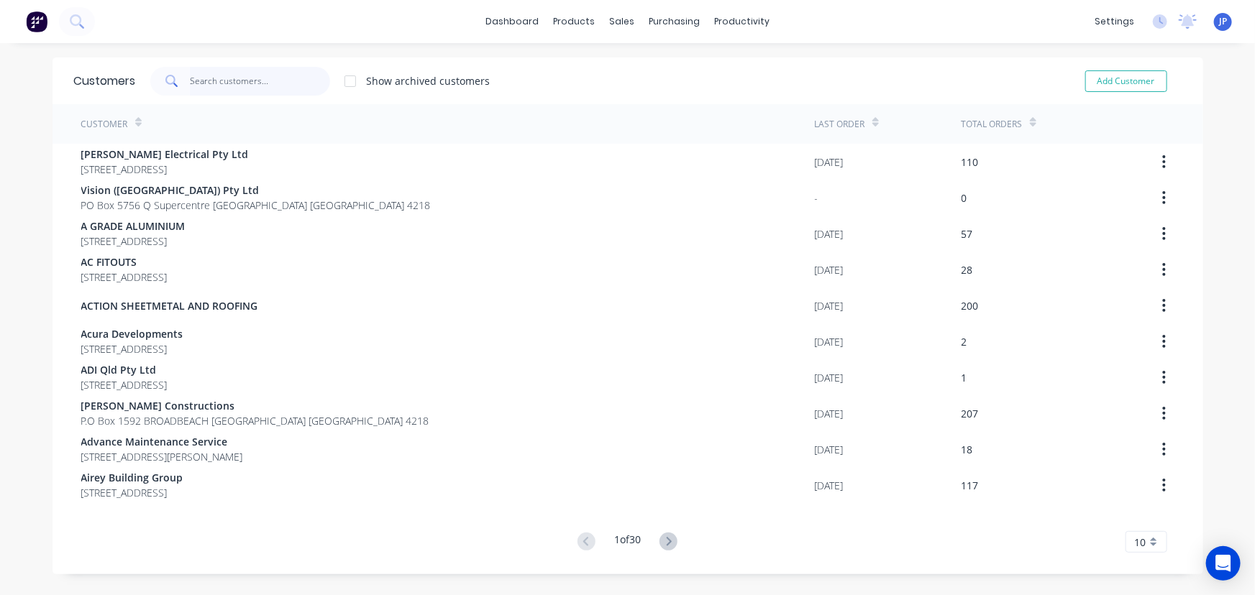
click at [240, 83] on input "text" at bounding box center [260, 81] width 140 height 29
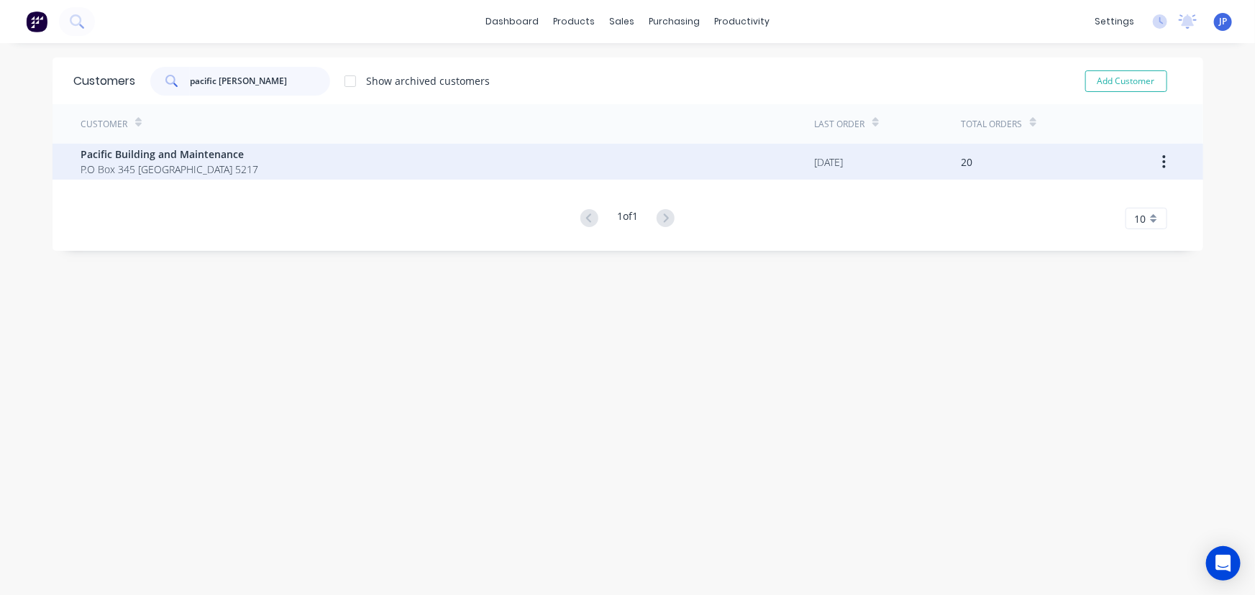
type input "pacific bui"
click at [155, 162] on span "P.O Box 345 ISLE OF CAPRI Queensland Australia 5217" at bounding box center [170, 169] width 178 height 15
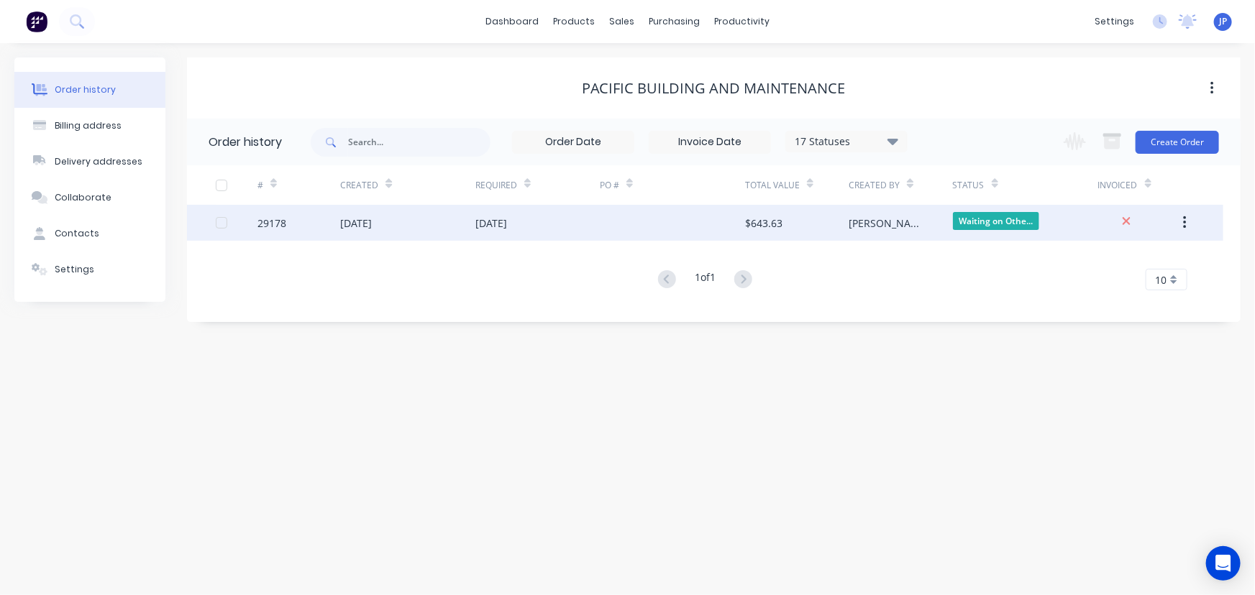
click at [308, 225] on div "29178" at bounding box center [298, 223] width 83 height 36
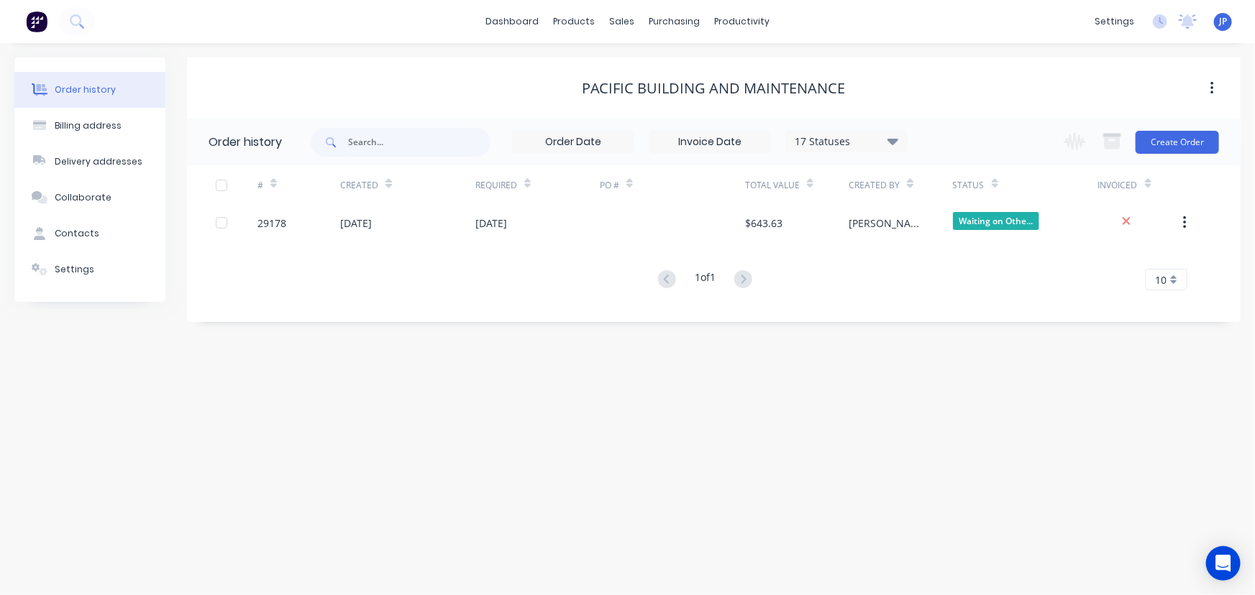
click at [896, 143] on icon at bounding box center [892, 140] width 11 height 17
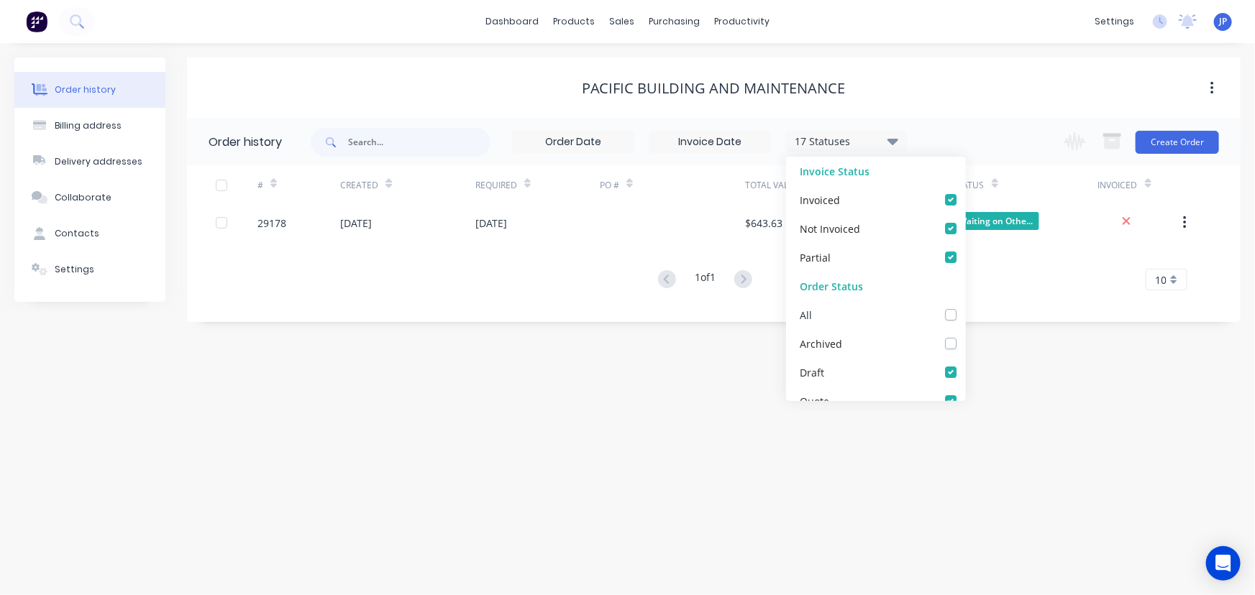
click at [965, 307] on label at bounding box center [965, 307] width 0 height 0
click at [965, 310] on input "checkbox" at bounding box center [971, 314] width 12 height 14
checkbox input "true"
click at [446, 143] on input "text" at bounding box center [419, 142] width 142 height 29
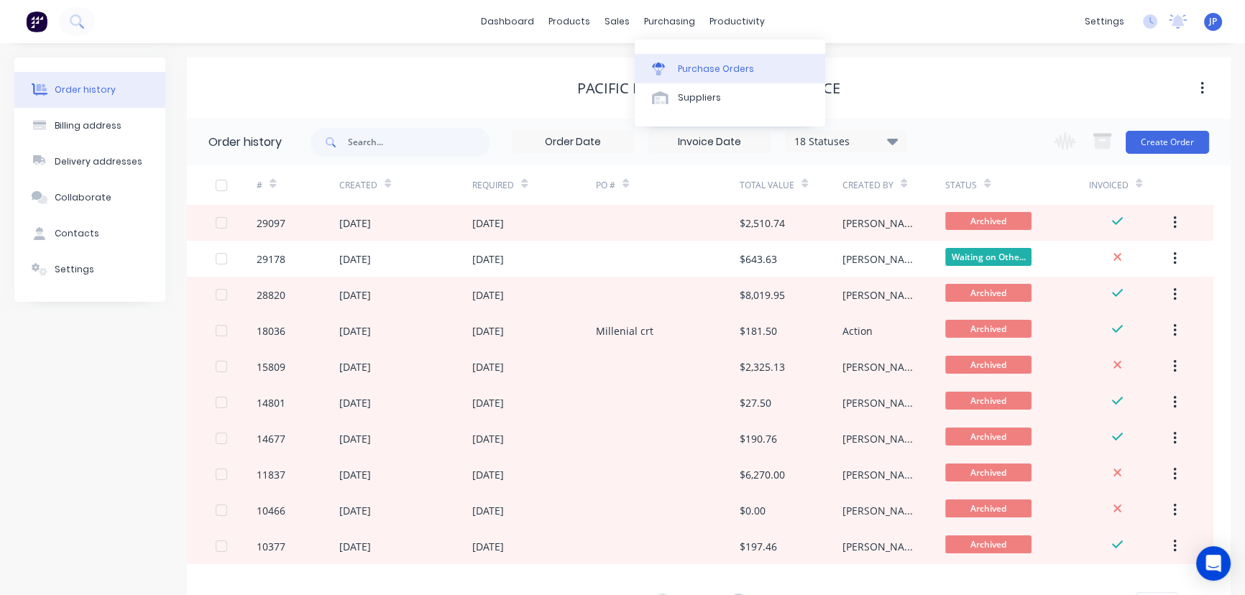
click at [675, 67] on link "Purchase Orders" at bounding box center [730, 68] width 191 height 29
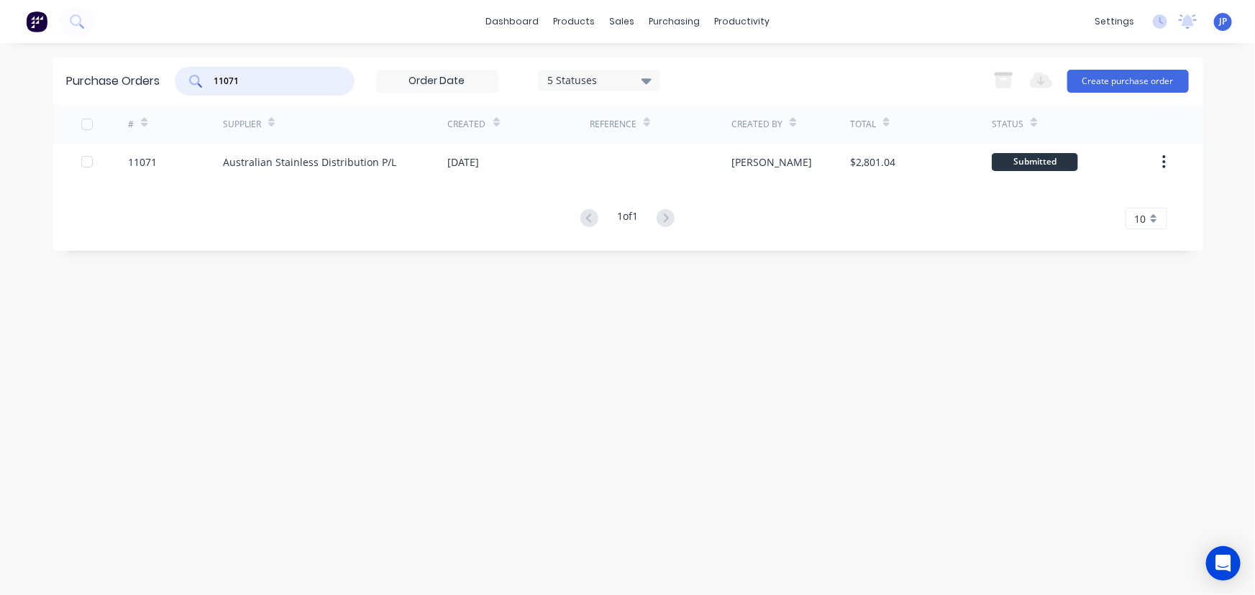
drag, startPoint x: 261, startPoint y: 81, endPoint x: 157, endPoint y: 82, distance: 104.3
click at [157, 82] on div "Purchase Orders 11071 5 Statuses 5 Statuses Export to Excel (XLSX) Create purch…" at bounding box center [627, 81] width 1150 height 47
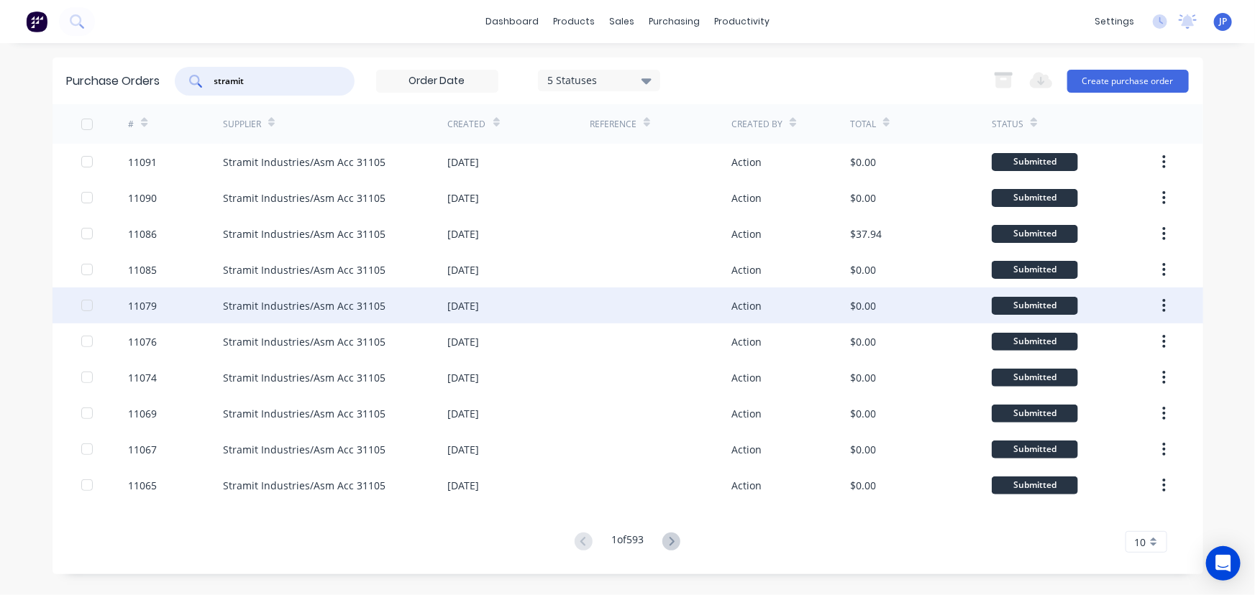
type input "stramit"
click at [311, 308] on div "Stramit Industries/Asm Acc 31105" at bounding box center [304, 305] width 162 height 15
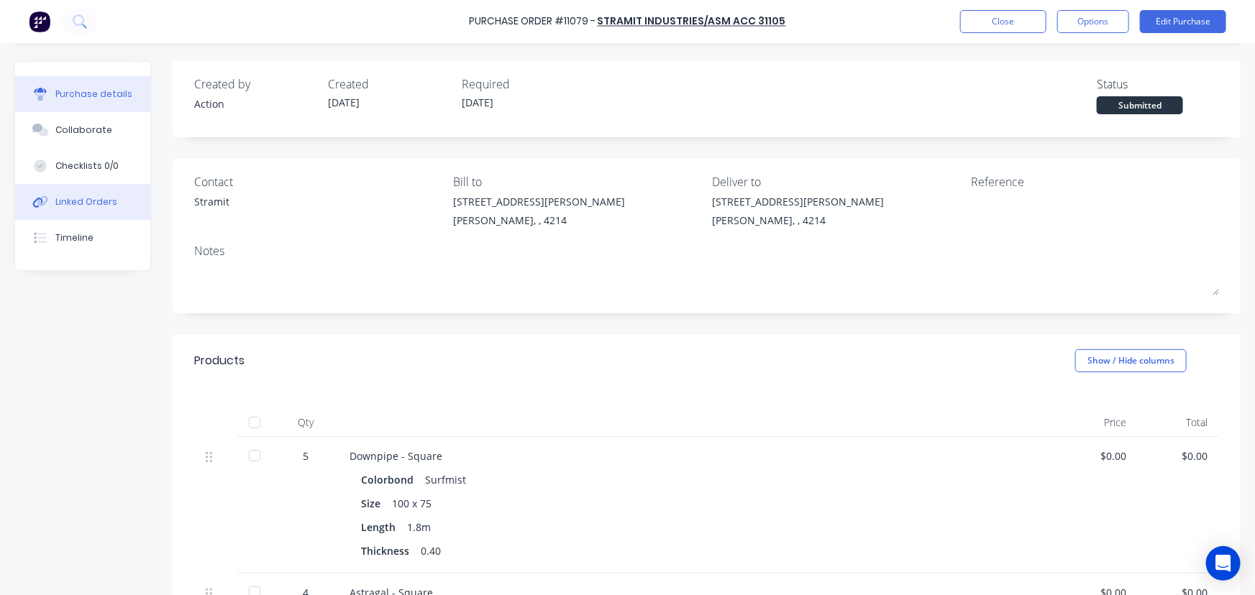
click at [98, 196] on div "Linked Orders" at bounding box center [86, 202] width 62 height 13
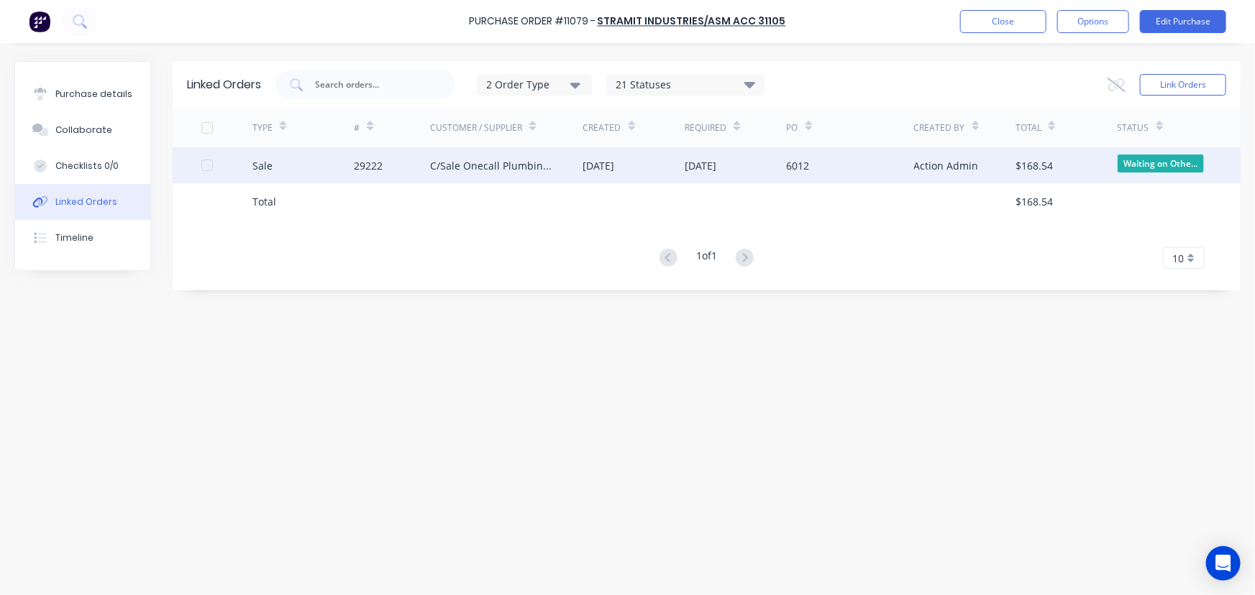
click at [375, 169] on div "29222" at bounding box center [368, 165] width 29 height 15
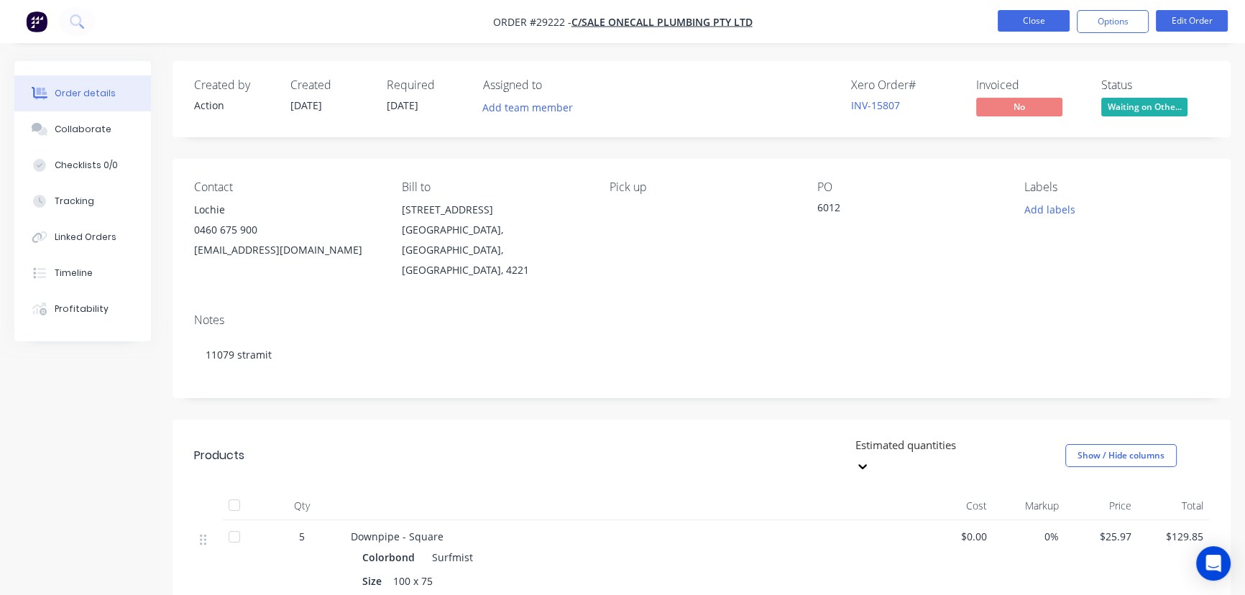
click at [1034, 19] on button "Close" at bounding box center [1034, 21] width 72 height 22
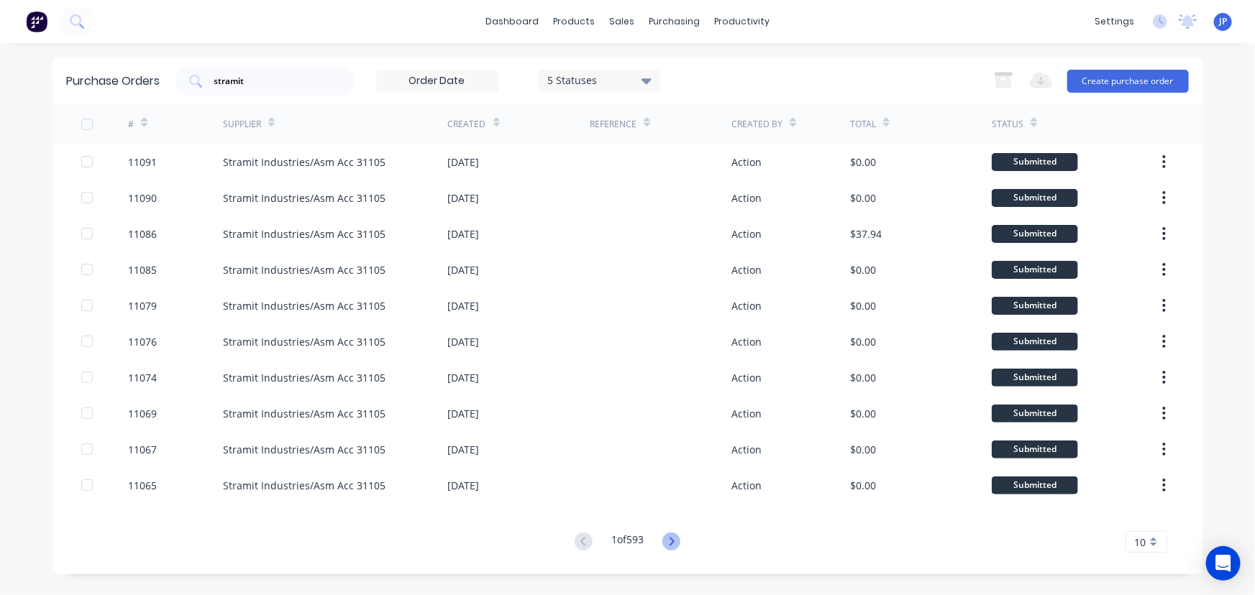
click at [670, 541] on icon at bounding box center [671, 542] width 18 height 18
drag, startPoint x: 275, startPoint y: 75, endPoint x: 191, endPoint y: 92, distance: 86.4
click at [193, 92] on div "stramit" at bounding box center [265, 81] width 180 height 29
type input "10914"
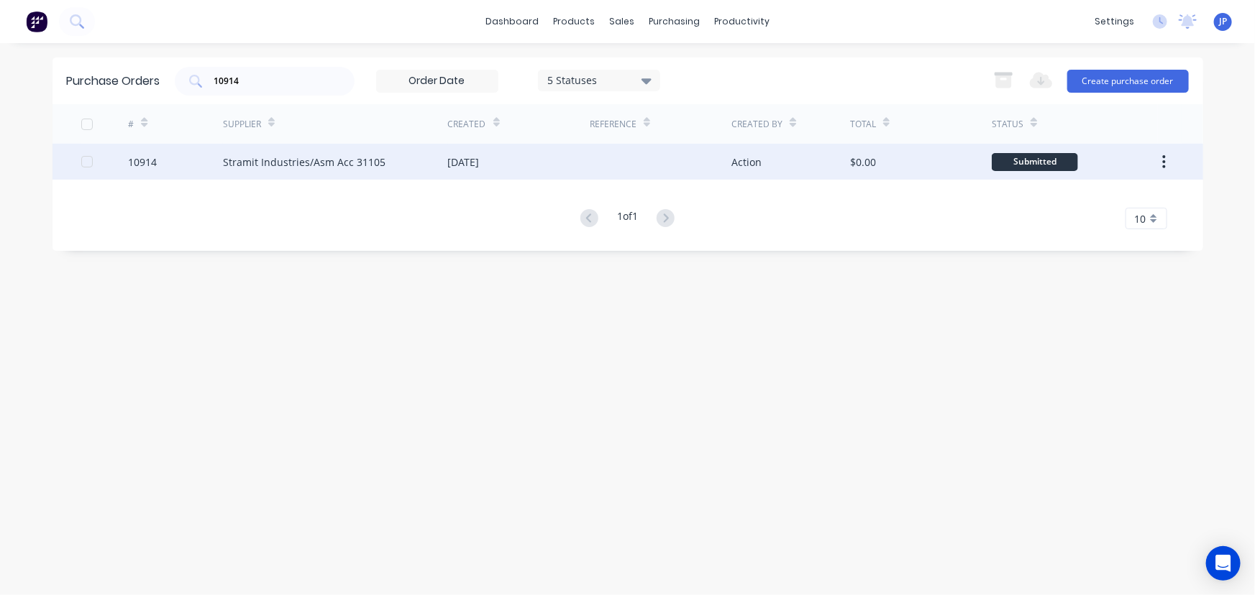
click at [238, 162] on div "Stramit Industries/Asm Acc 31105" at bounding box center [304, 162] width 162 height 15
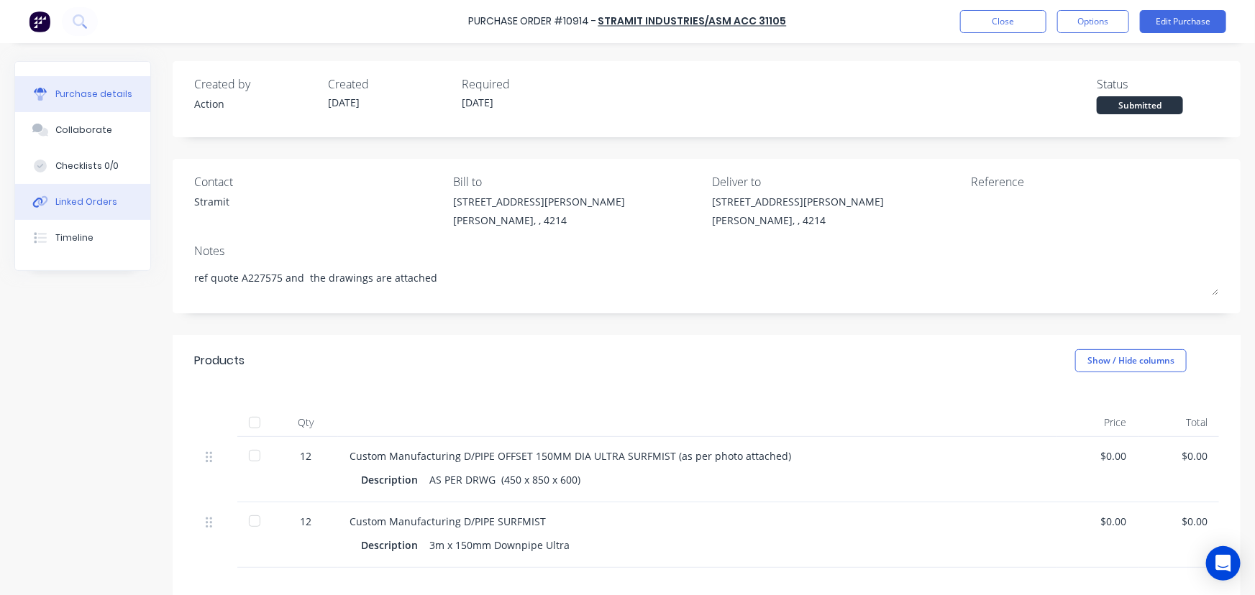
click at [108, 204] on div "Linked Orders" at bounding box center [86, 202] width 62 height 13
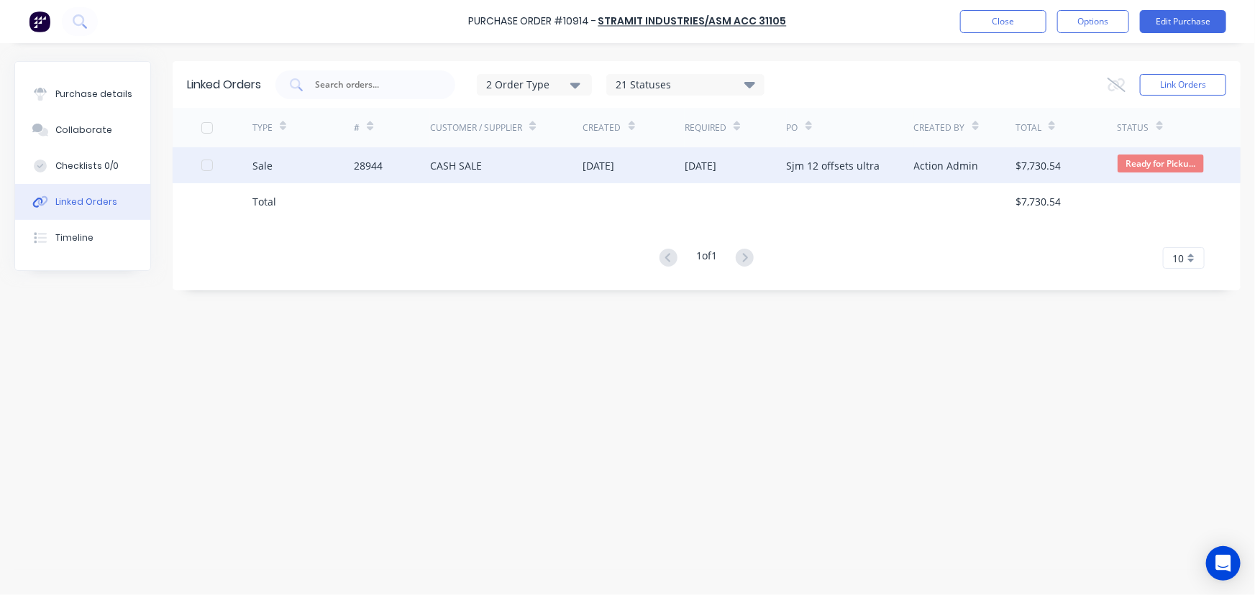
click at [511, 168] on div "CASH SALE" at bounding box center [506, 165] width 152 height 36
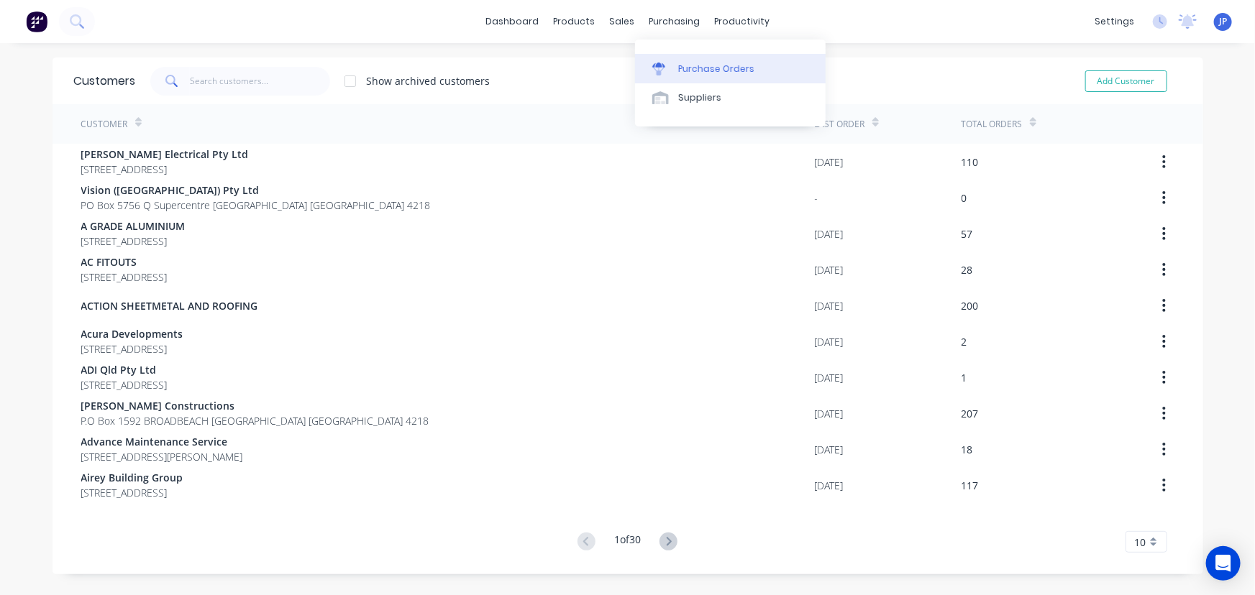
click at [686, 65] on div "Purchase Orders" at bounding box center [716, 69] width 76 height 13
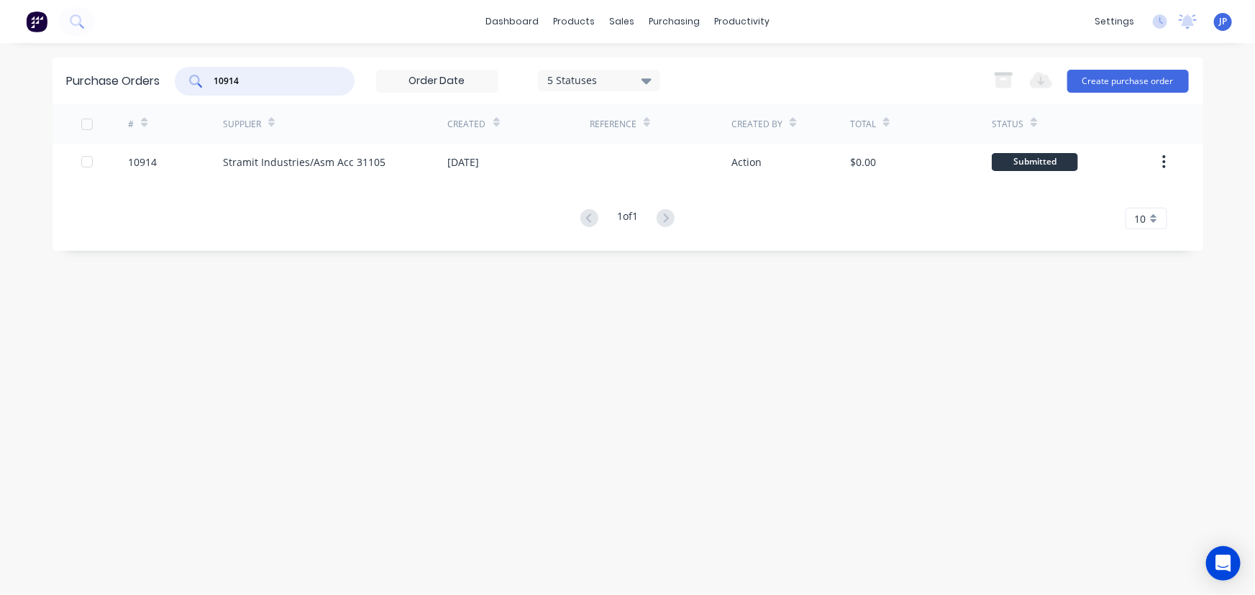
drag, startPoint x: 261, startPoint y: 82, endPoint x: 161, endPoint y: 86, distance: 100.0
click at [161, 86] on div "Purchase Orders 10914 5 Statuses 5 Statuses Export to Excel (XLSX) Create purch…" at bounding box center [627, 81] width 1150 height 47
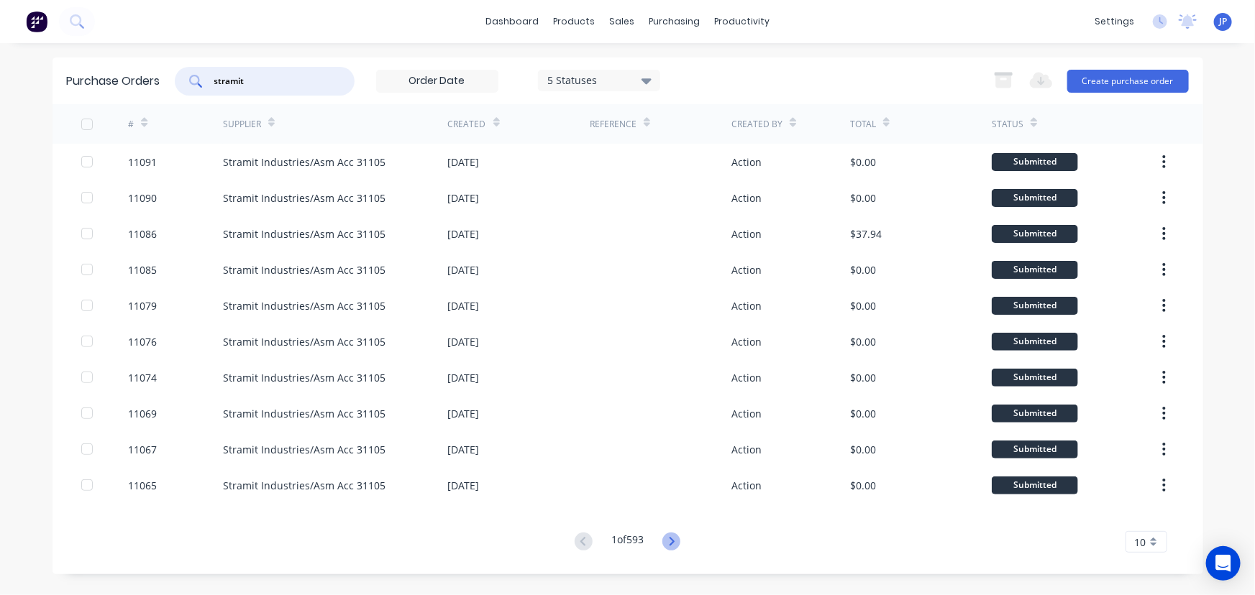
type input "stramit"
click at [666, 539] on icon at bounding box center [671, 542] width 18 height 18
click at [667, 539] on icon at bounding box center [671, 542] width 18 height 18
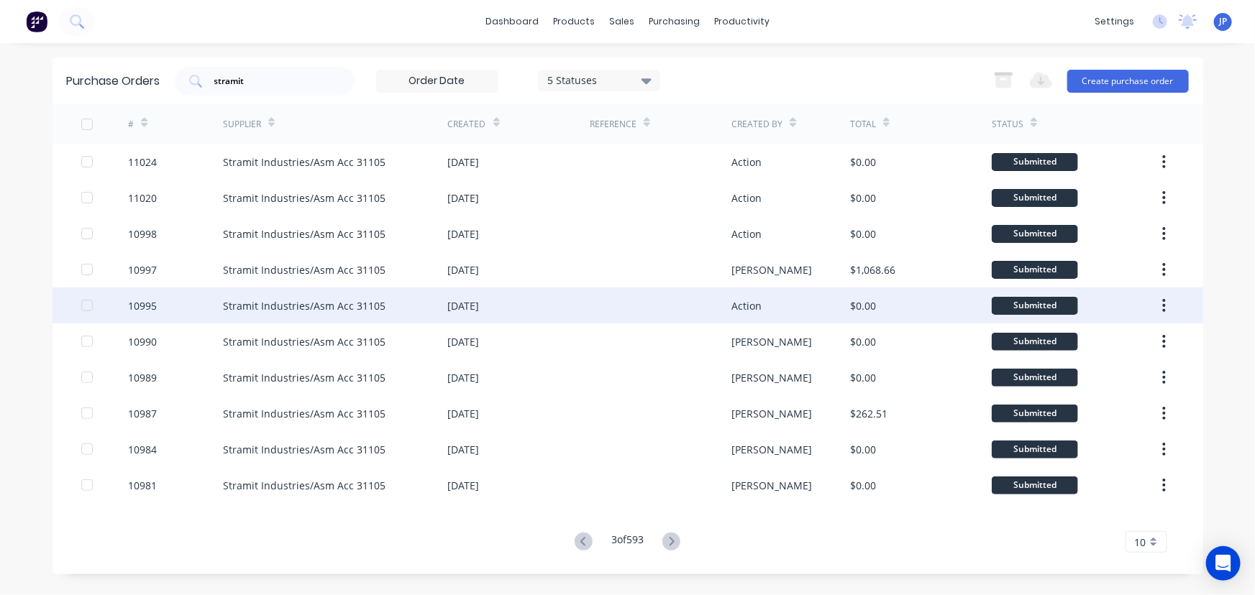
click at [336, 313] on div "Stramit Industries/Asm Acc 31105" at bounding box center [304, 305] width 162 height 15
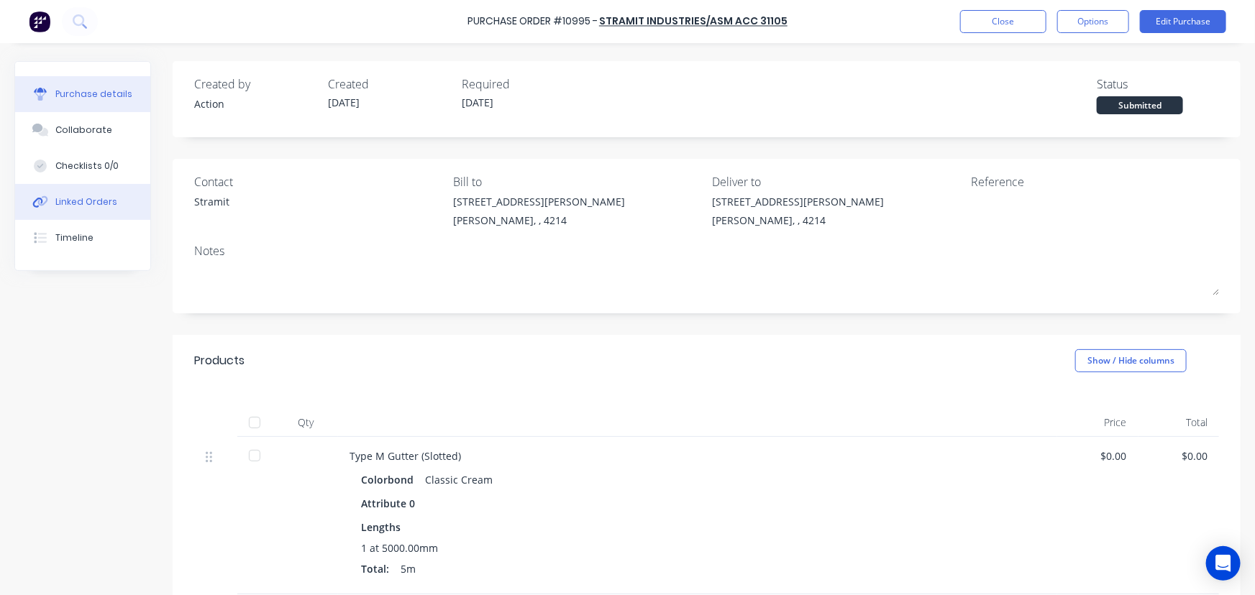
click at [98, 201] on div "Linked Orders" at bounding box center [86, 202] width 62 height 13
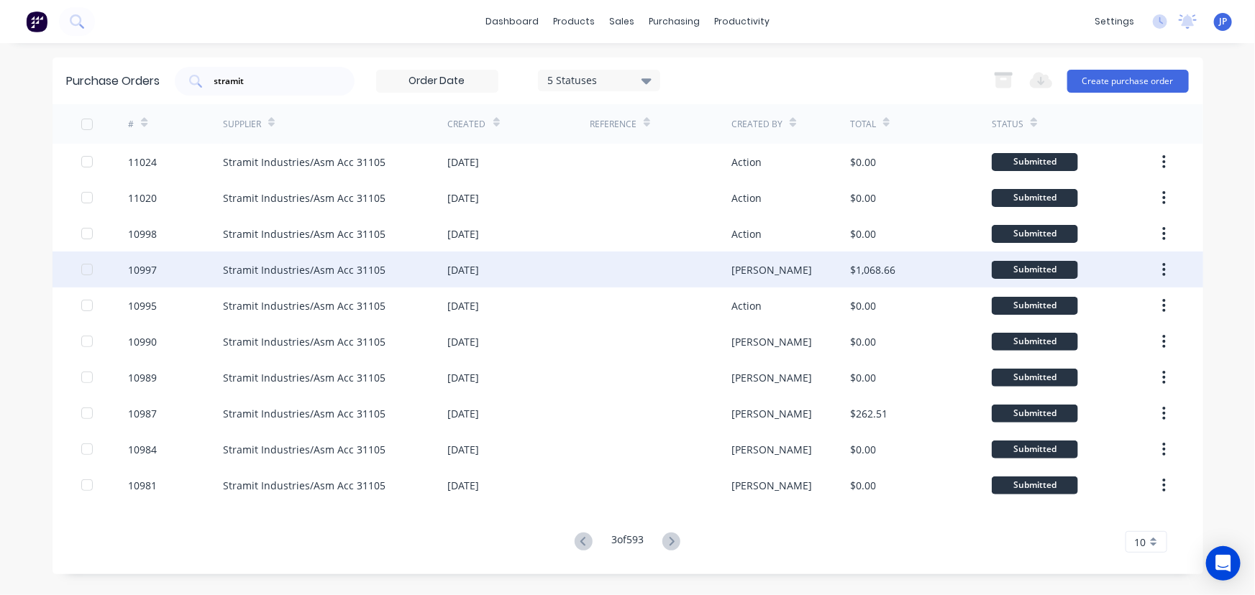
click at [264, 262] on div "Stramit Industries/Asm Acc 31105" at bounding box center [304, 269] width 162 height 15
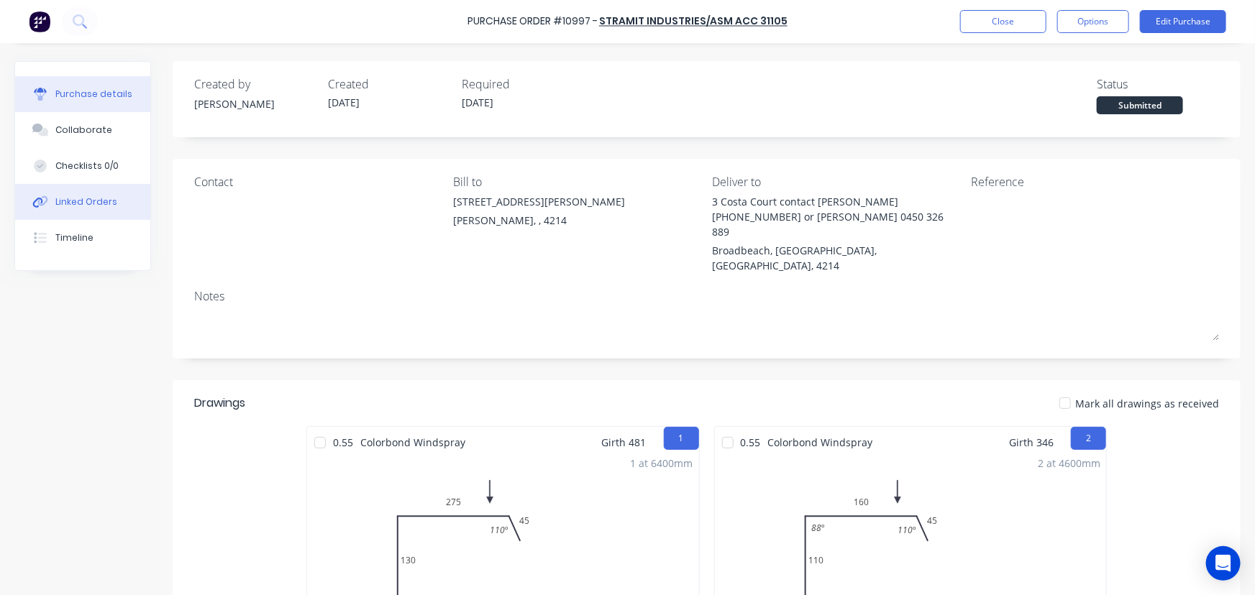
click at [122, 201] on button "Linked Orders" at bounding box center [82, 202] width 135 height 36
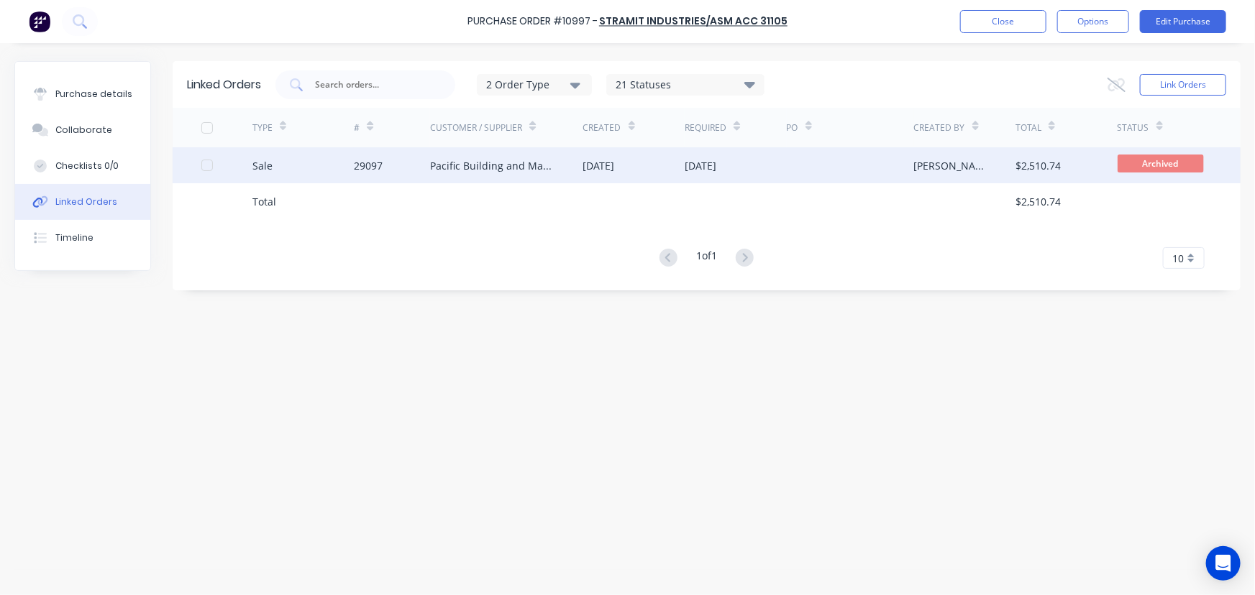
click at [403, 165] on div "29097" at bounding box center [392, 165] width 76 height 36
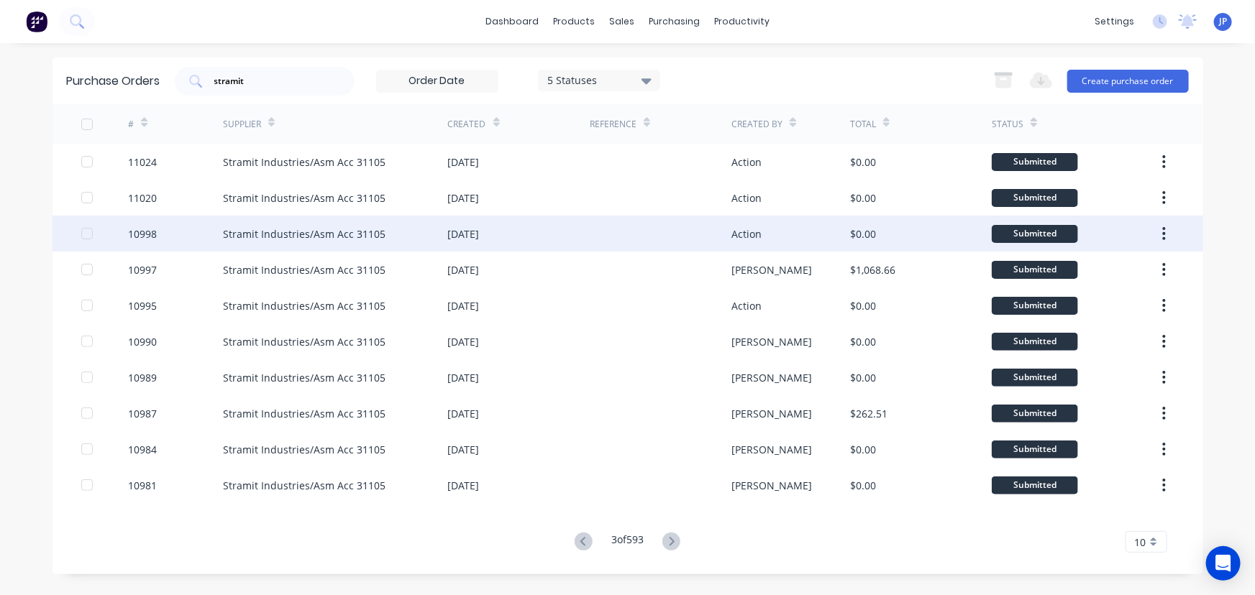
click at [306, 222] on div "Stramit Industries/Asm Acc 31105" at bounding box center [335, 234] width 225 height 36
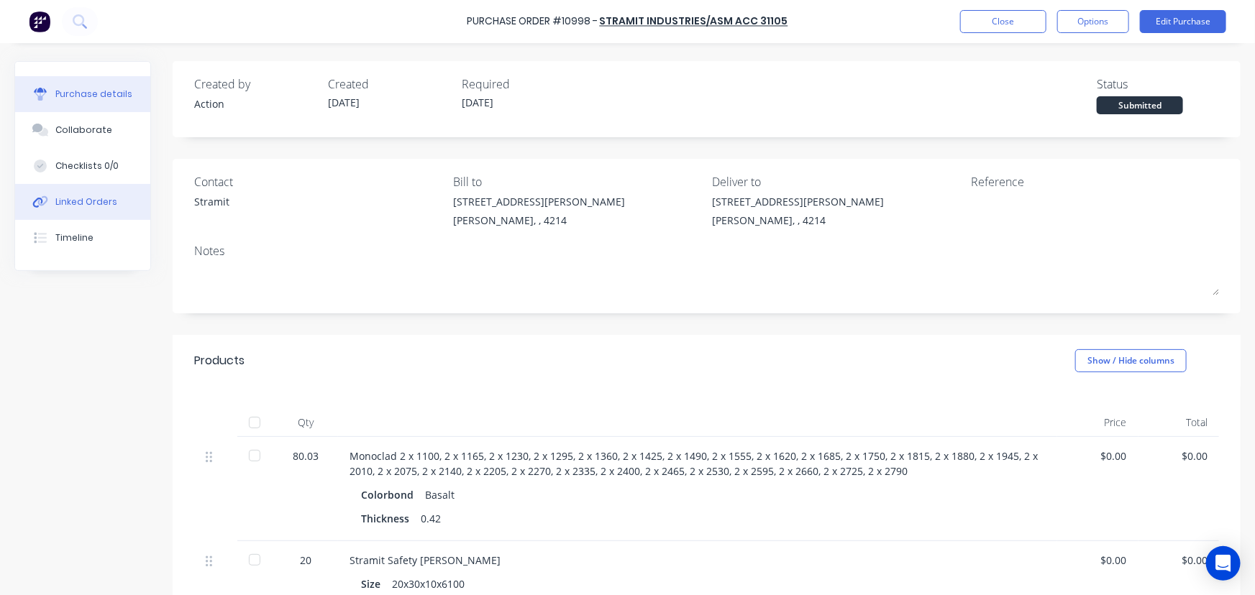
click at [95, 201] on div "Linked Orders" at bounding box center [86, 202] width 62 height 13
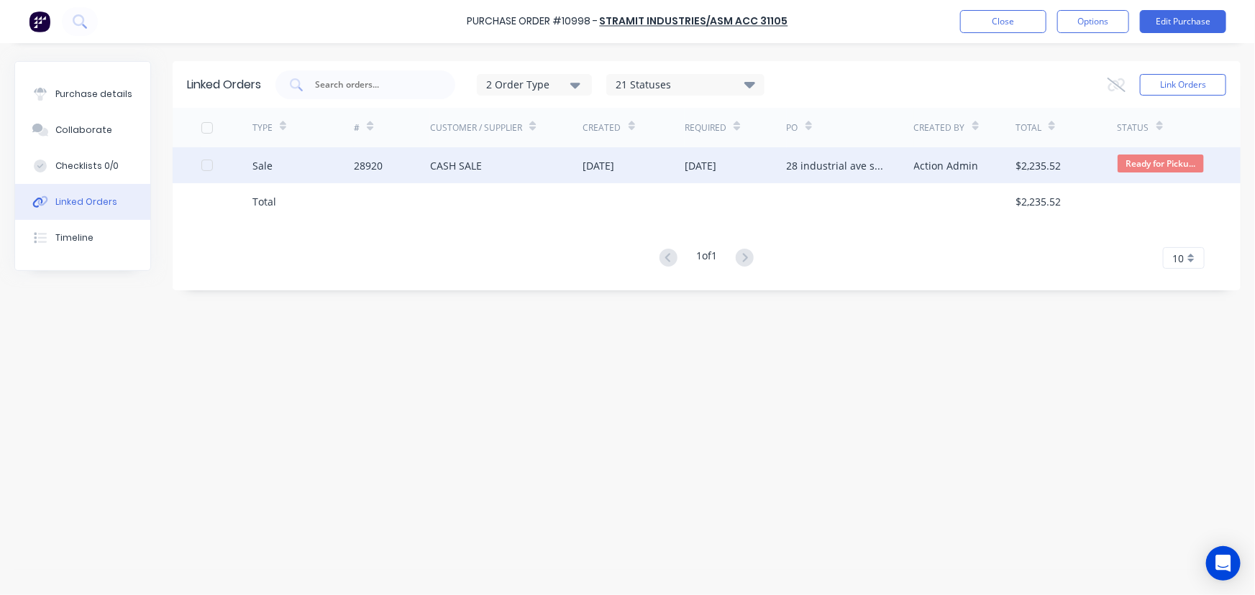
click at [368, 164] on div "28920" at bounding box center [368, 165] width 29 height 15
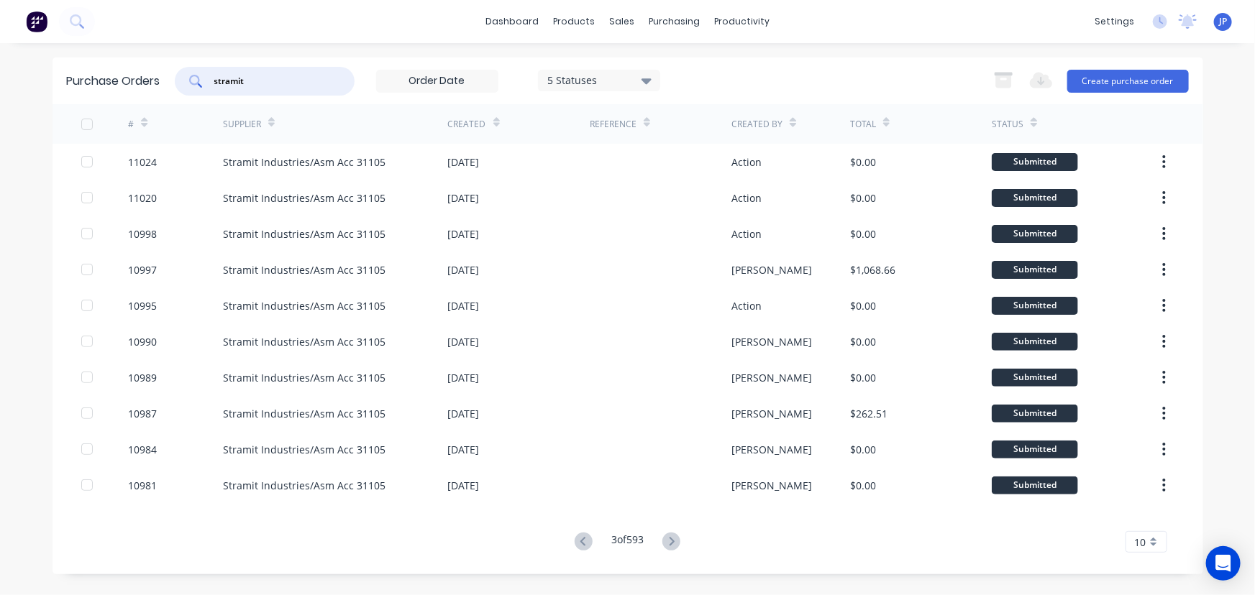
drag, startPoint x: 260, startPoint y: 80, endPoint x: 200, endPoint y: 84, distance: 59.8
click at [201, 86] on div "stramit" at bounding box center [265, 81] width 180 height 29
type input "10815"
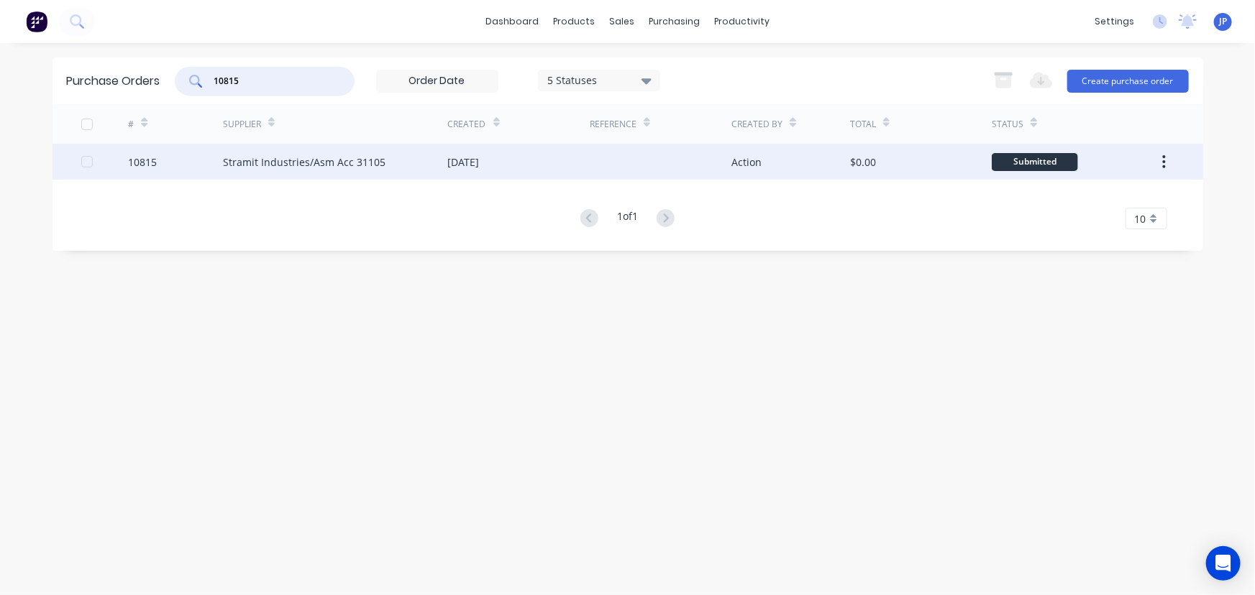
click at [248, 156] on div "Stramit Industries/Asm Acc 31105" at bounding box center [304, 162] width 162 height 15
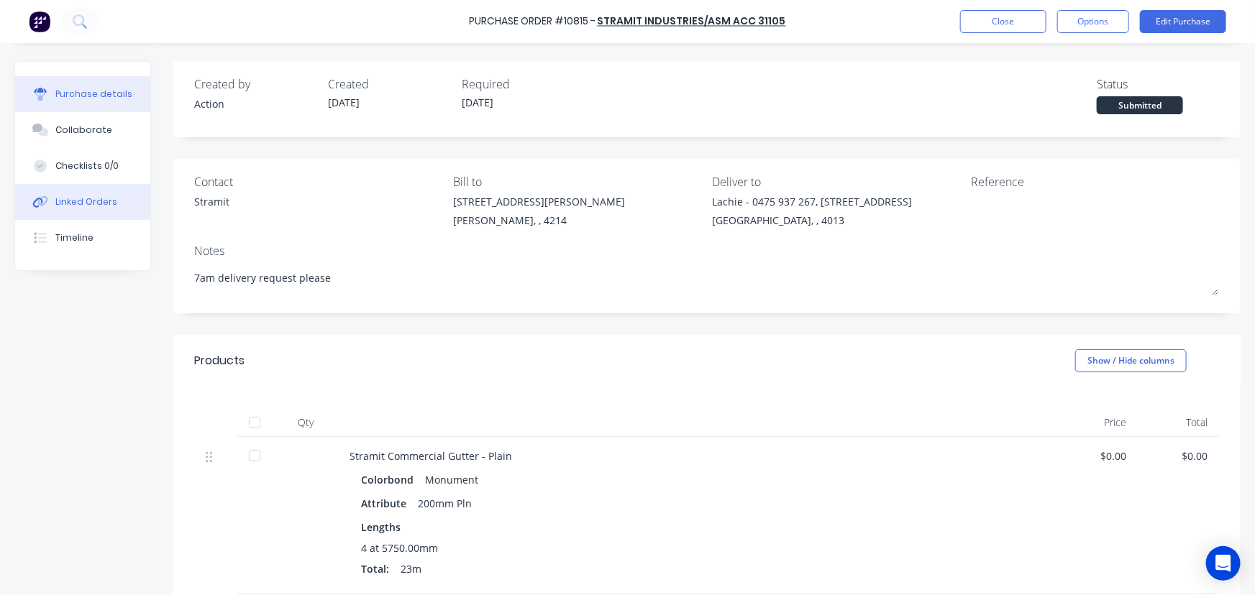
click at [93, 202] on div "Linked Orders" at bounding box center [86, 202] width 62 height 13
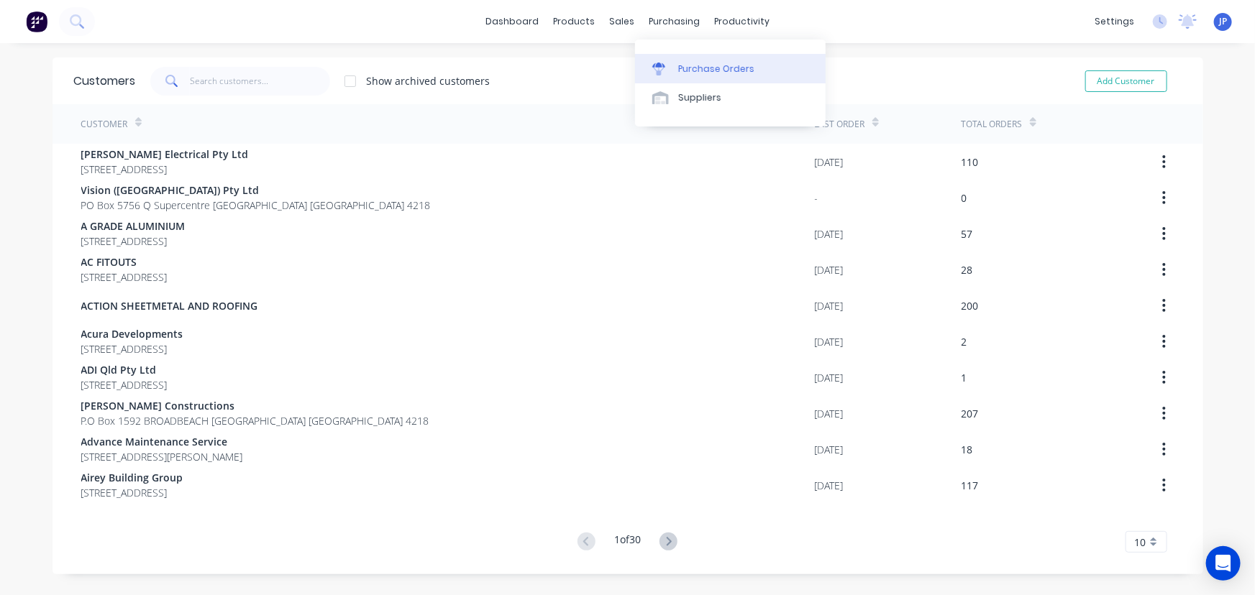
click at [683, 62] on link "Purchase Orders" at bounding box center [730, 68] width 191 height 29
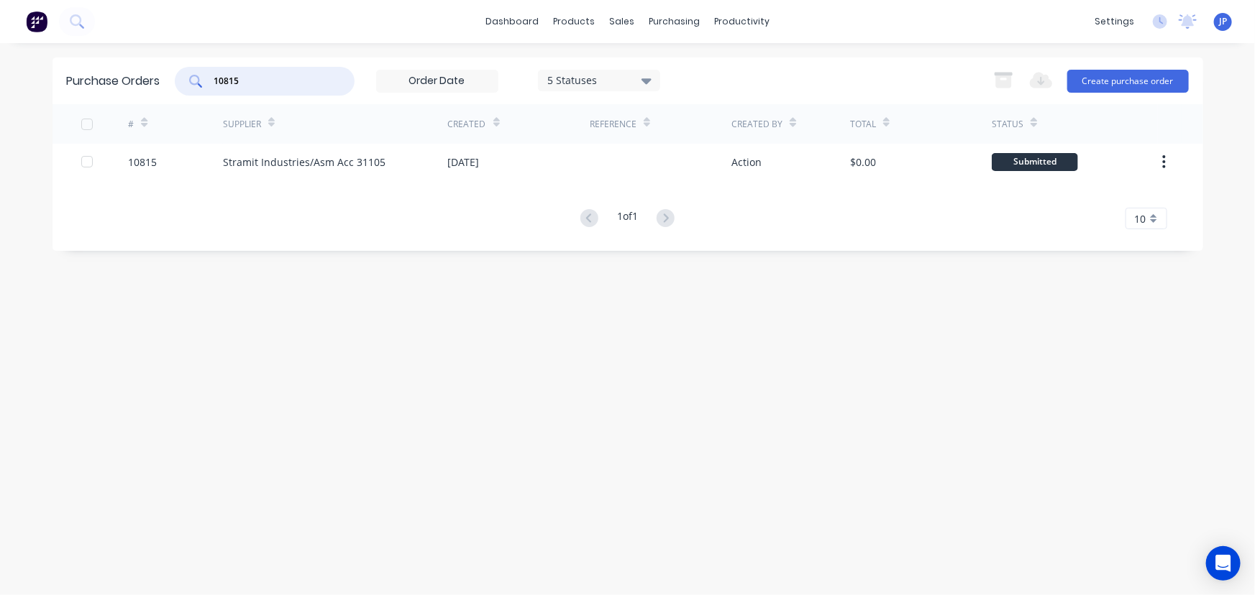
drag, startPoint x: 267, startPoint y: 85, endPoint x: 206, endPoint y: 86, distance: 60.4
click at [206, 86] on div "10815" at bounding box center [265, 81] width 180 height 29
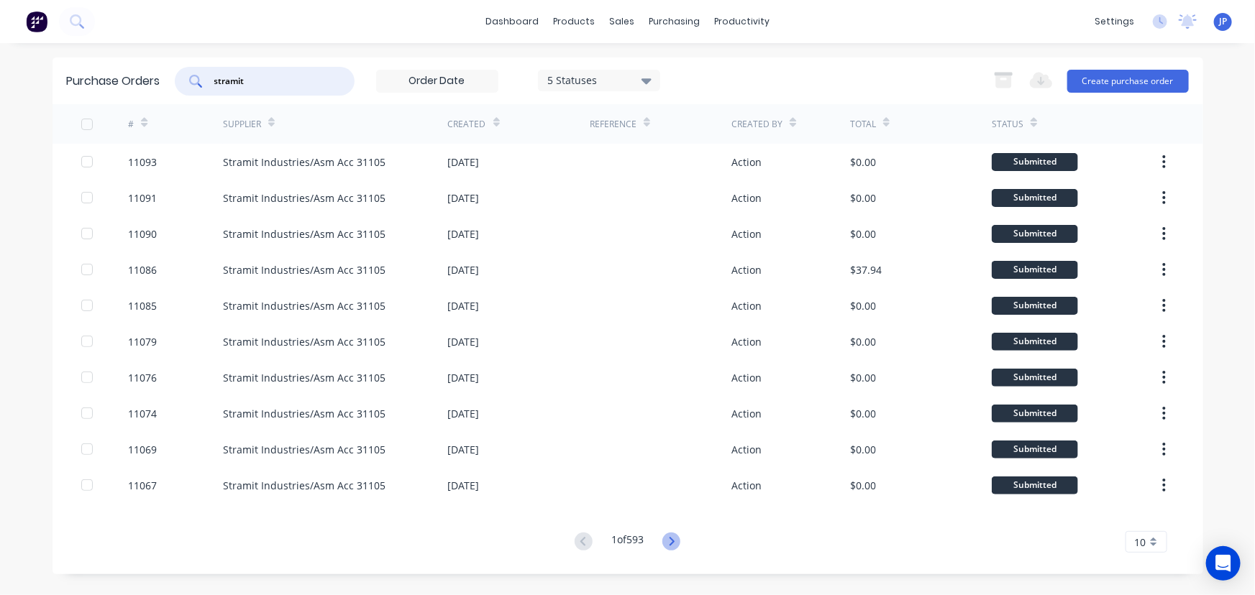
type input "stramit"
click at [674, 539] on icon at bounding box center [671, 541] width 5 height 9
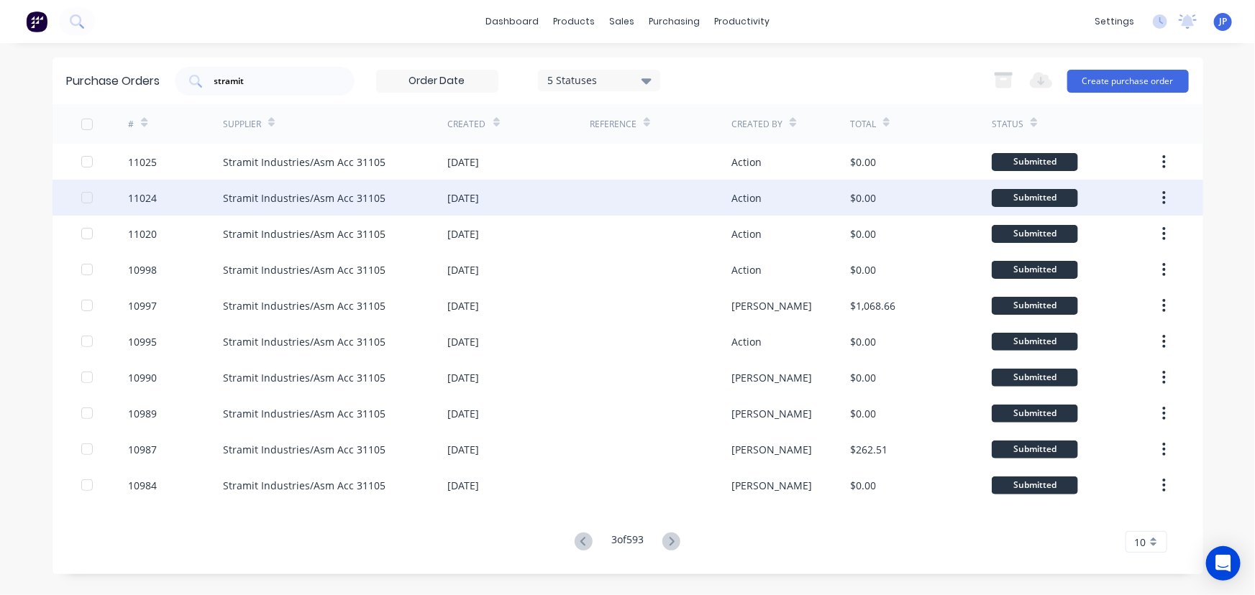
click at [253, 198] on div "Stramit Industries/Asm Acc 31105" at bounding box center [304, 198] width 162 height 15
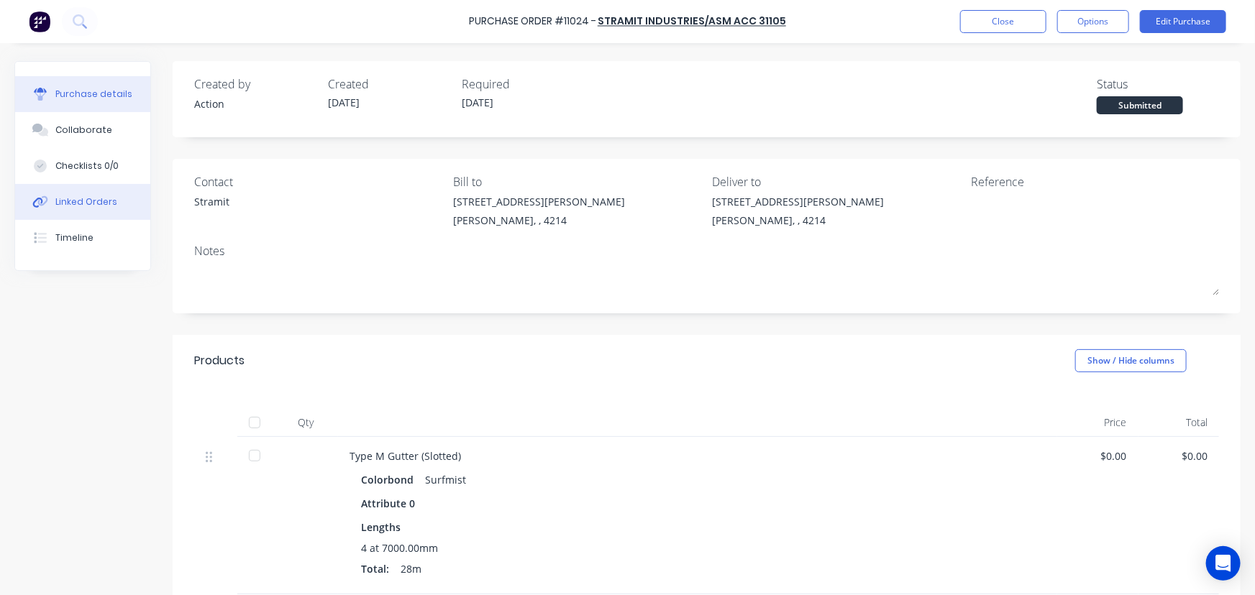
click at [109, 200] on div "Linked Orders" at bounding box center [86, 202] width 62 height 13
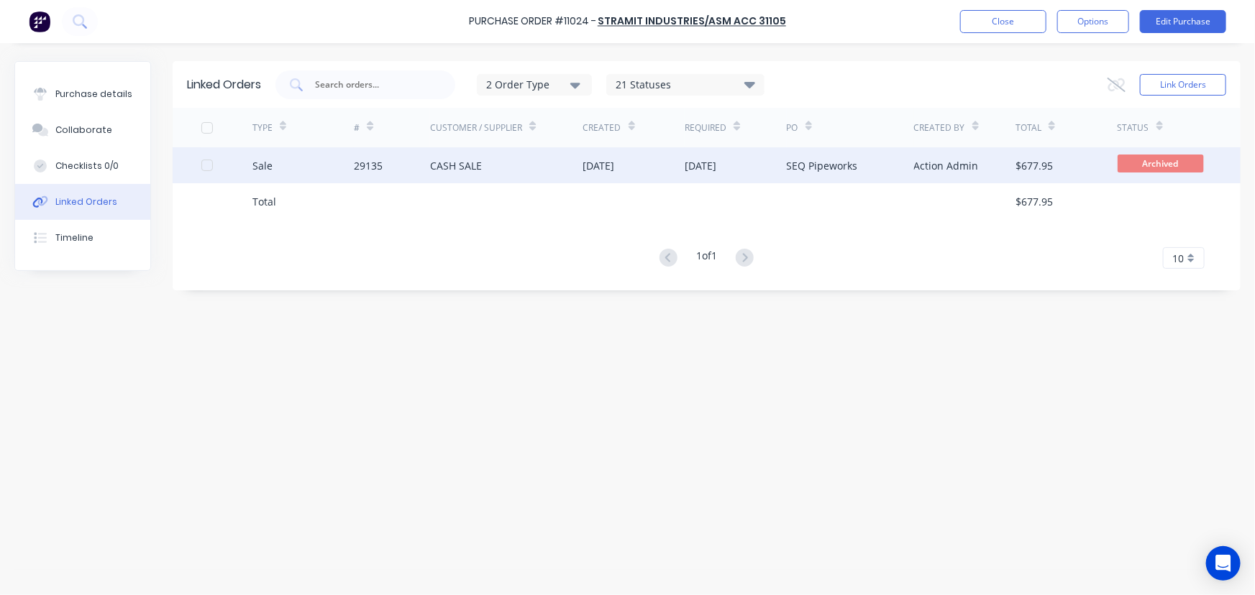
click at [461, 155] on div "CASH SALE" at bounding box center [506, 165] width 152 height 36
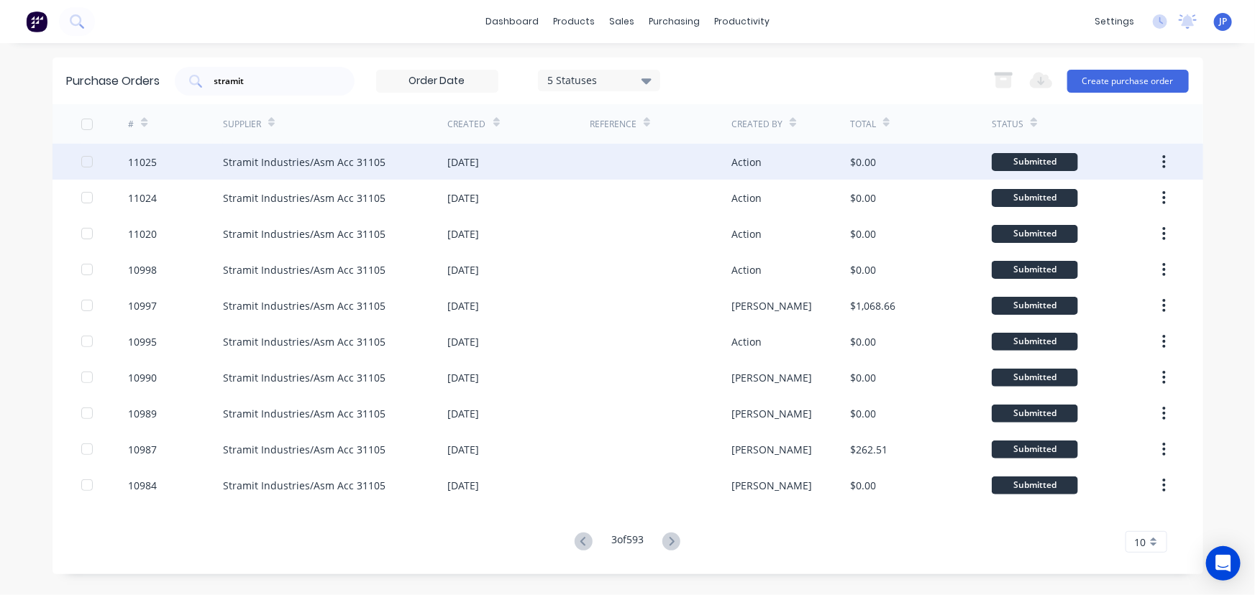
click at [260, 157] on div "Stramit Industries/Asm Acc 31105" at bounding box center [304, 162] width 162 height 15
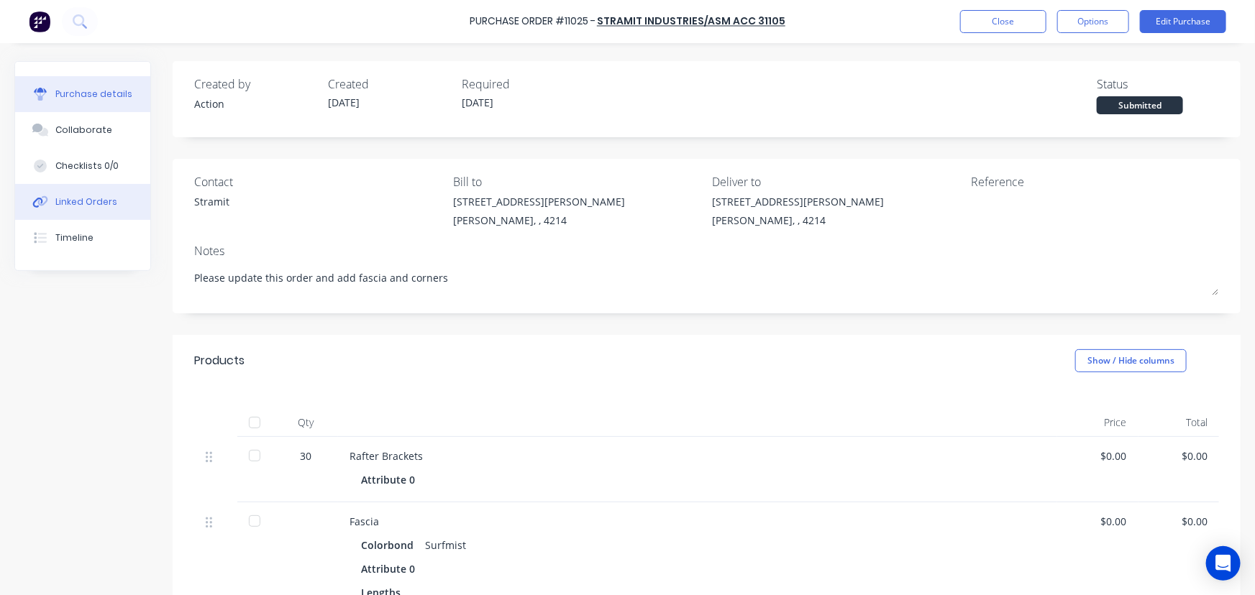
click at [84, 196] on div "Linked Orders" at bounding box center [86, 202] width 62 height 13
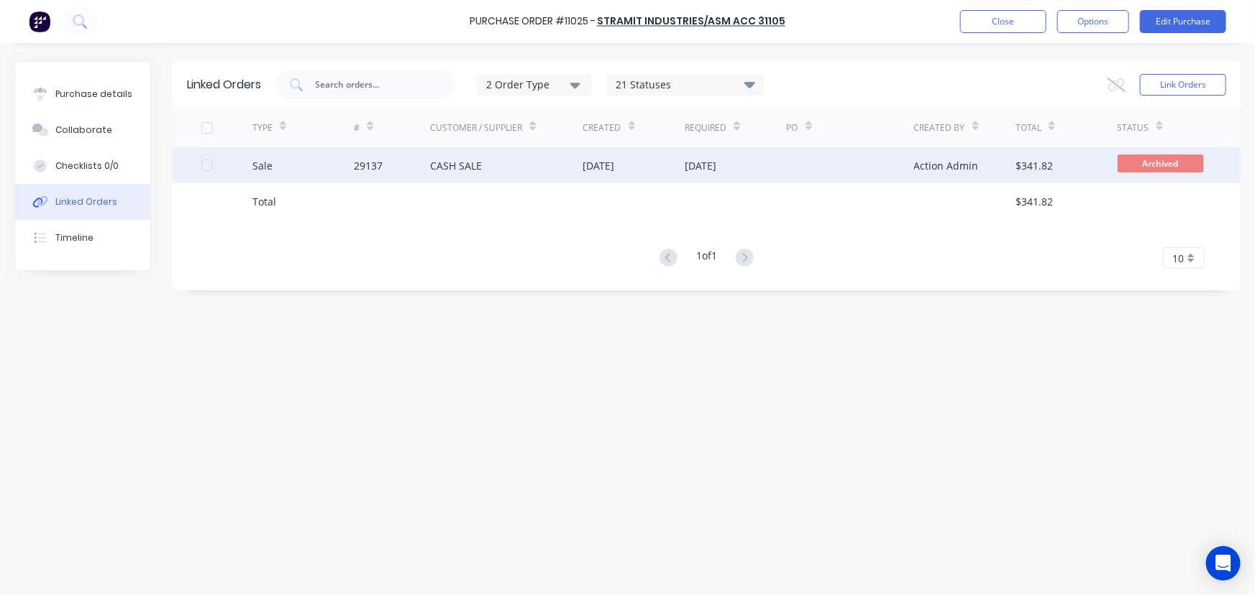
click at [339, 176] on div "Sale" at bounding box center [303, 165] width 102 height 36
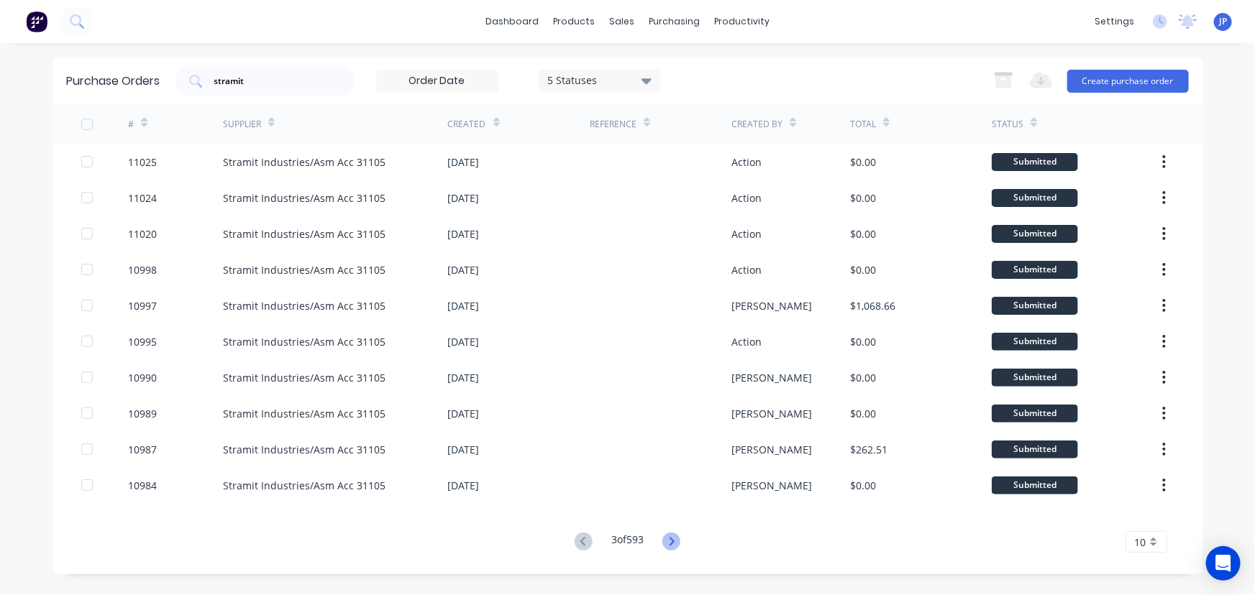
click at [670, 543] on icon at bounding box center [671, 542] width 18 height 18
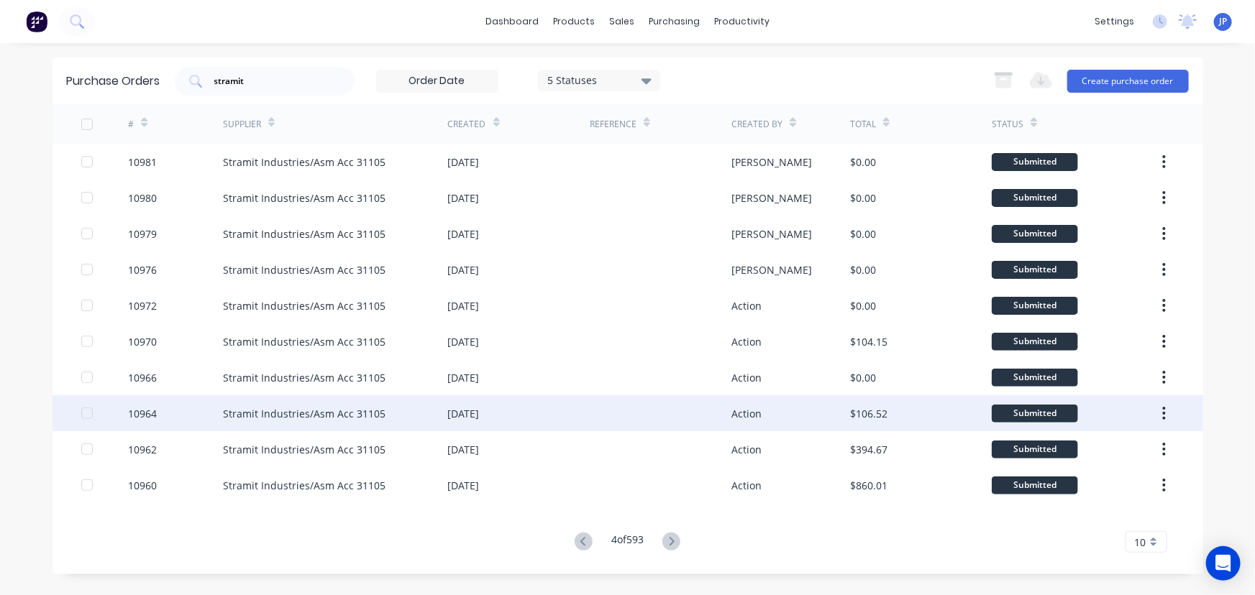
click at [268, 410] on div "Stramit Industries/Asm Acc 31105" at bounding box center [304, 413] width 162 height 15
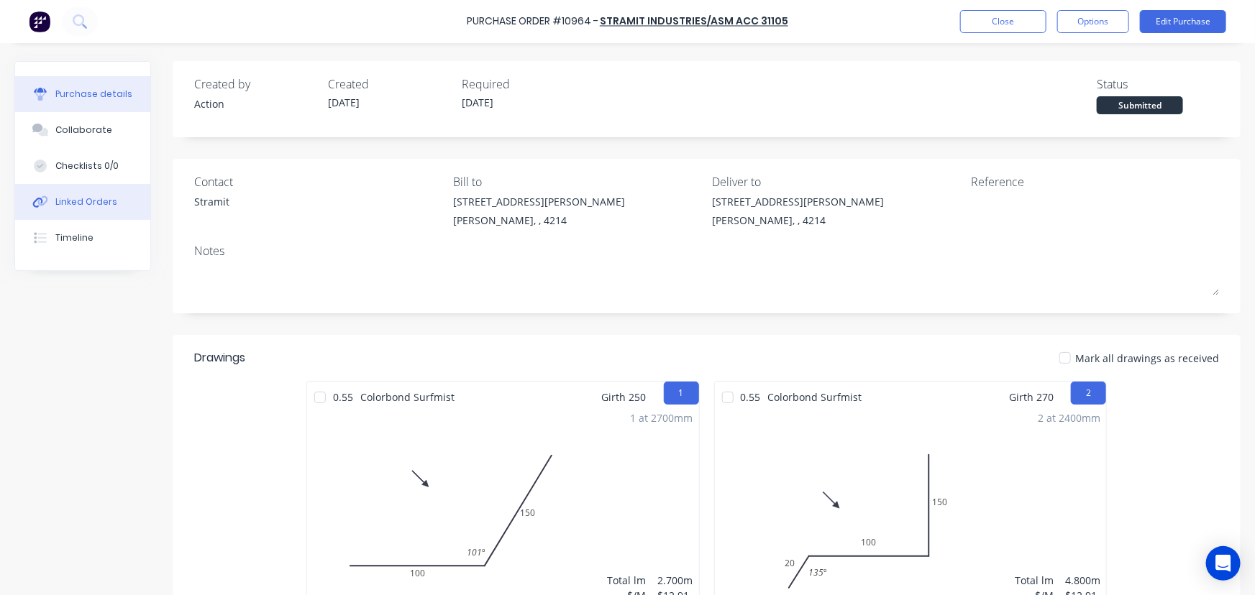
click at [99, 202] on div "Linked Orders" at bounding box center [86, 202] width 62 height 13
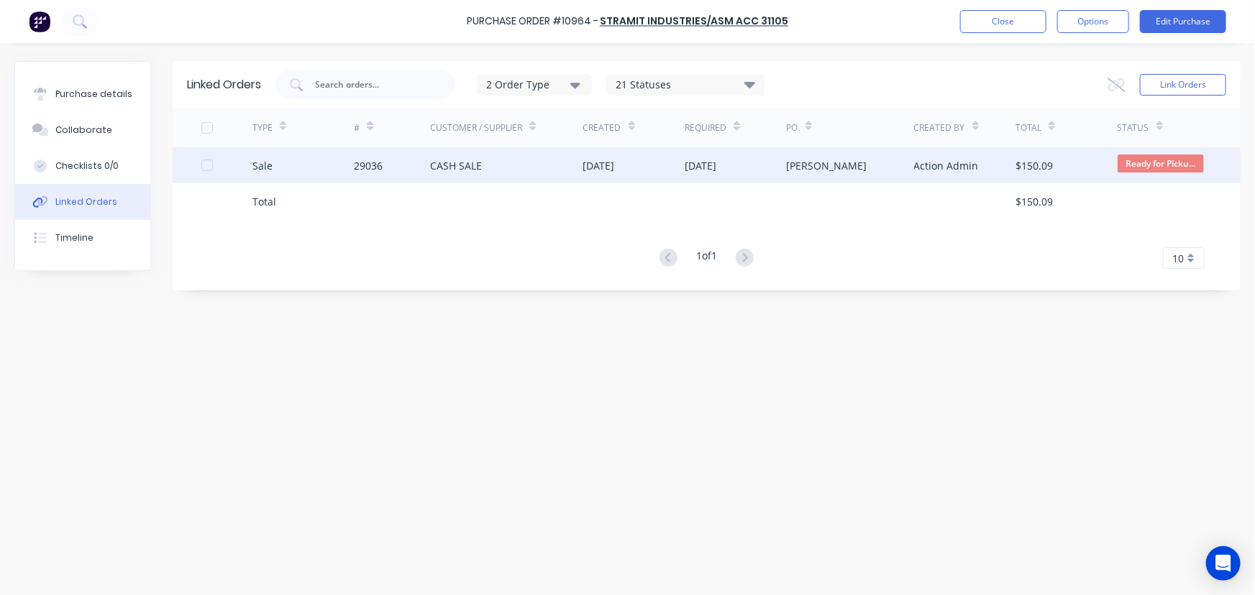
click at [354, 160] on div "29036" at bounding box center [368, 165] width 29 height 15
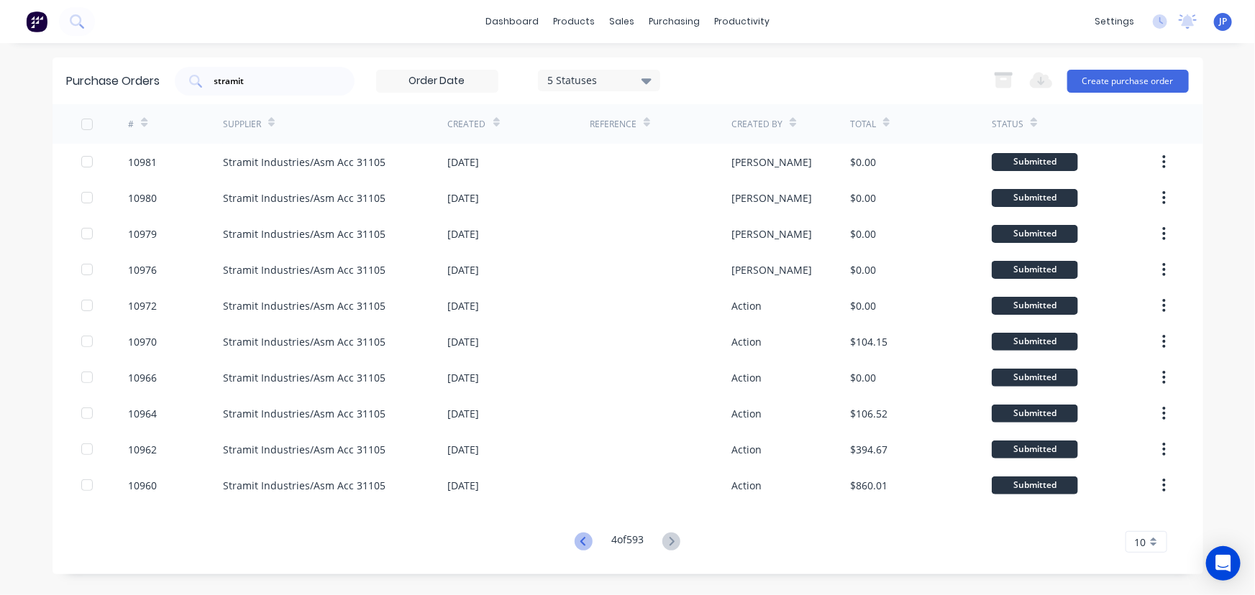
click at [575, 536] on icon at bounding box center [583, 542] width 18 height 18
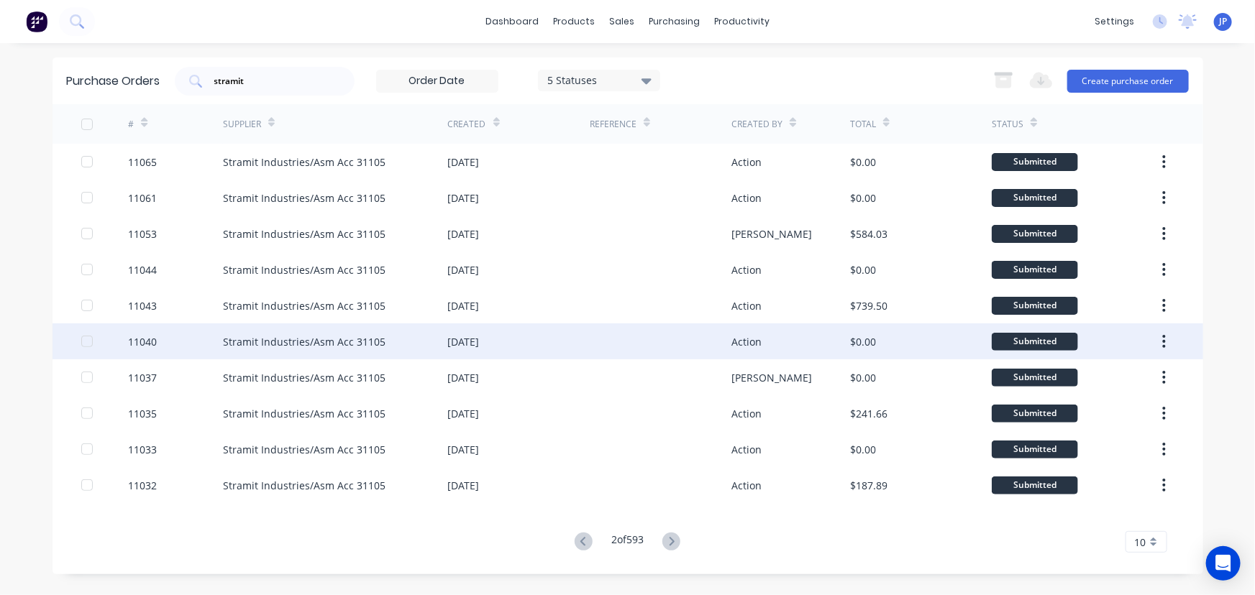
click at [301, 348] on div "Stramit Industries/Asm Acc 31105" at bounding box center [304, 341] width 162 height 15
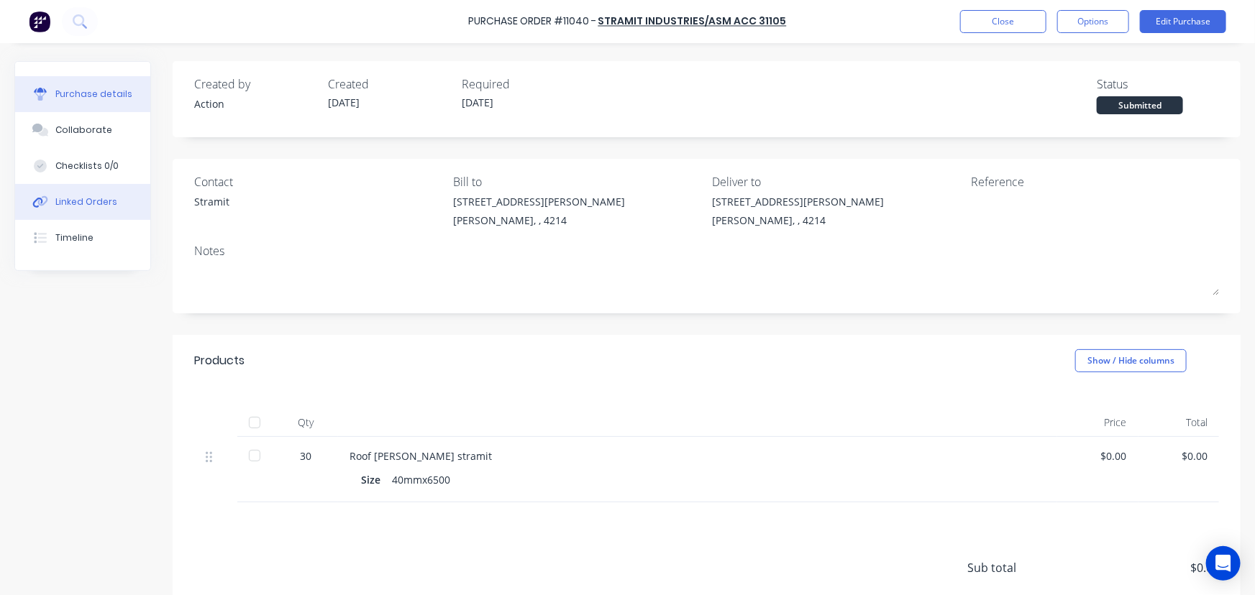
click at [99, 196] on div "Linked Orders" at bounding box center [86, 202] width 62 height 13
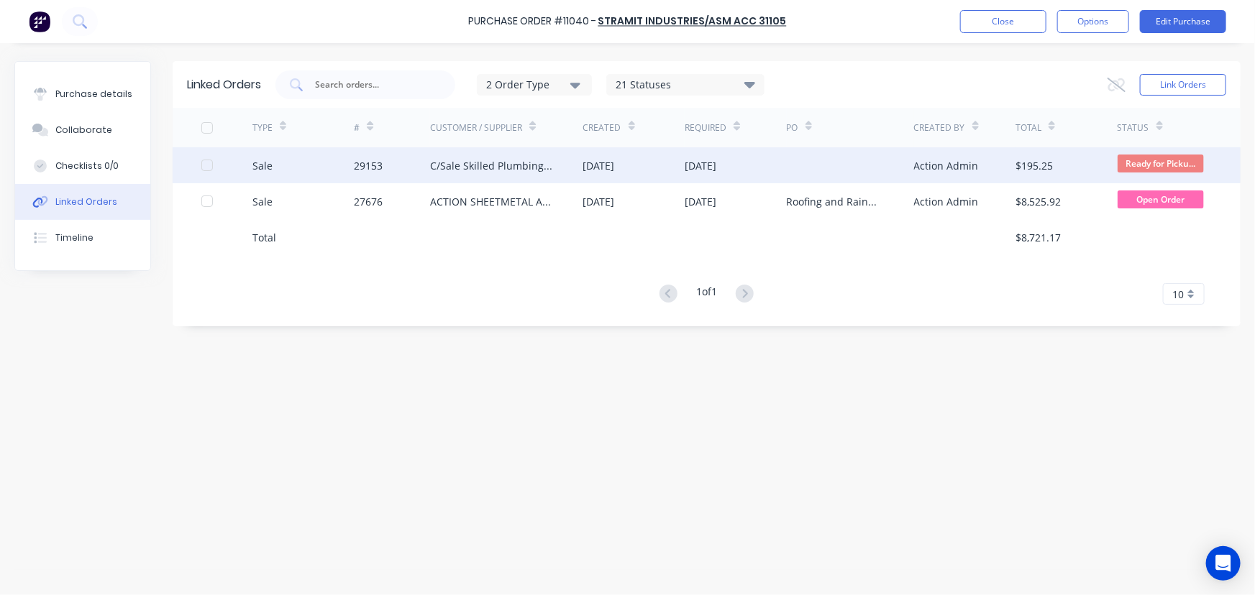
click at [400, 161] on div "29153" at bounding box center [392, 165] width 76 height 36
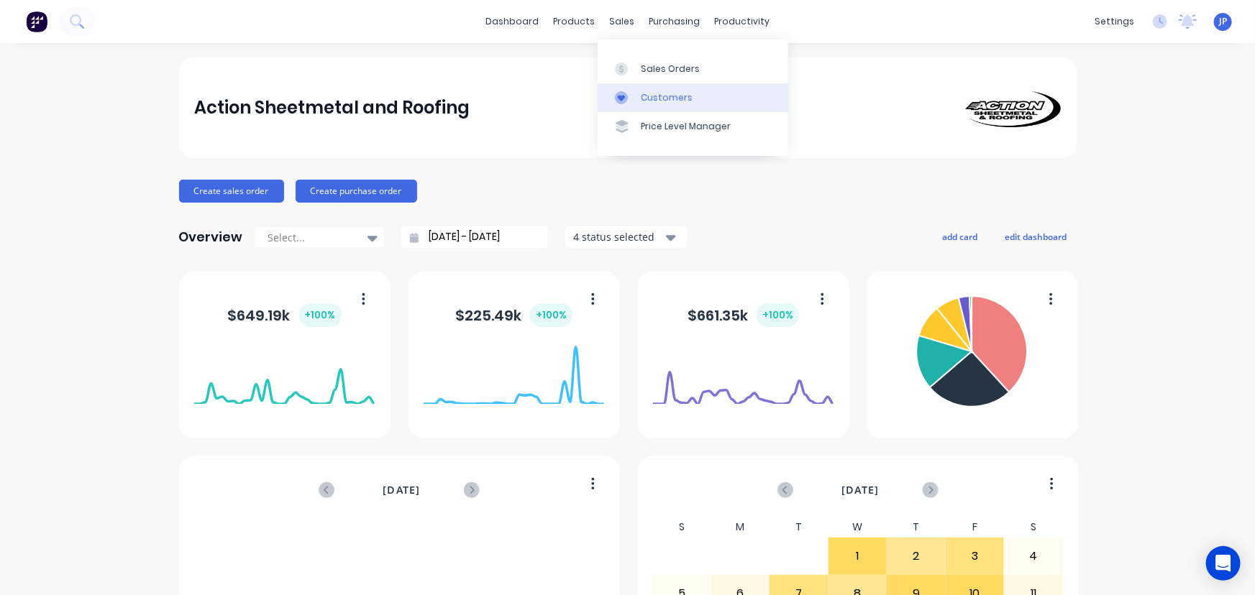
click at [641, 95] on div "Customers" at bounding box center [667, 97] width 52 height 13
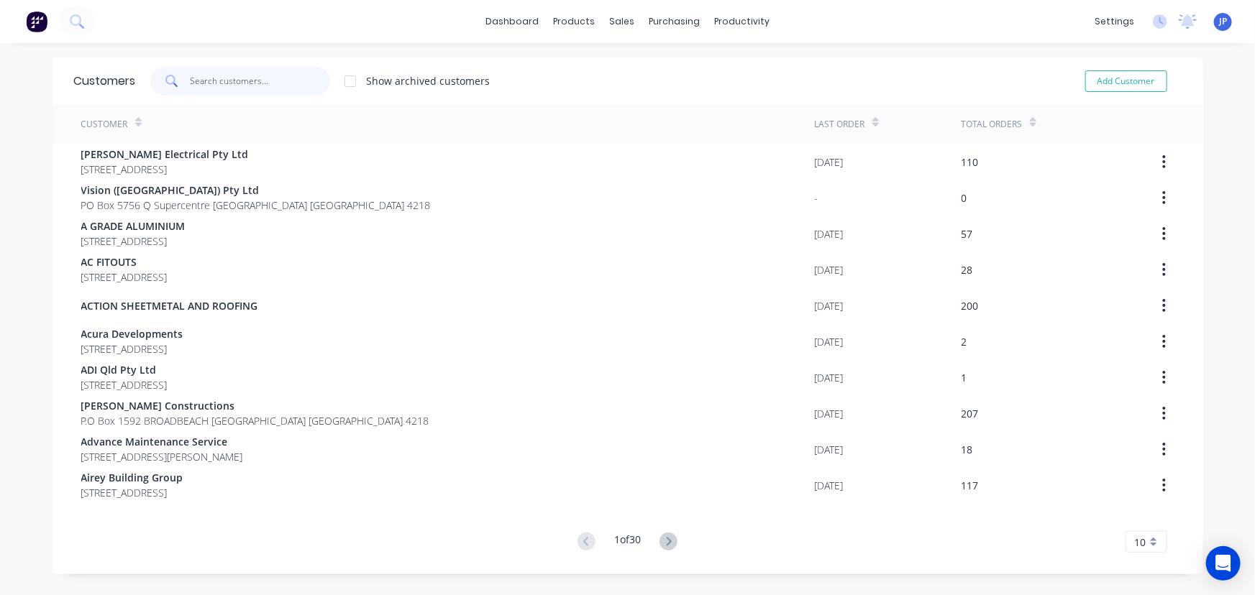
click at [249, 80] on input "text" at bounding box center [260, 81] width 140 height 29
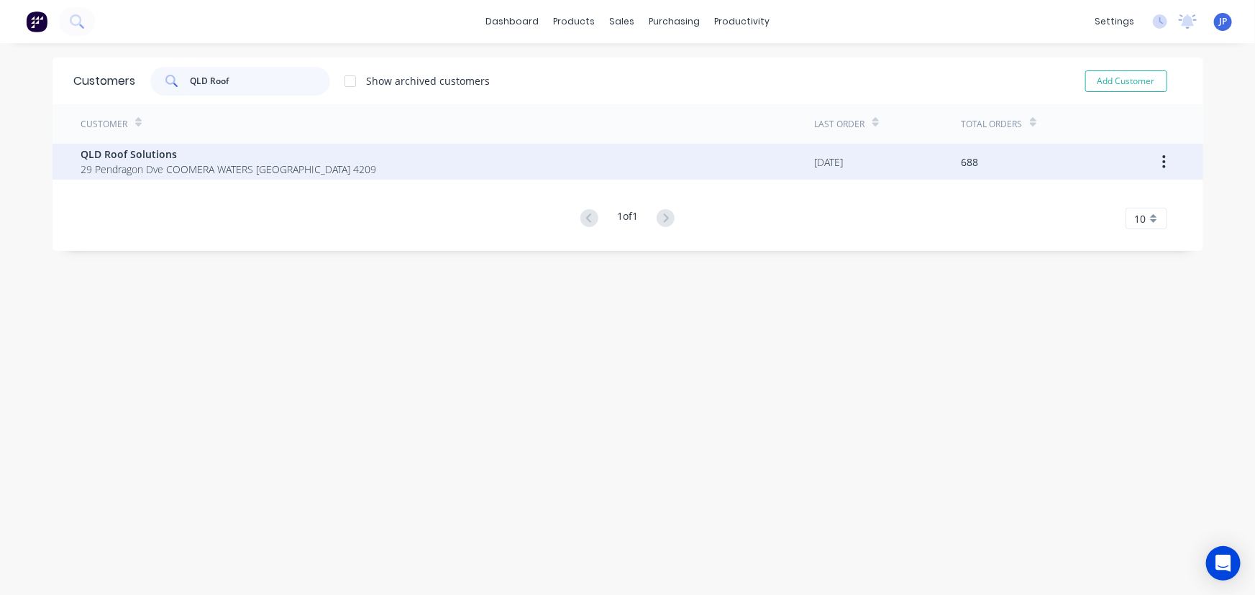
type input "QLD Roof"
click at [134, 162] on span "29 Pendragon Dve COOMERA WATERS [GEOGRAPHIC_DATA] 4209" at bounding box center [229, 169] width 296 height 15
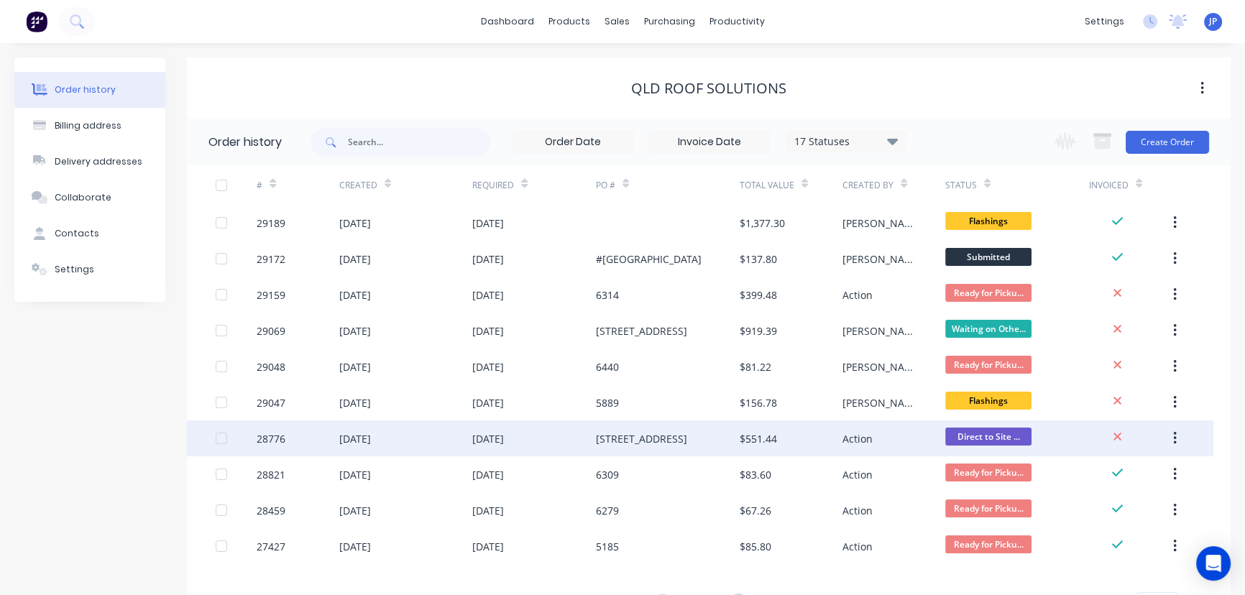
click at [504, 433] on div "[DATE]" at bounding box center [488, 438] width 32 height 15
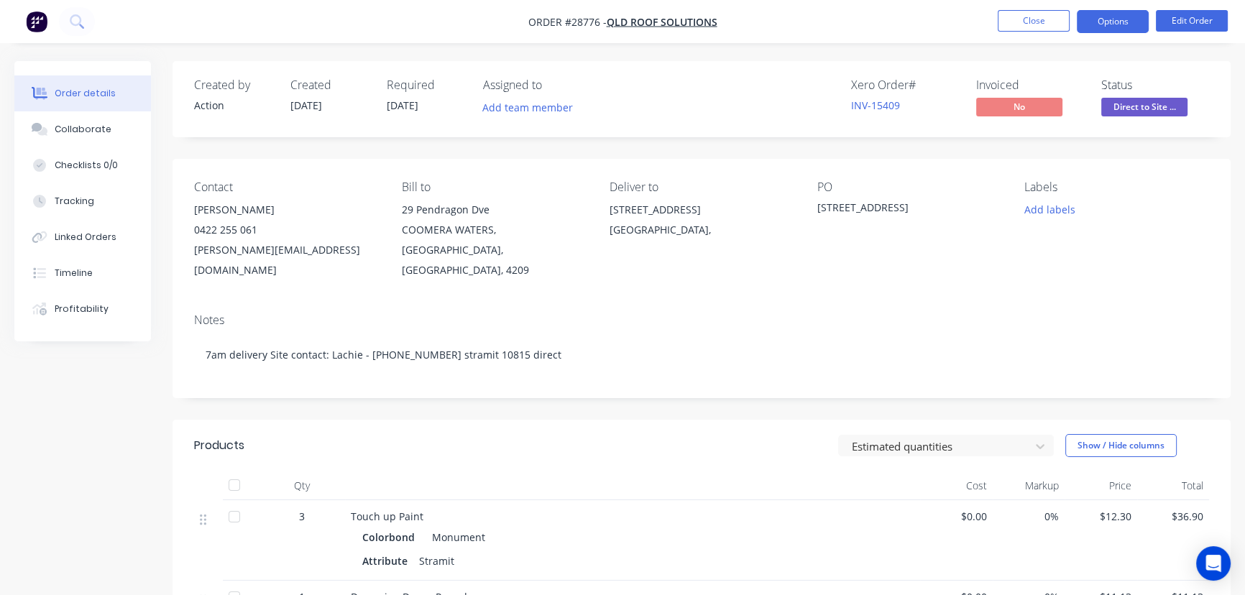
click at [1094, 24] on button "Options" at bounding box center [1113, 21] width 72 height 23
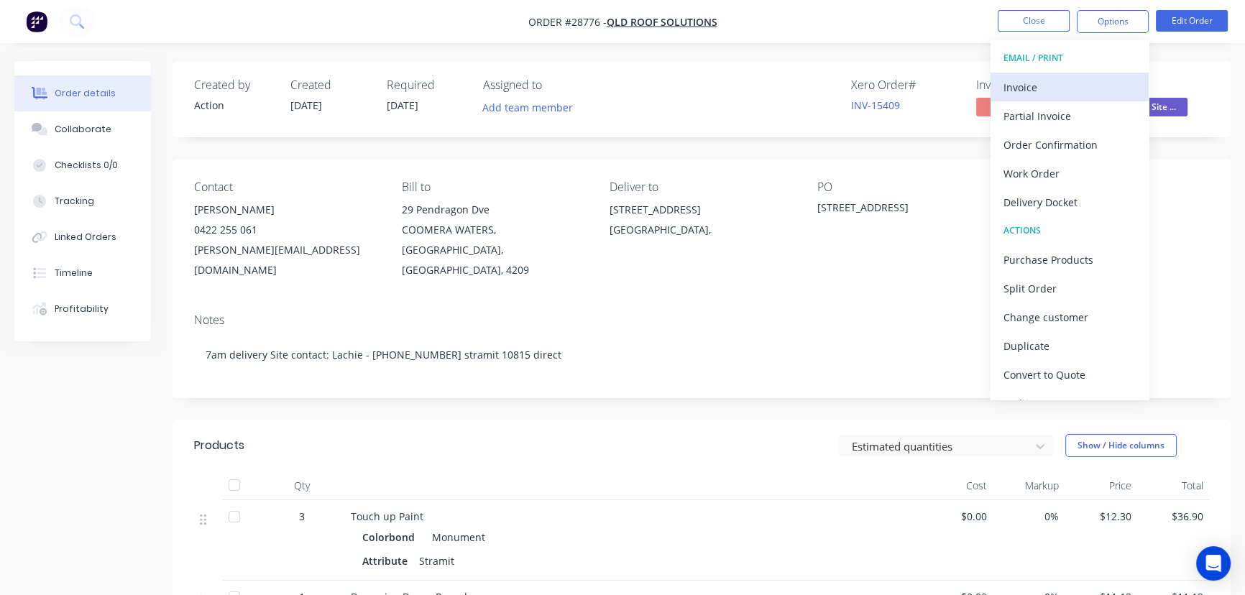
click at [1063, 86] on div "Invoice" at bounding box center [1070, 87] width 132 height 21
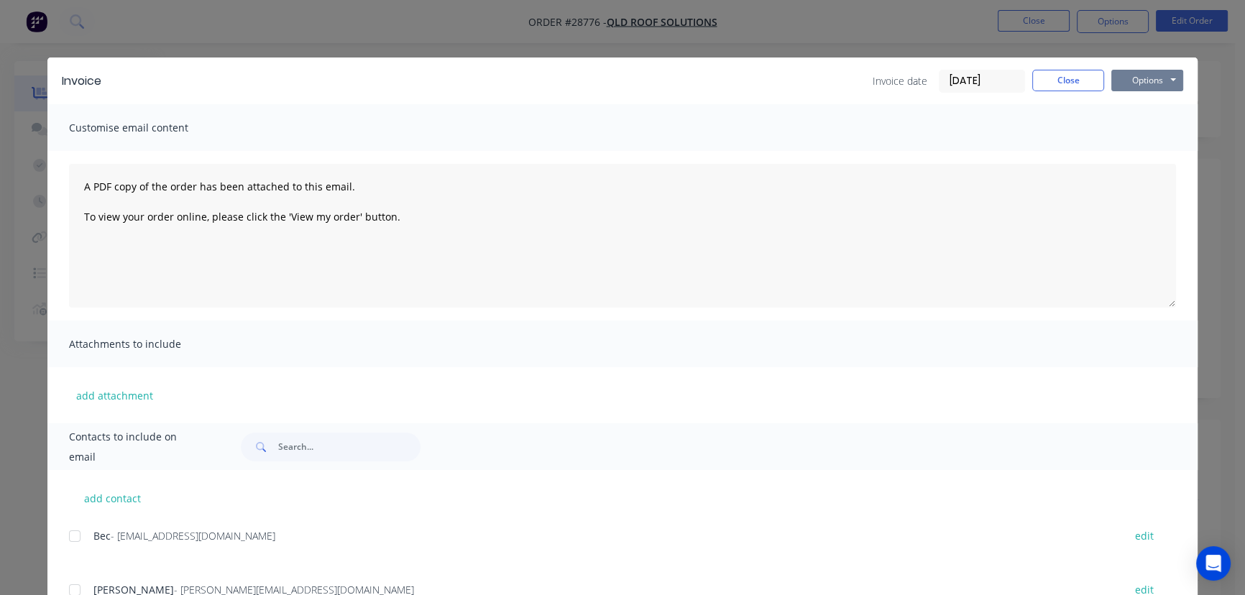
click at [1135, 78] on button "Options" at bounding box center [1148, 81] width 72 height 22
click at [1140, 131] on button "Print" at bounding box center [1158, 130] width 92 height 24
click at [1050, 81] on button "Close" at bounding box center [1069, 81] width 72 height 22
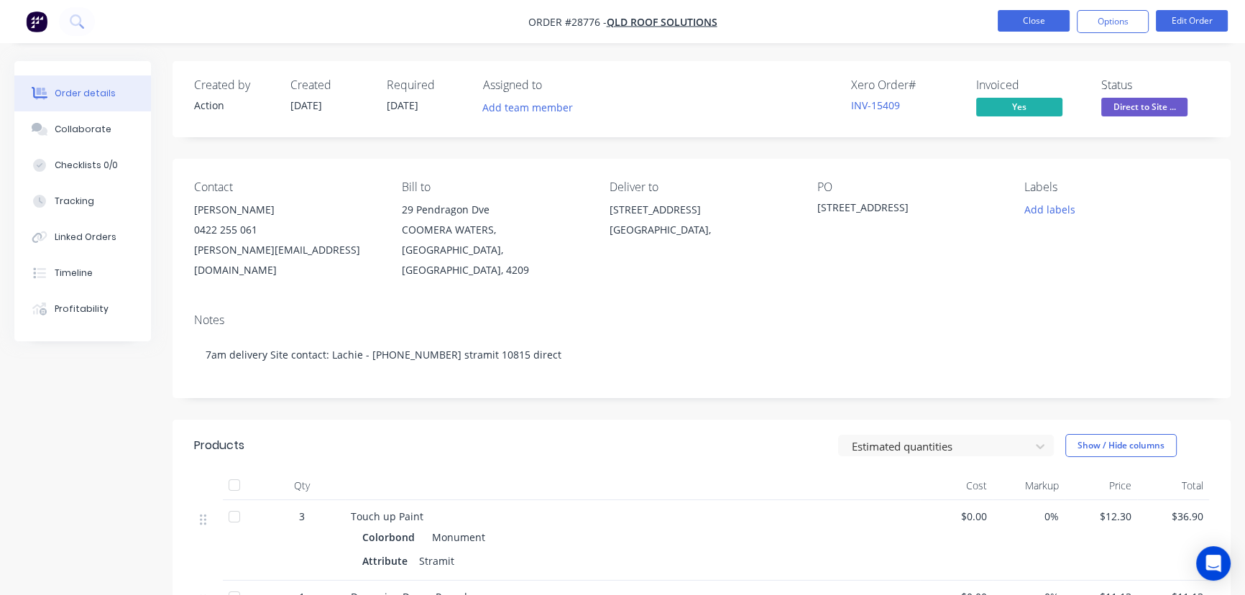
click at [1027, 18] on button "Close" at bounding box center [1034, 21] width 72 height 22
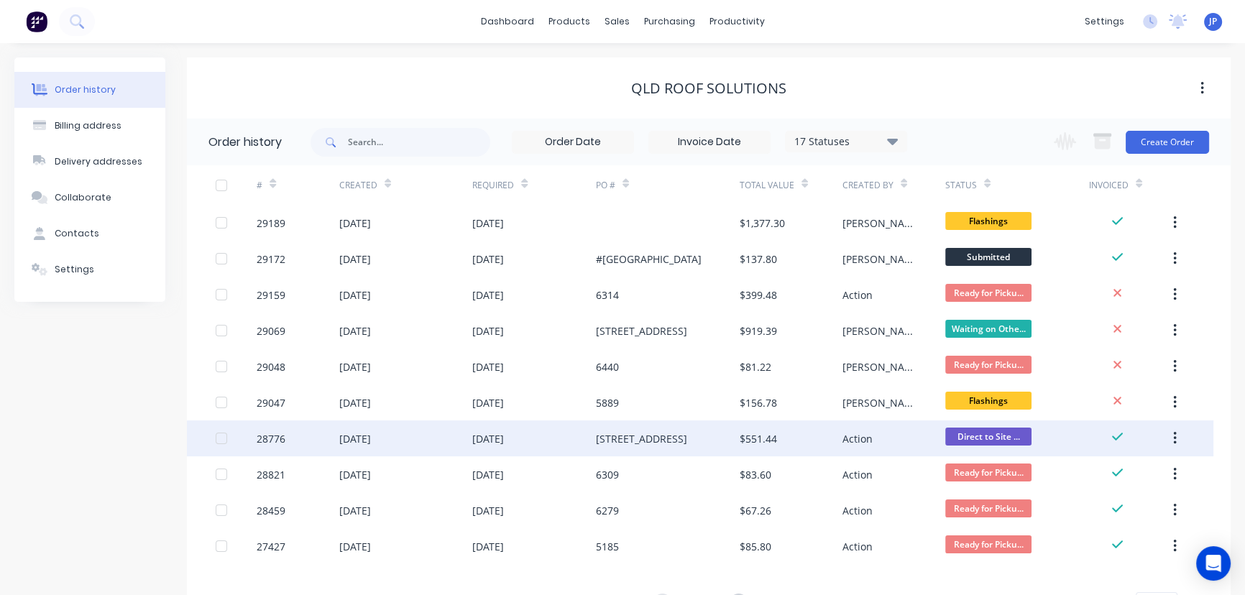
click at [1175, 436] on icon "button" at bounding box center [1175, 439] width 4 height 16
click at [1119, 472] on div "Archive" at bounding box center [1123, 476] width 111 height 21
